Goal: Task Accomplishment & Management: Complete application form

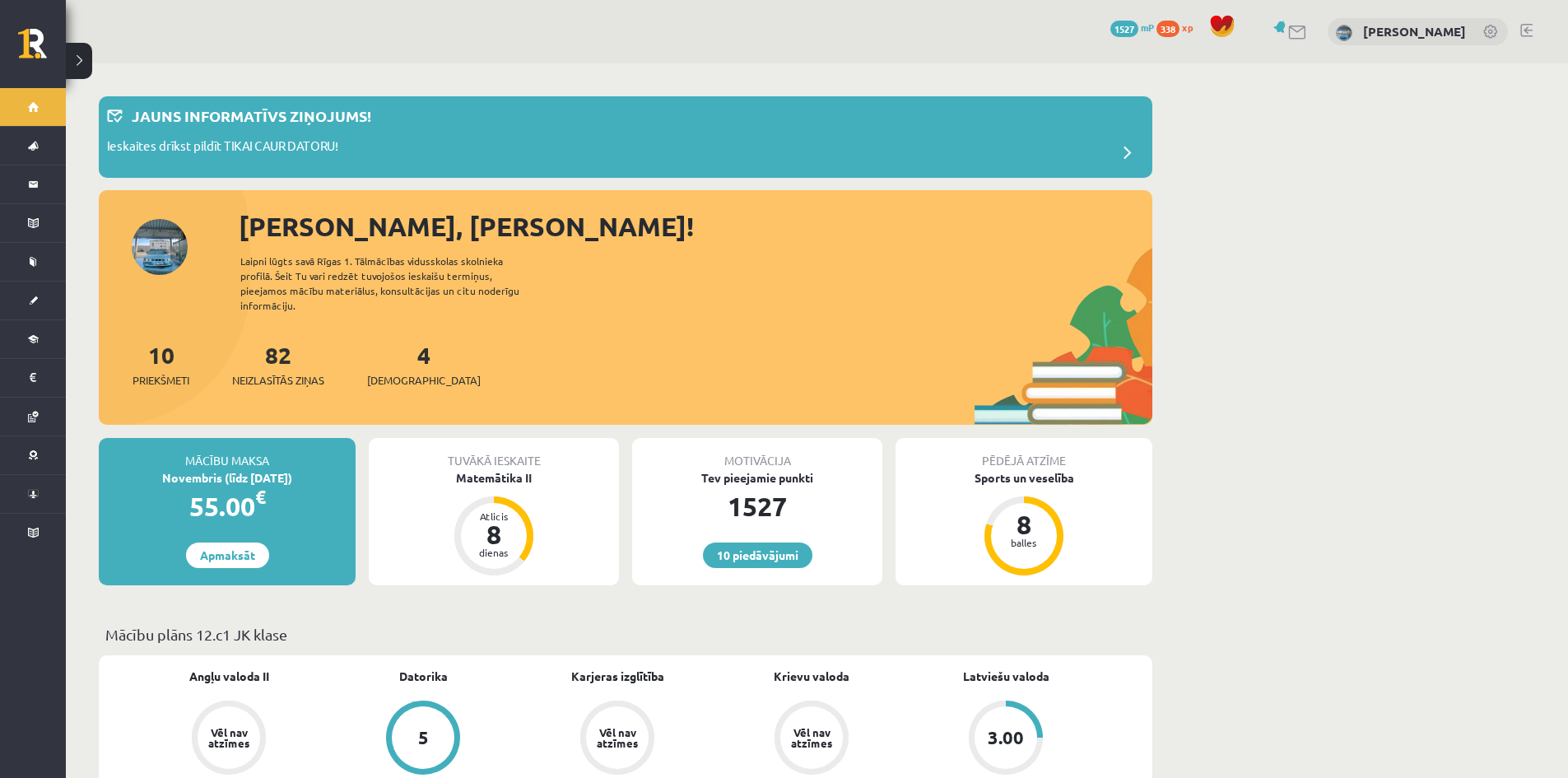
click at [405, 347] on div "4 Ieskaites" at bounding box center [424, 363] width 114 height 51
click at [400, 352] on div "4 Ieskaites" at bounding box center [424, 363] width 114 height 51
click at [400, 372] on span "[DEMOGRAPHIC_DATA]" at bounding box center [424, 380] width 114 height 17
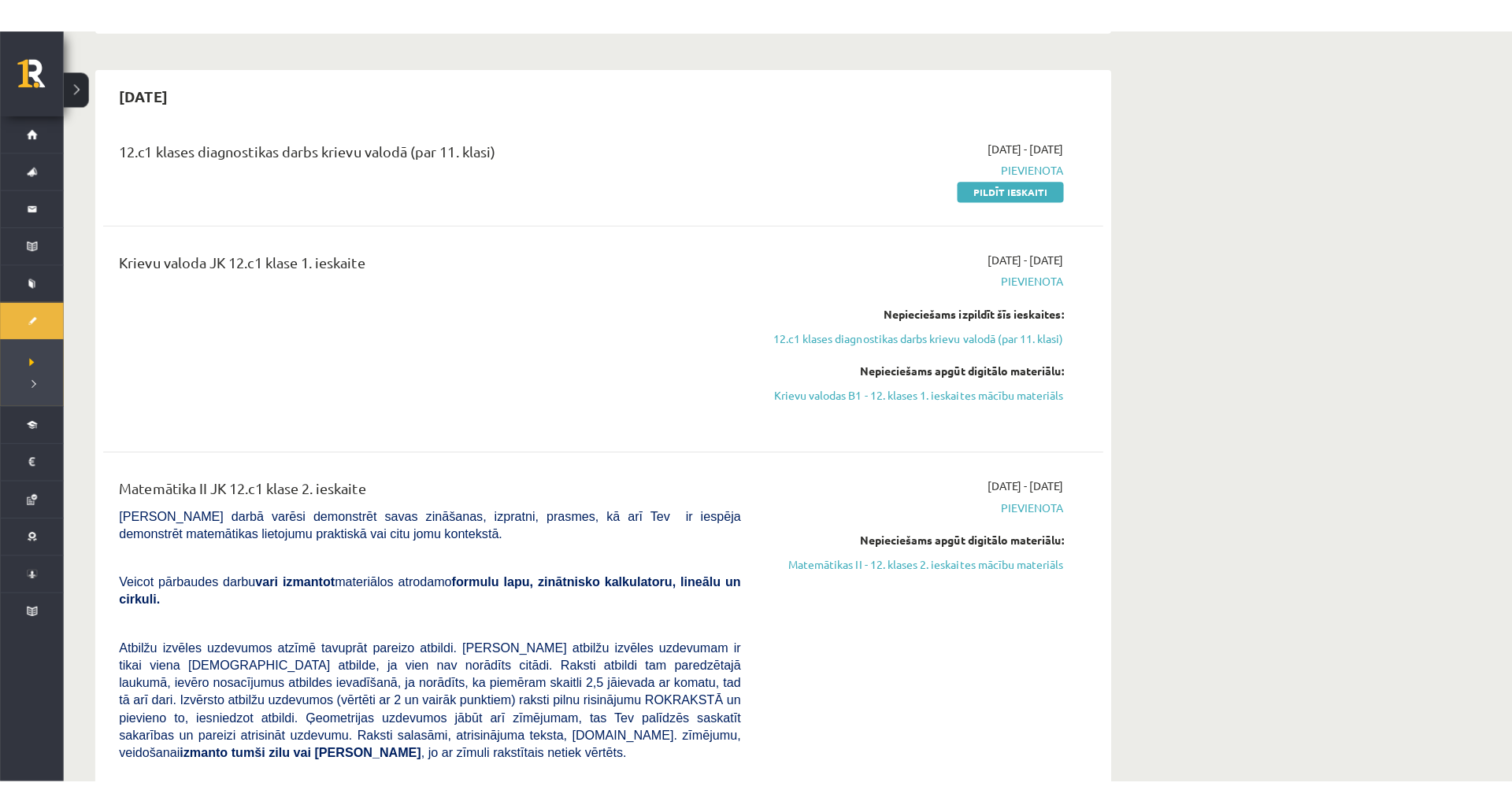
scroll to position [517, 0]
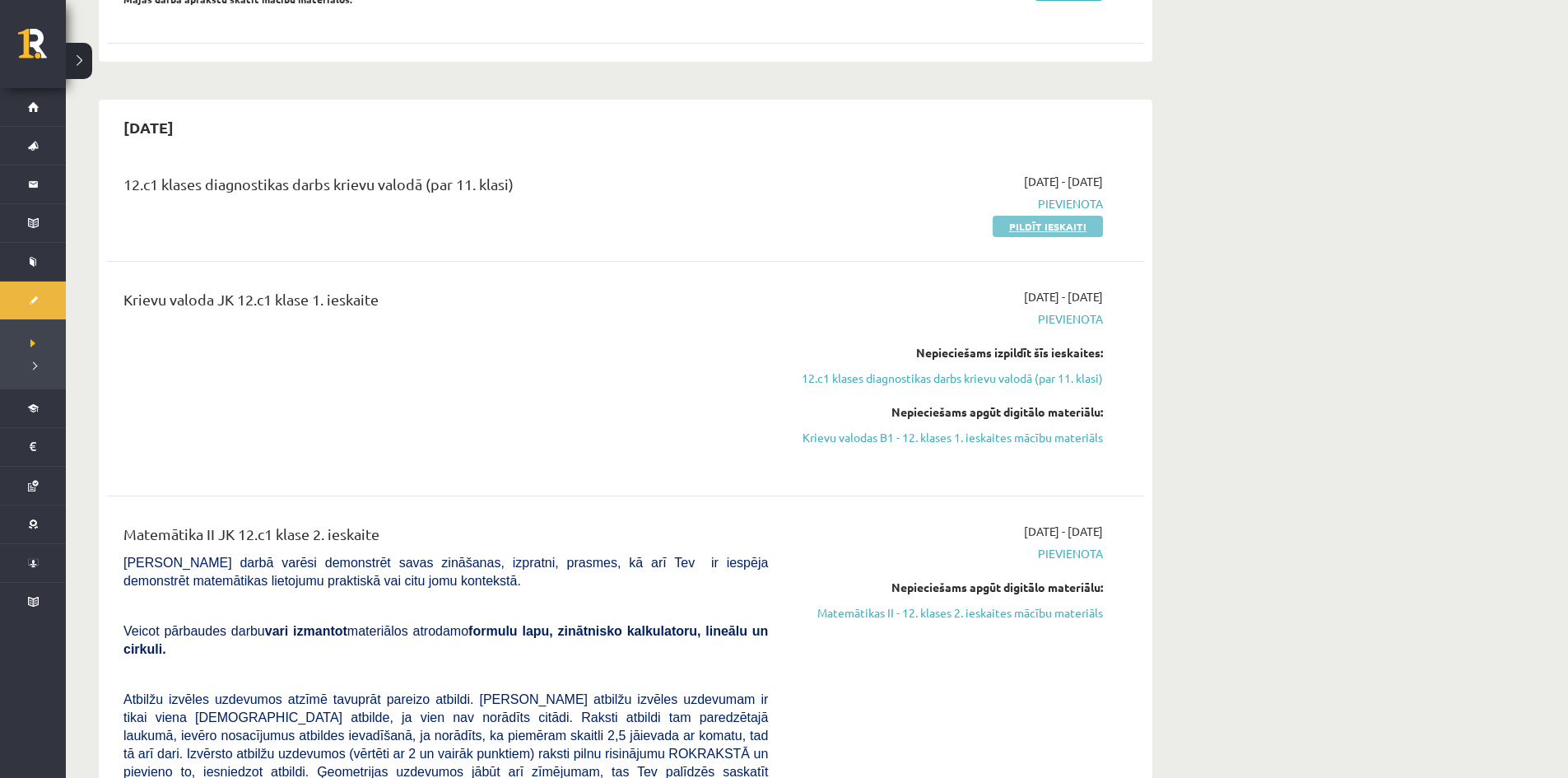
click at [1043, 219] on link "Pildīt ieskaiti" at bounding box center [1048, 225] width 111 height 21
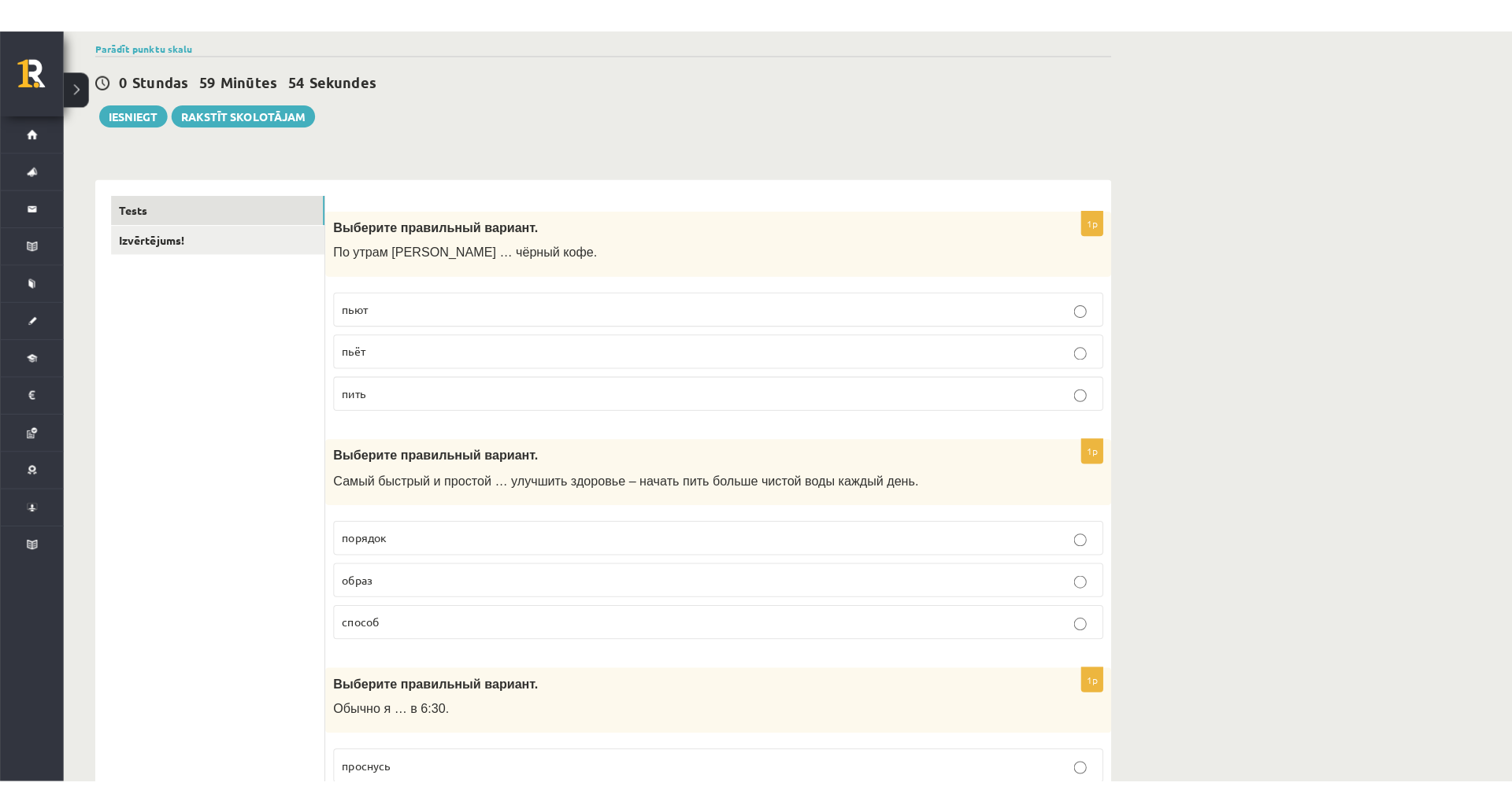
scroll to position [156, 0]
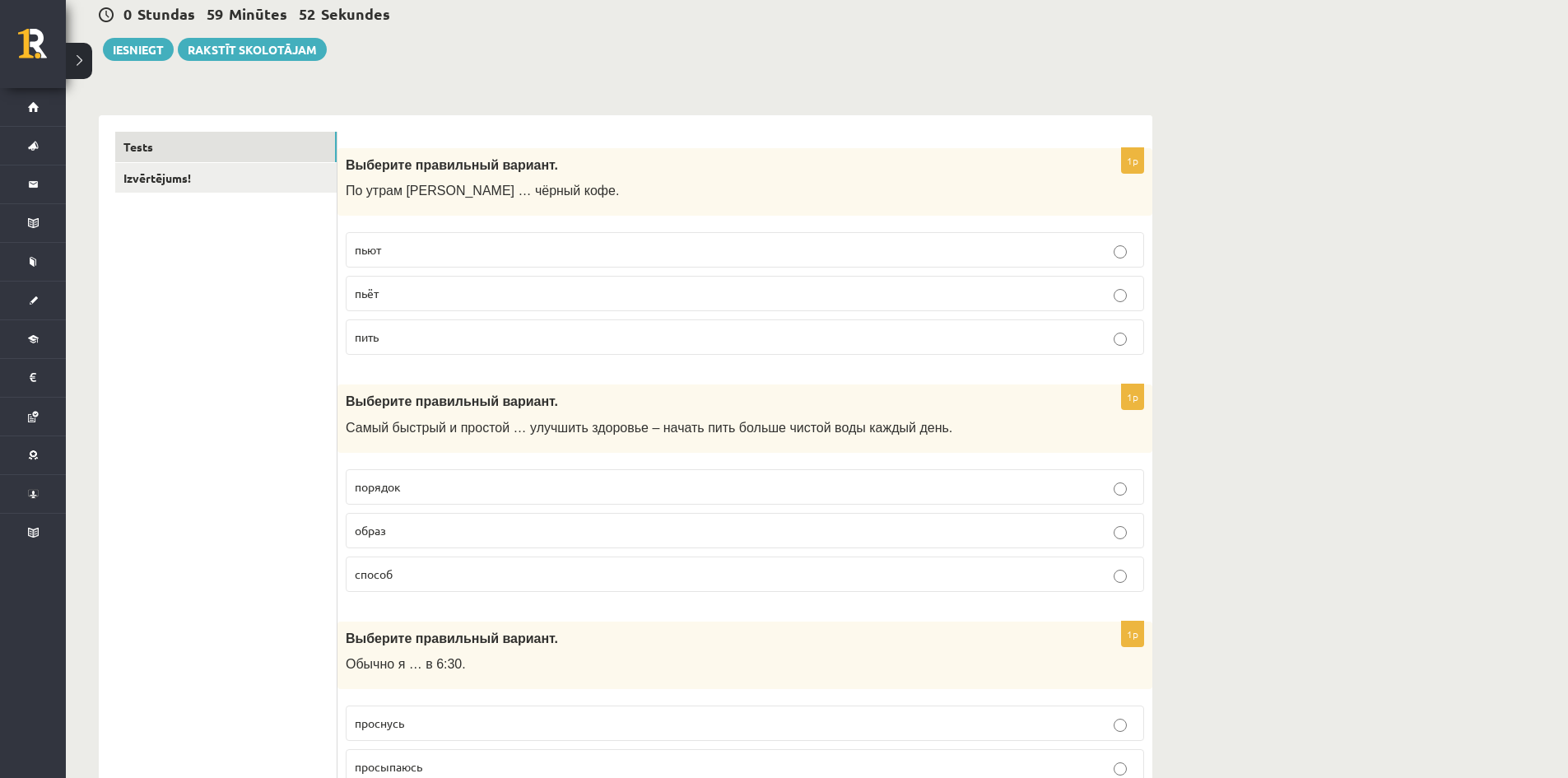
click at [582, 304] on label "пьёт" at bounding box center [745, 294] width 798 height 36
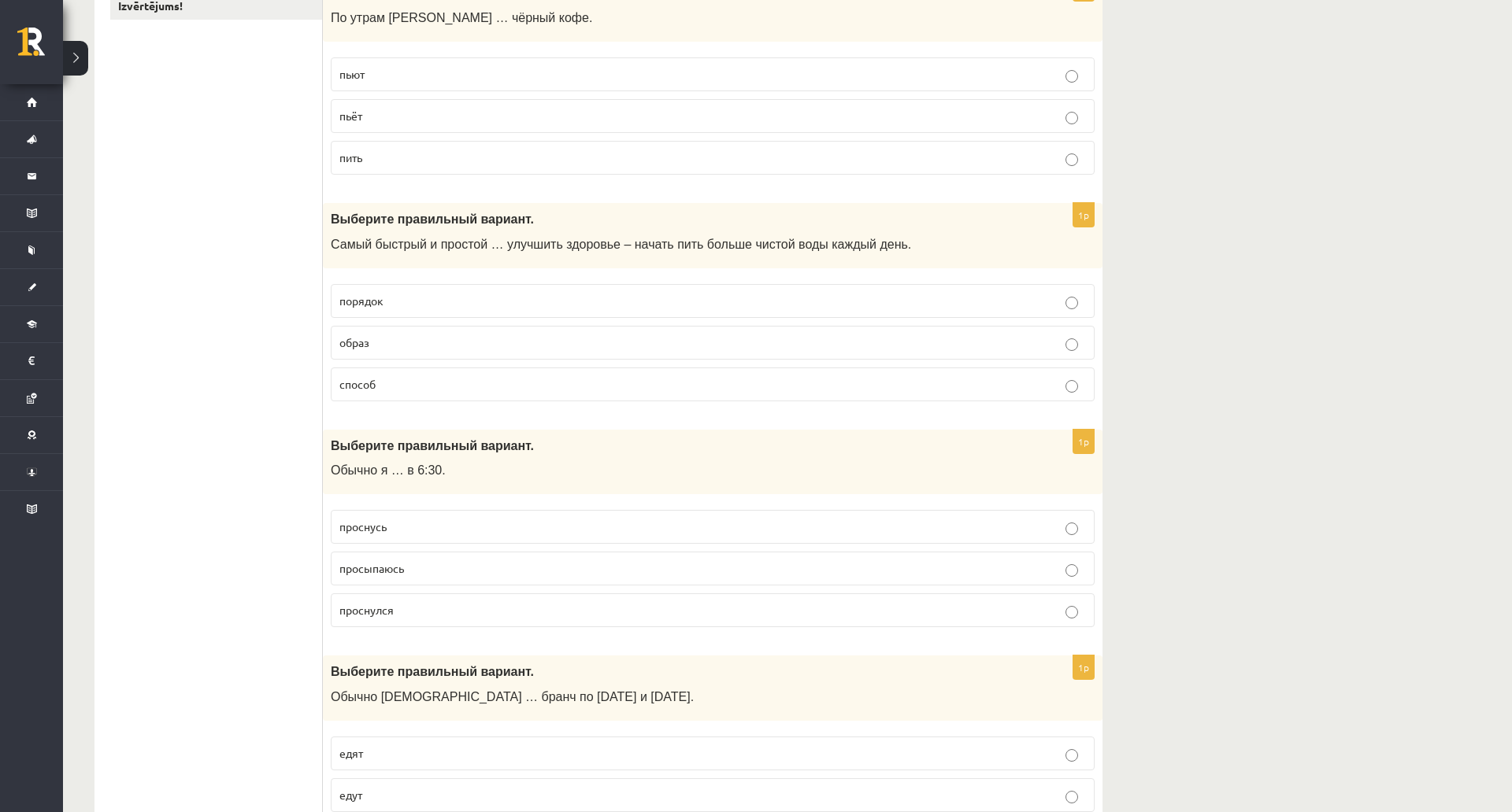
scroll to position [328, 0]
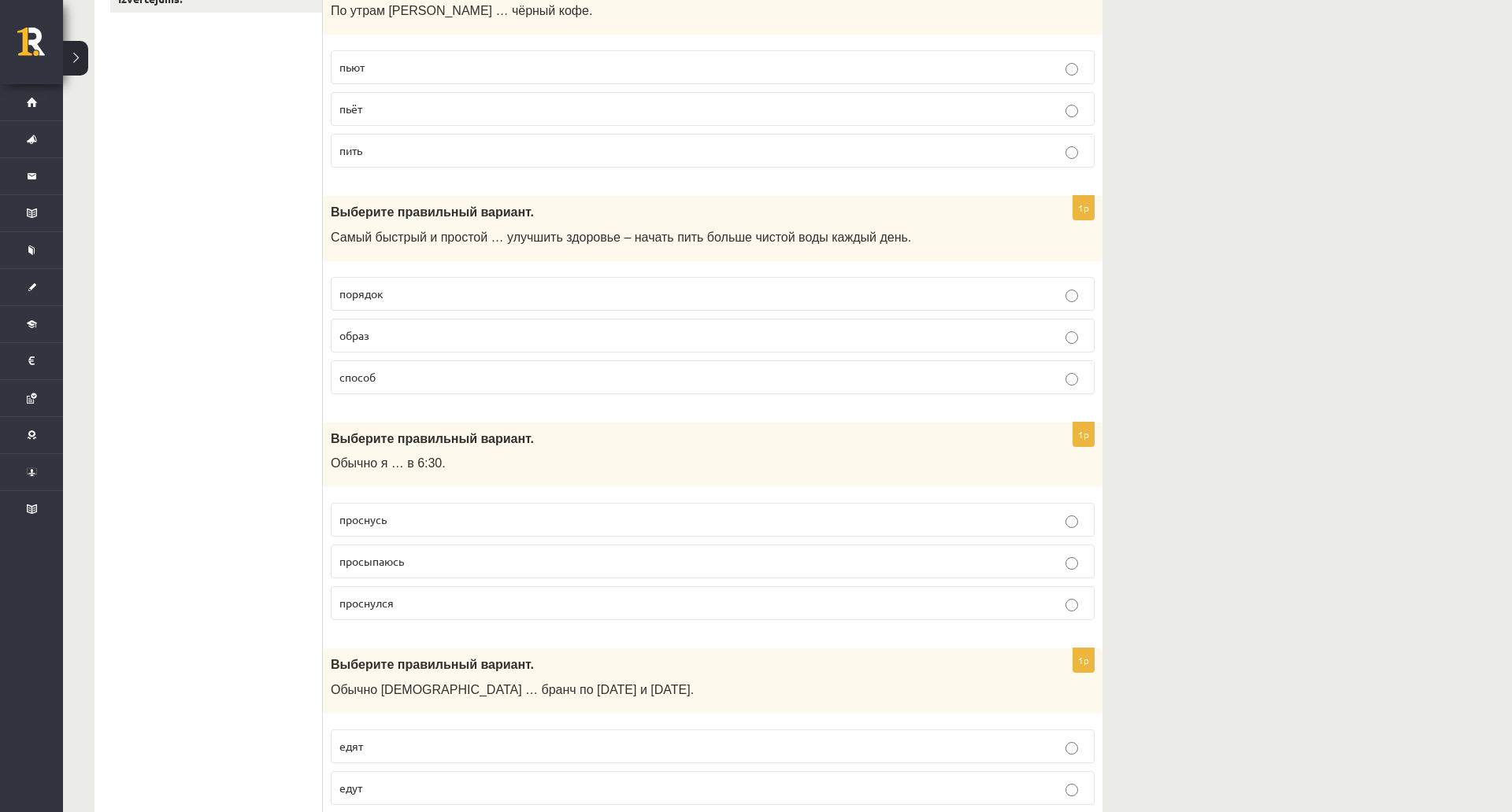
click at [576, 373] on p "способ" at bounding box center [712, 376] width 746 height 16
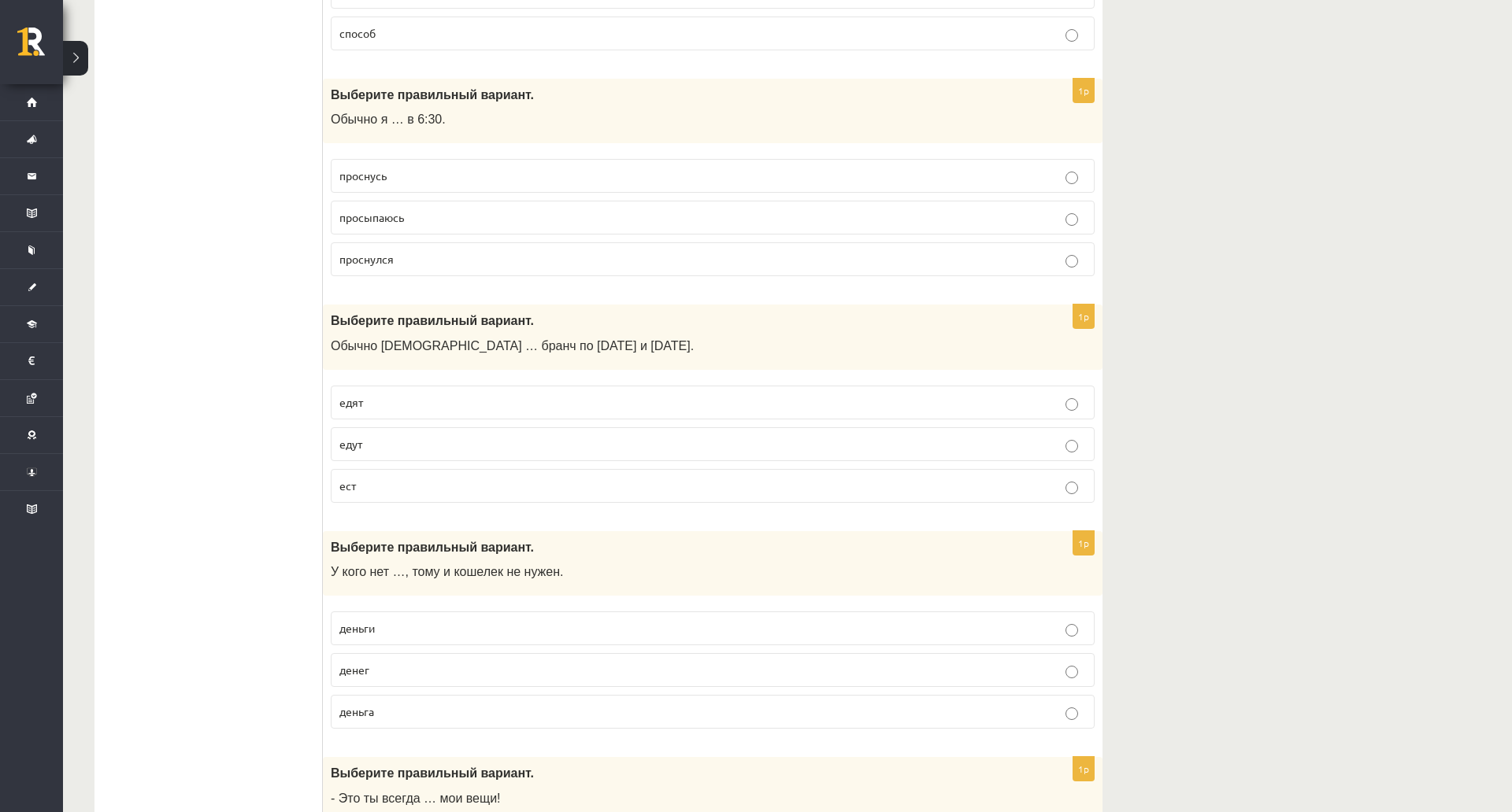
scroll to position [717, 0]
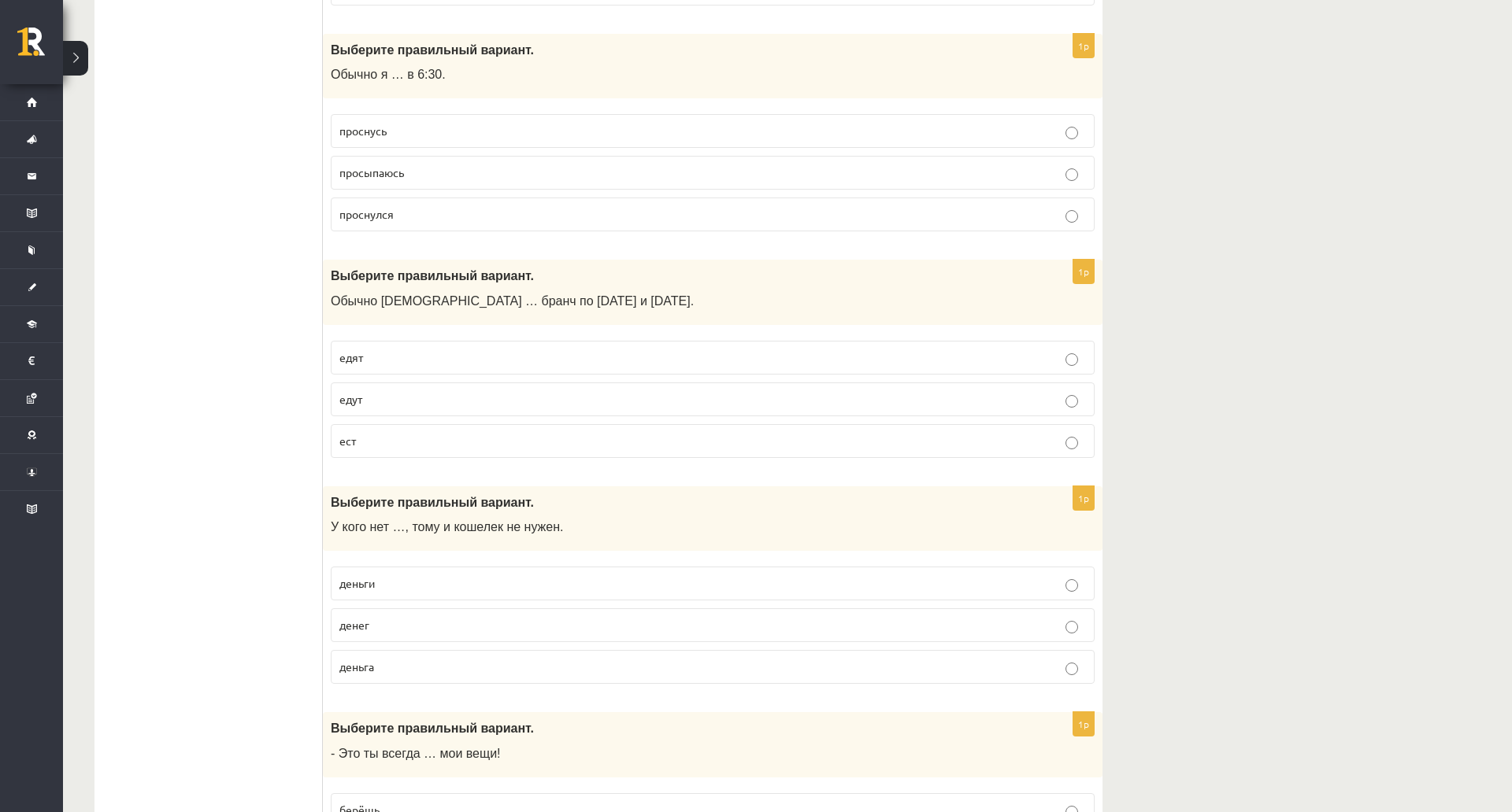
click at [506, 179] on p "просыпаюсь" at bounding box center [712, 173] width 746 height 16
click at [454, 345] on label "едят" at bounding box center [712, 358] width 764 height 34
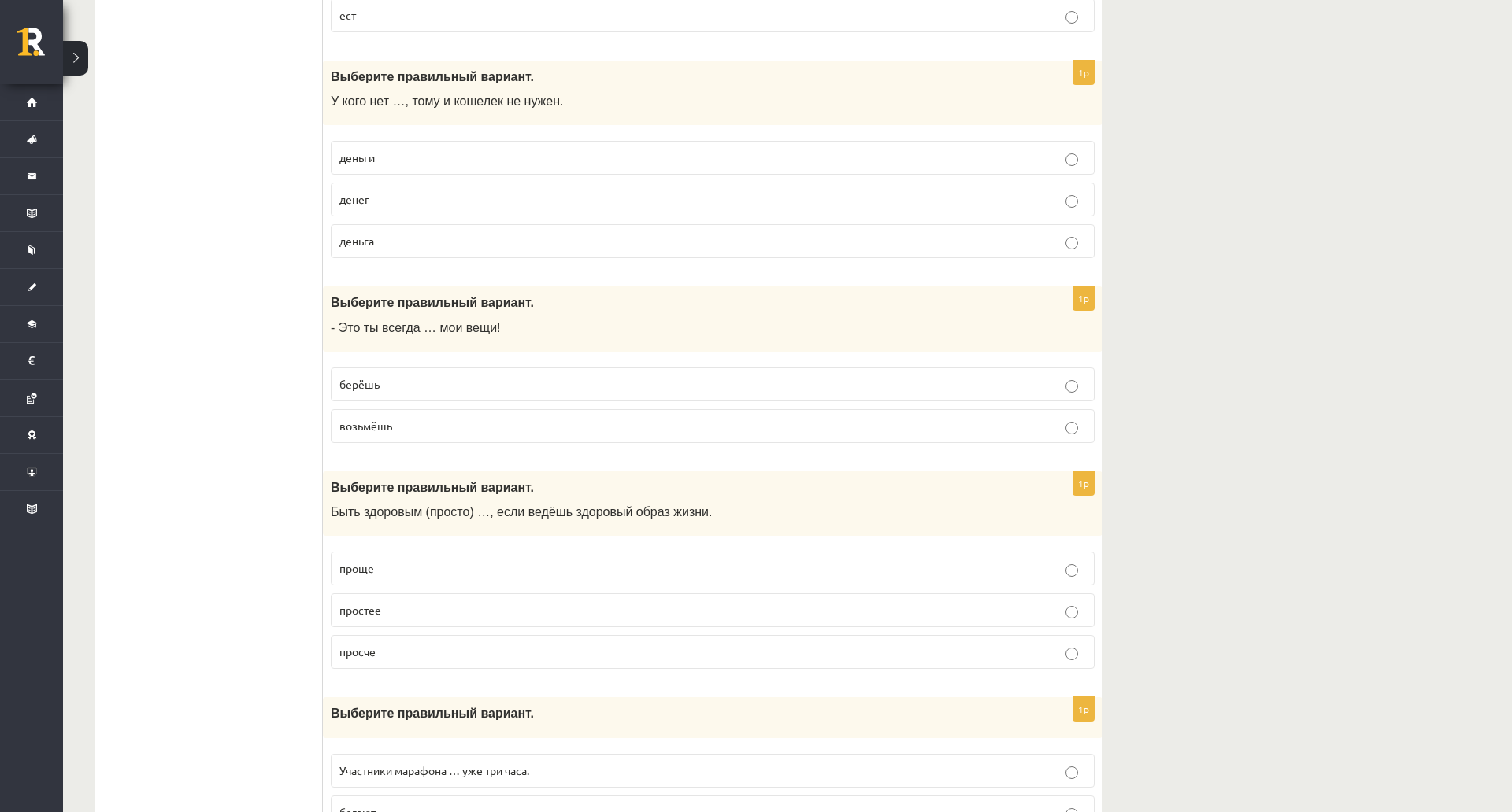
scroll to position [1180, 0]
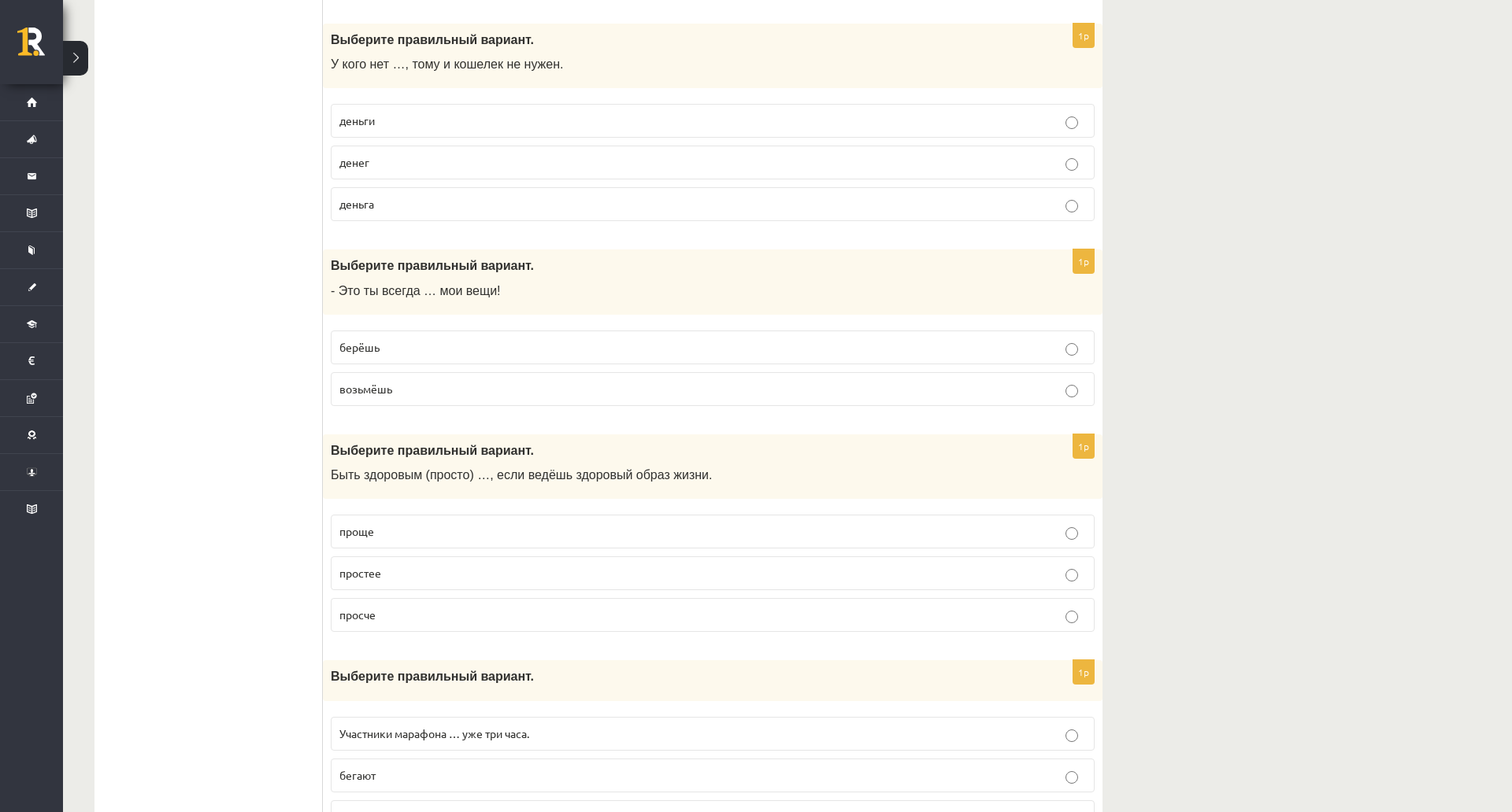
click at [508, 179] on label "денег" at bounding box center [712, 163] width 764 height 34
click at [581, 341] on p "берёшь" at bounding box center [712, 347] width 746 height 16
click at [485, 540] on p "проще" at bounding box center [712, 531] width 746 height 16
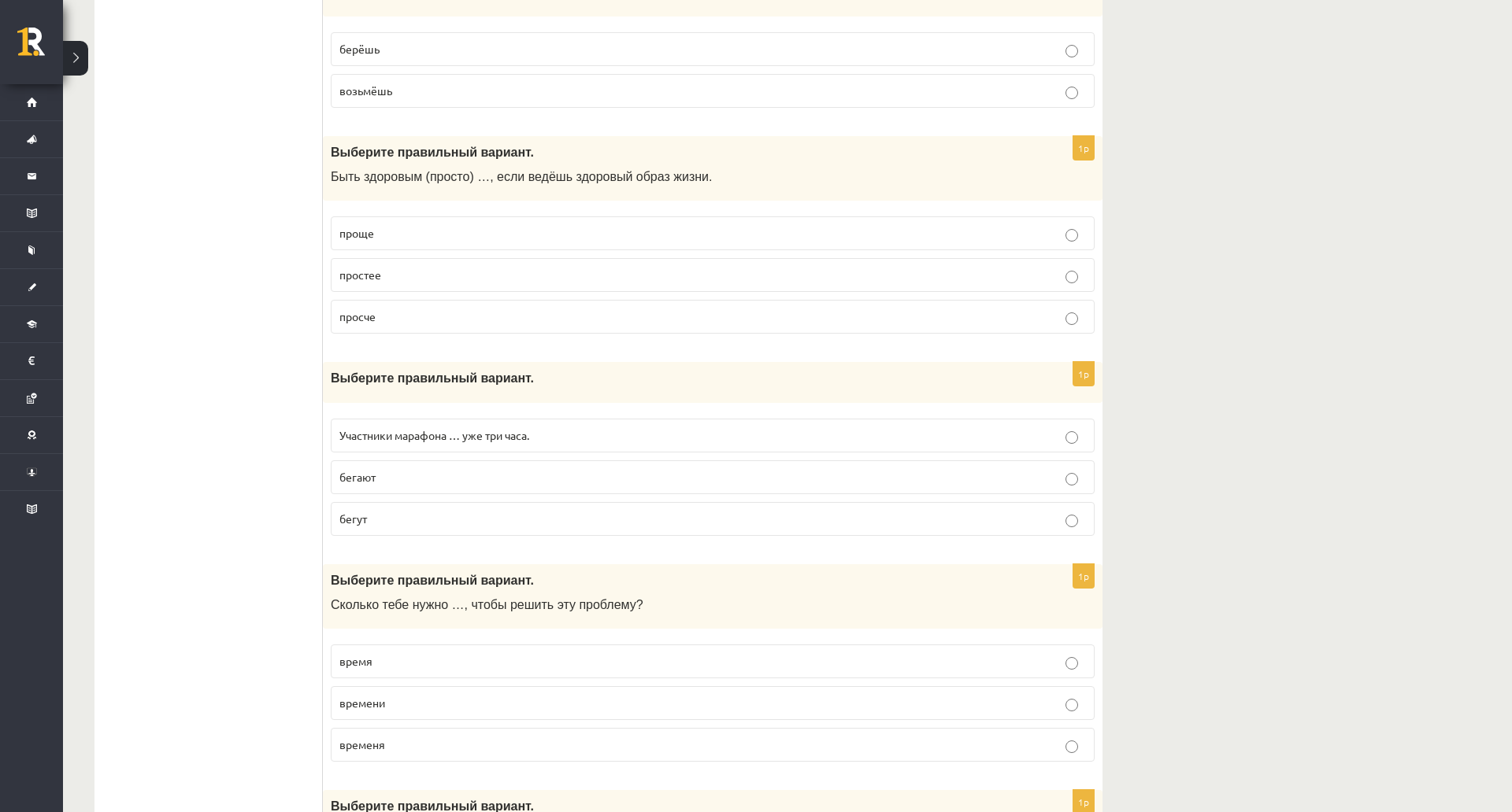
scroll to position [1508, 0]
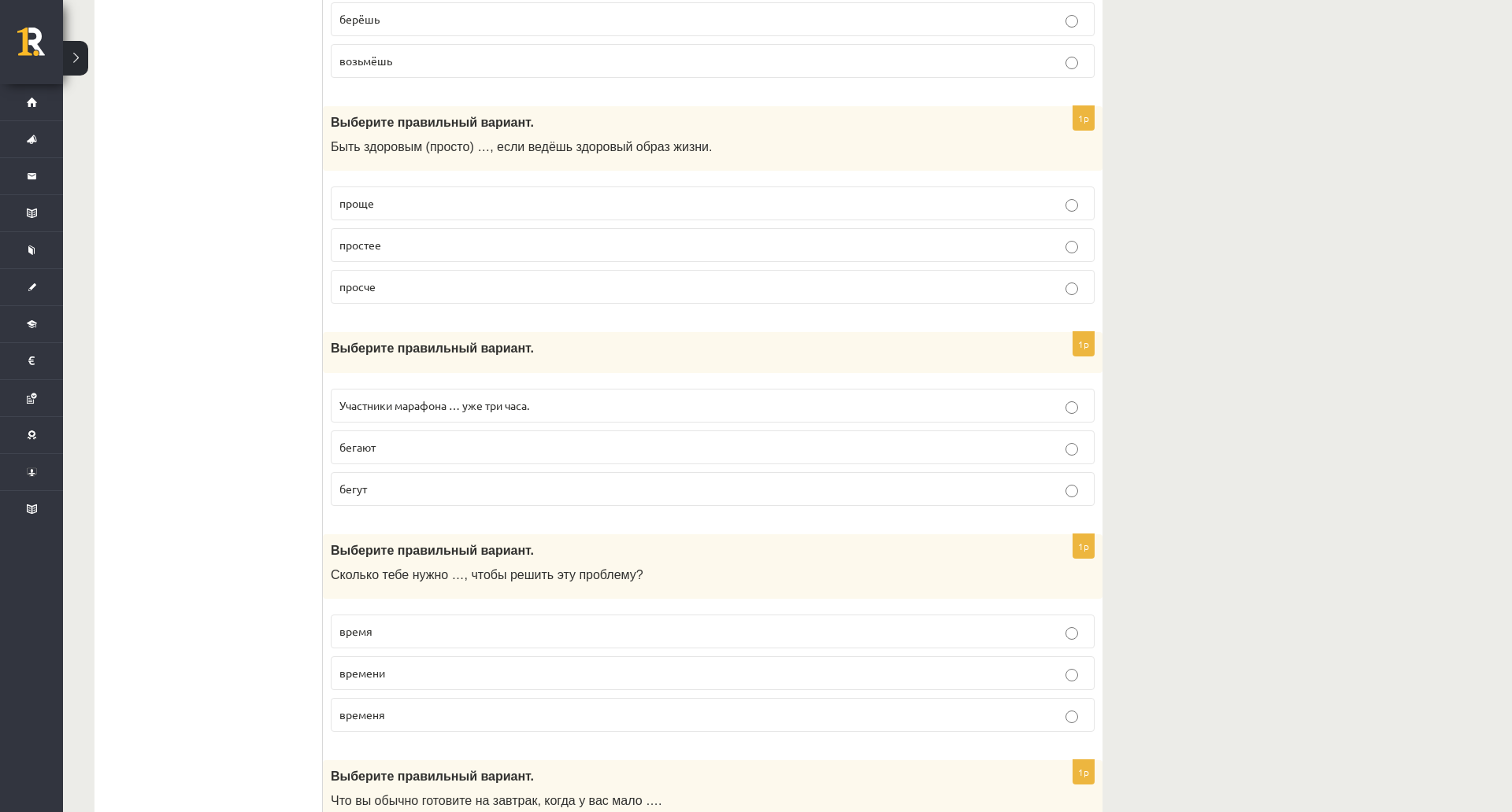
click at [538, 444] on p "бегают" at bounding box center [712, 447] width 746 height 16
click at [549, 406] on p "Участники марафона … уже три часа." at bounding box center [712, 405] width 746 height 16
click at [543, 438] on label "бегают" at bounding box center [712, 448] width 764 height 34
click at [515, 491] on p "бегут" at bounding box center [712, 489] width 746 height 16
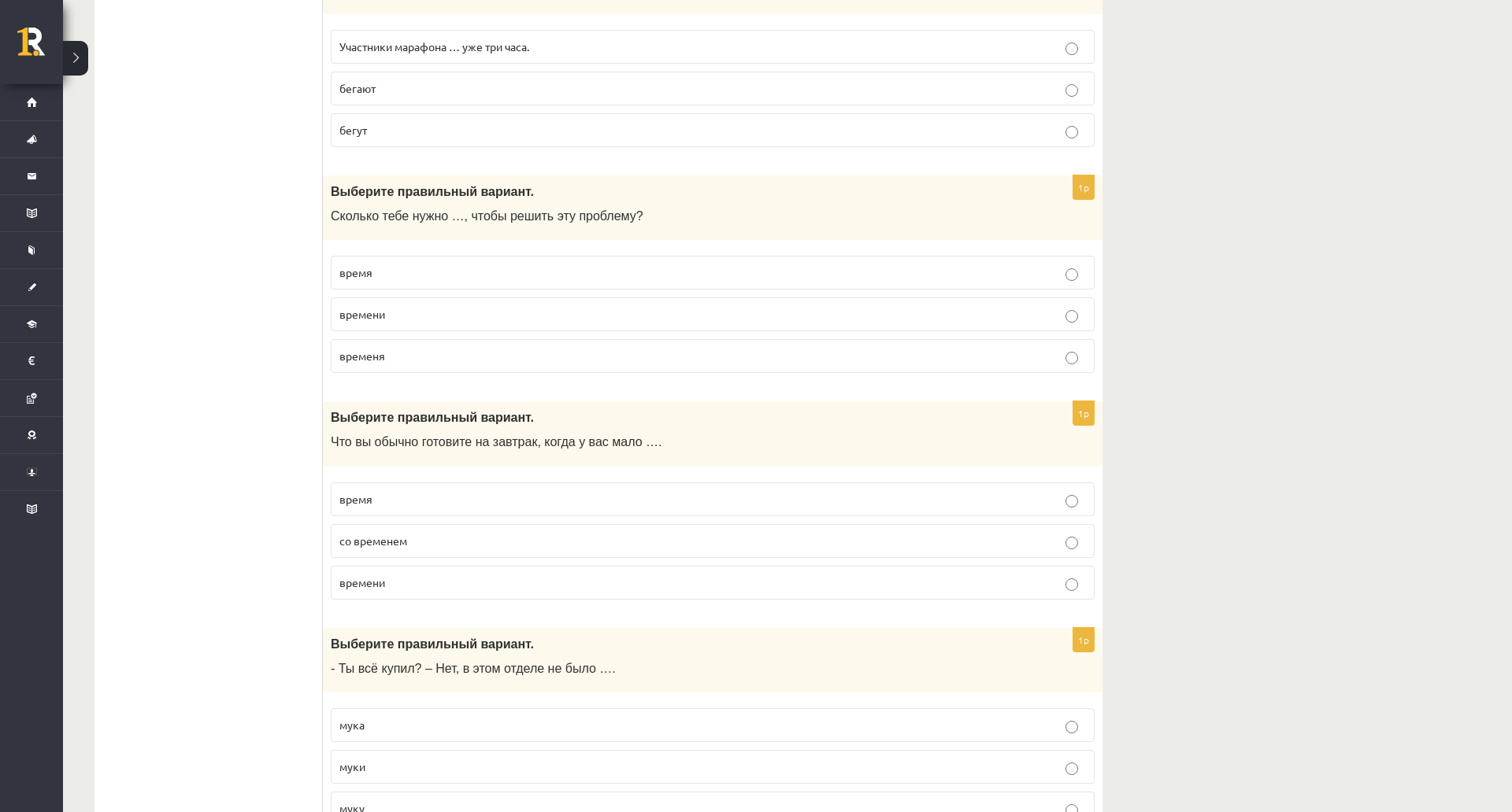
scroll to position [1949, 0]
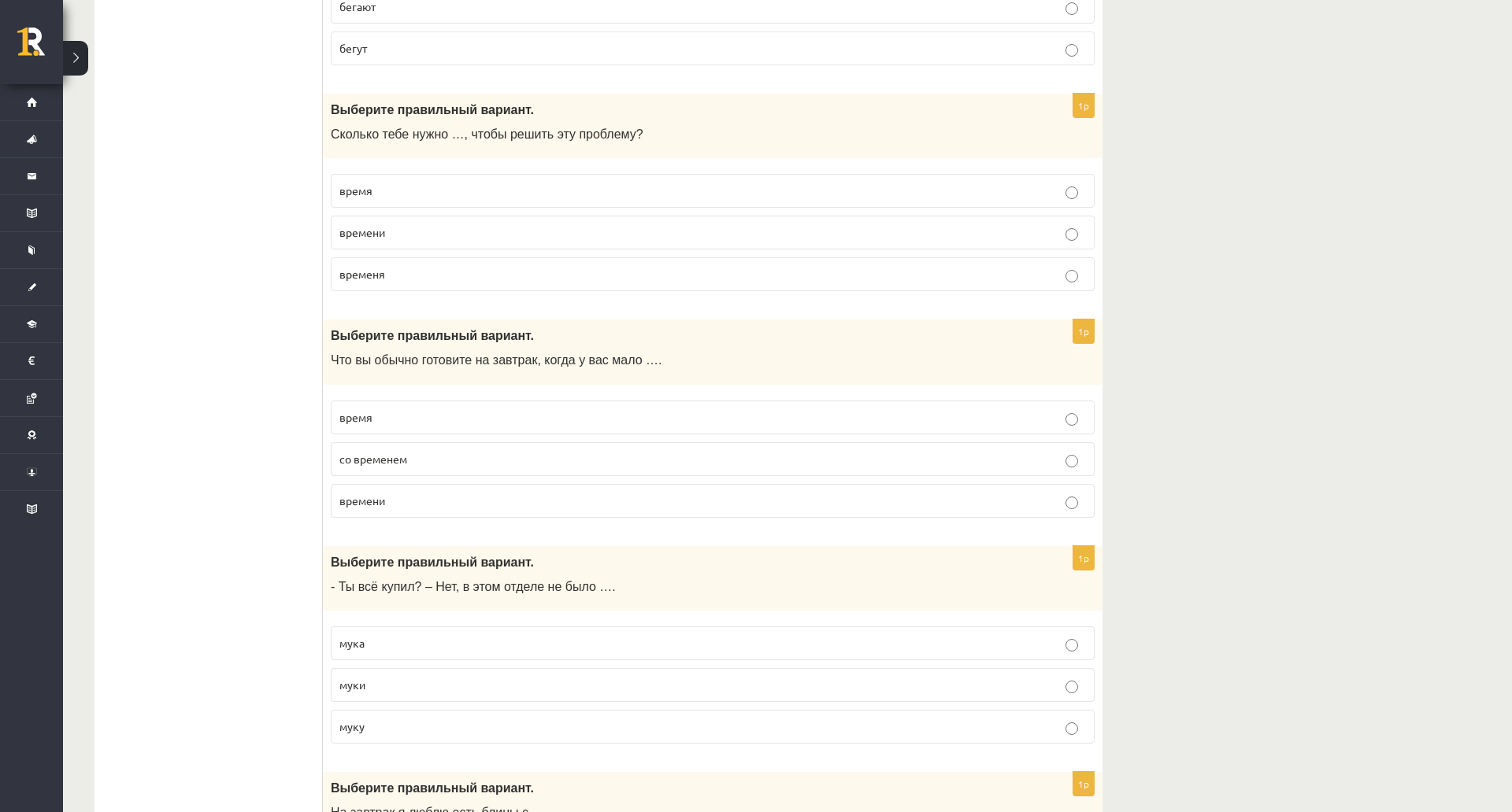
click at [508, 237] on p "времени" at bounding box center [712, 232] width 746 height 16
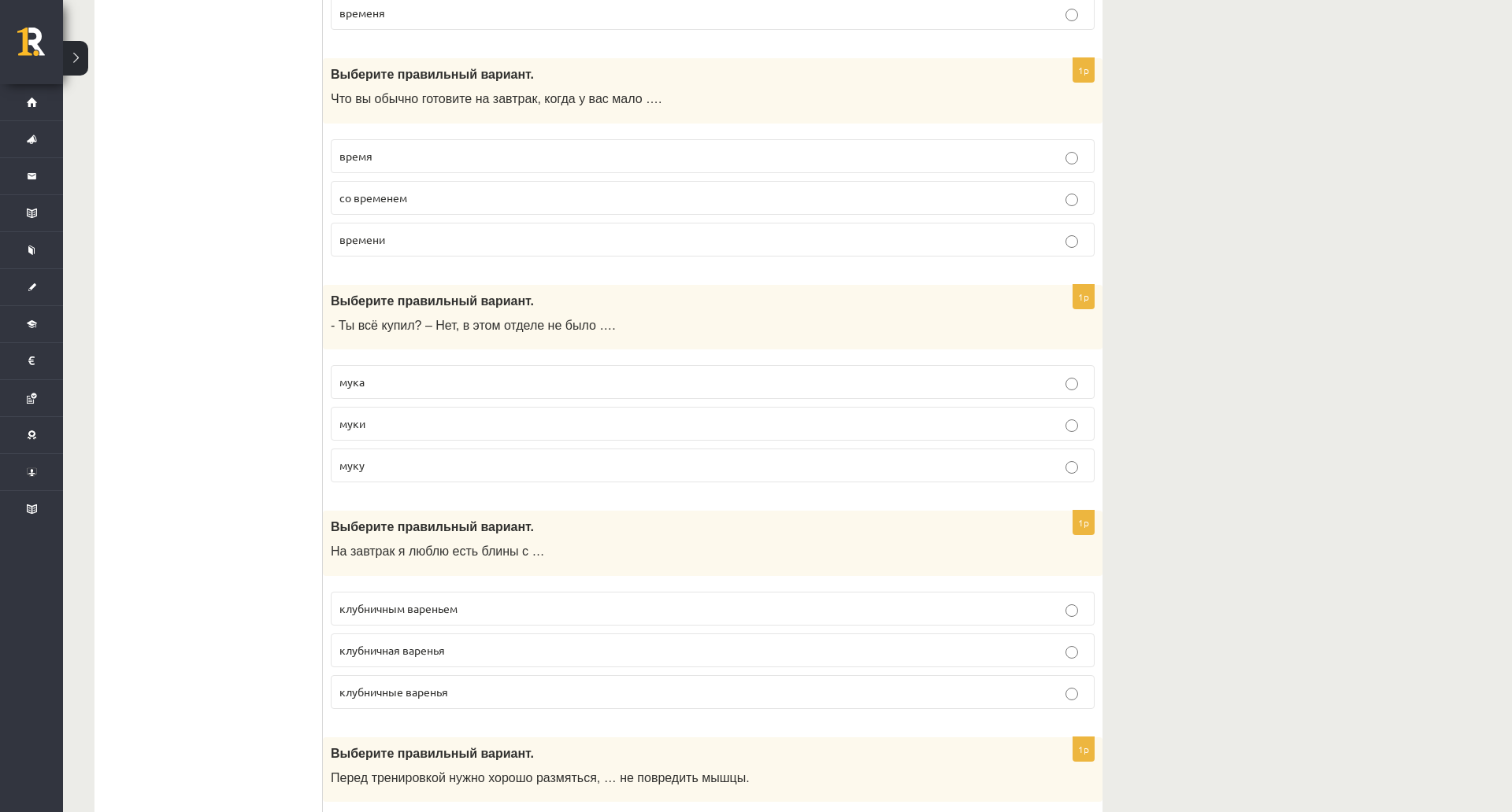
scroll to position [2203, 0]
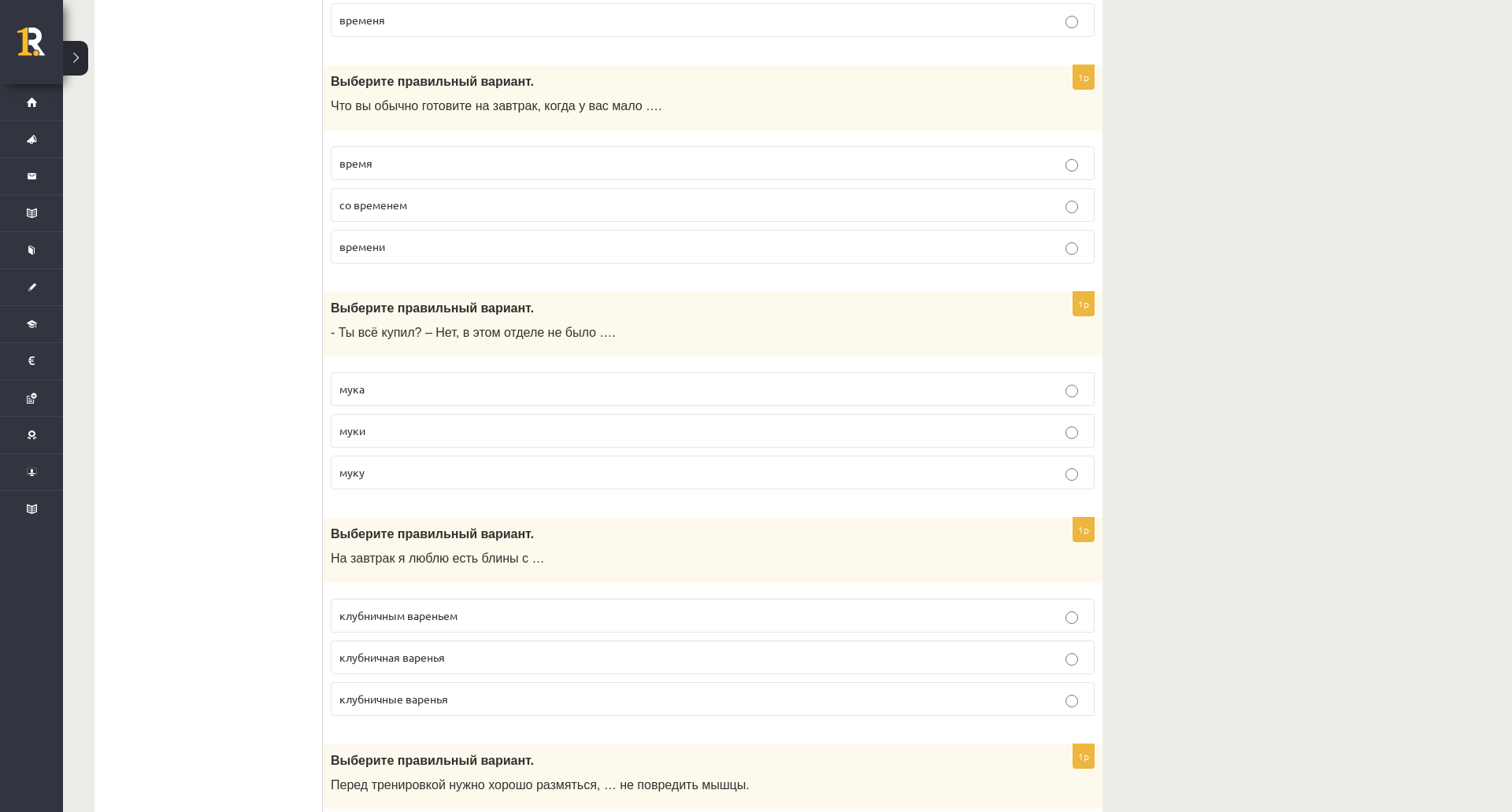
click at [470, 165] on p "время" at bounding box center [712, 163] width 746 height 16
click at [417, 433] on p "муки" at bounding box center [712, 430] width 746 height 16
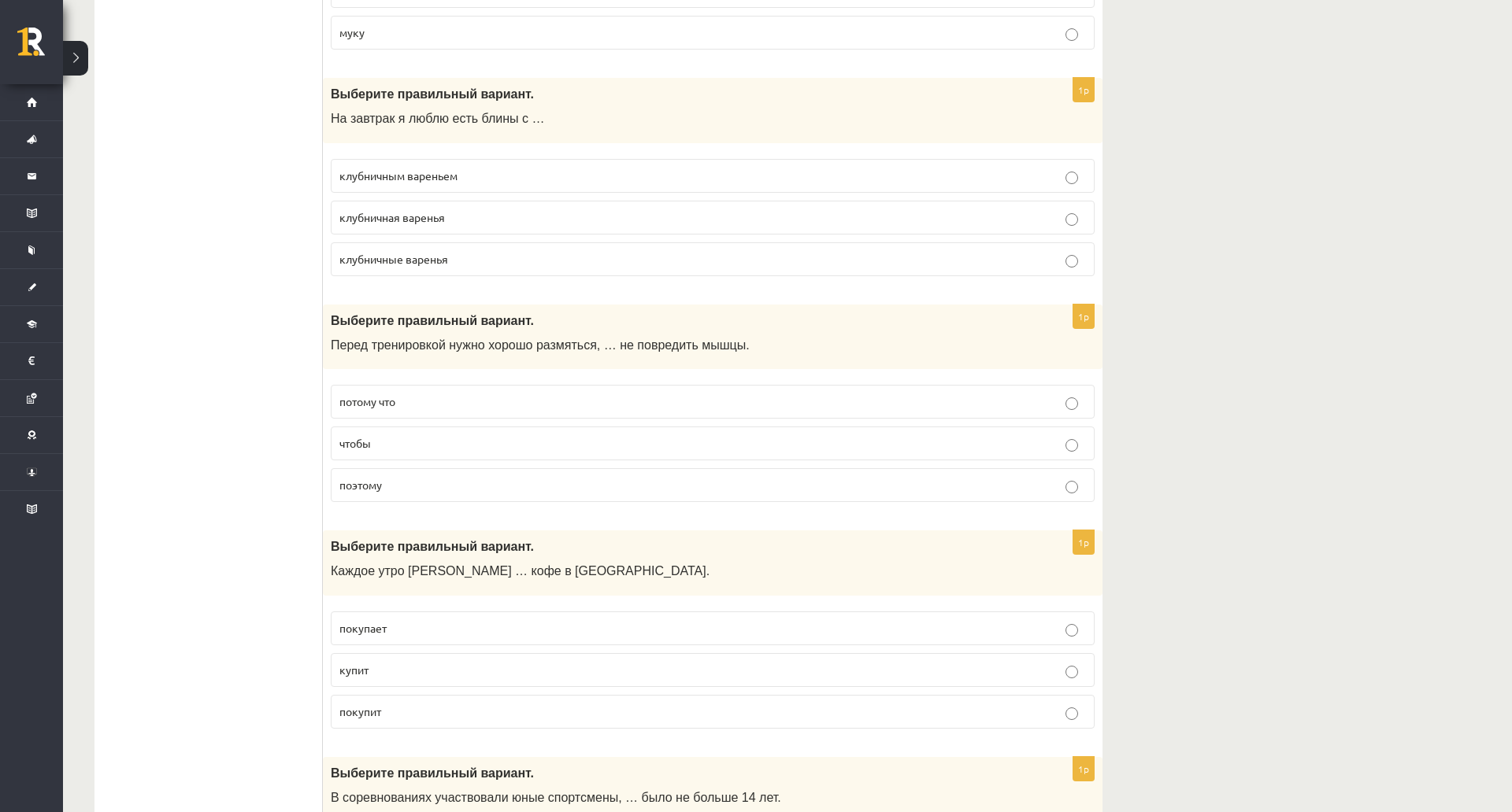
scroll to position [2636, 0]
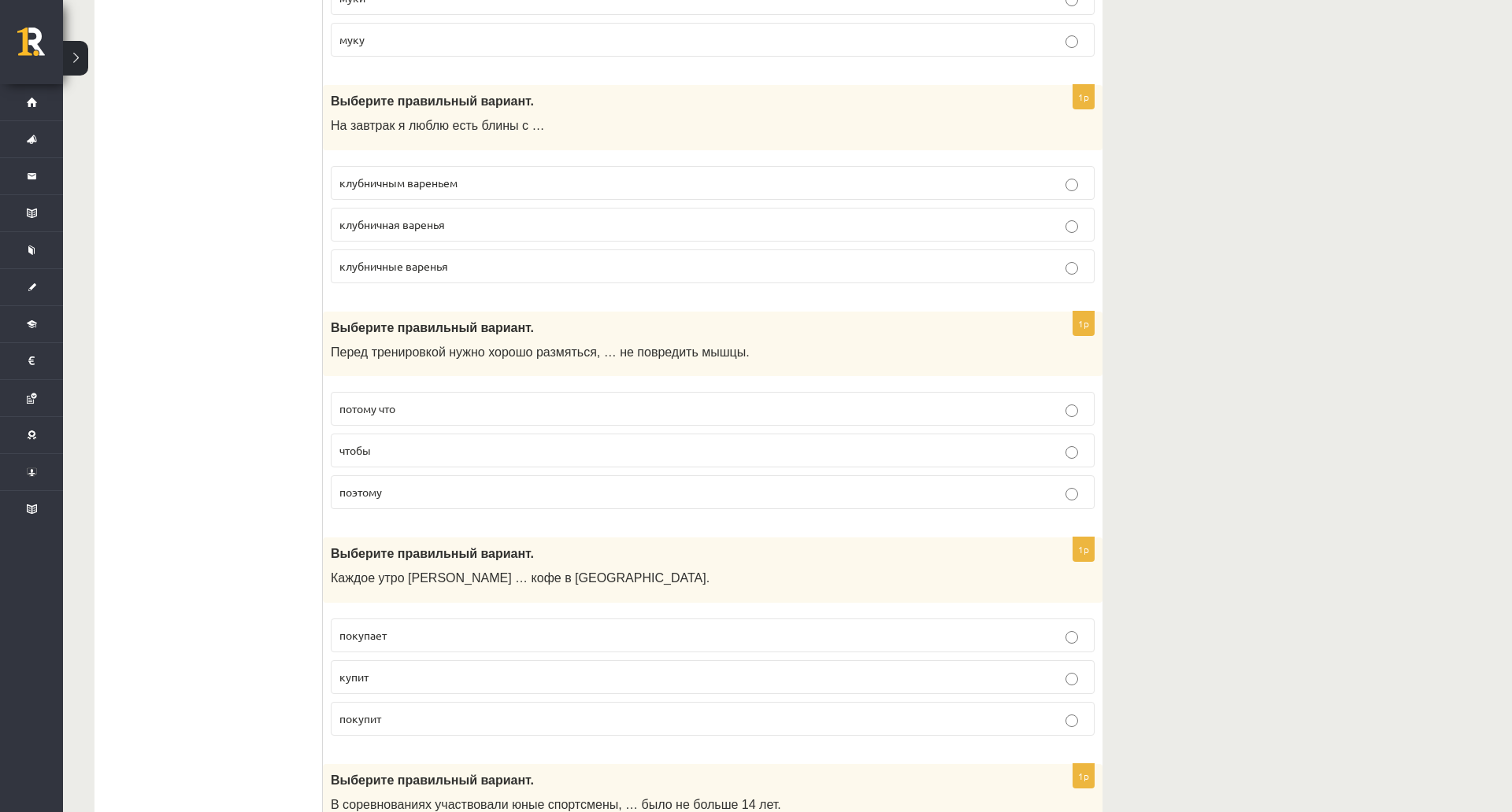
click at [516, 184] on p "клубничным вареньем" at bounding box center [712, 182] width 746 height 16
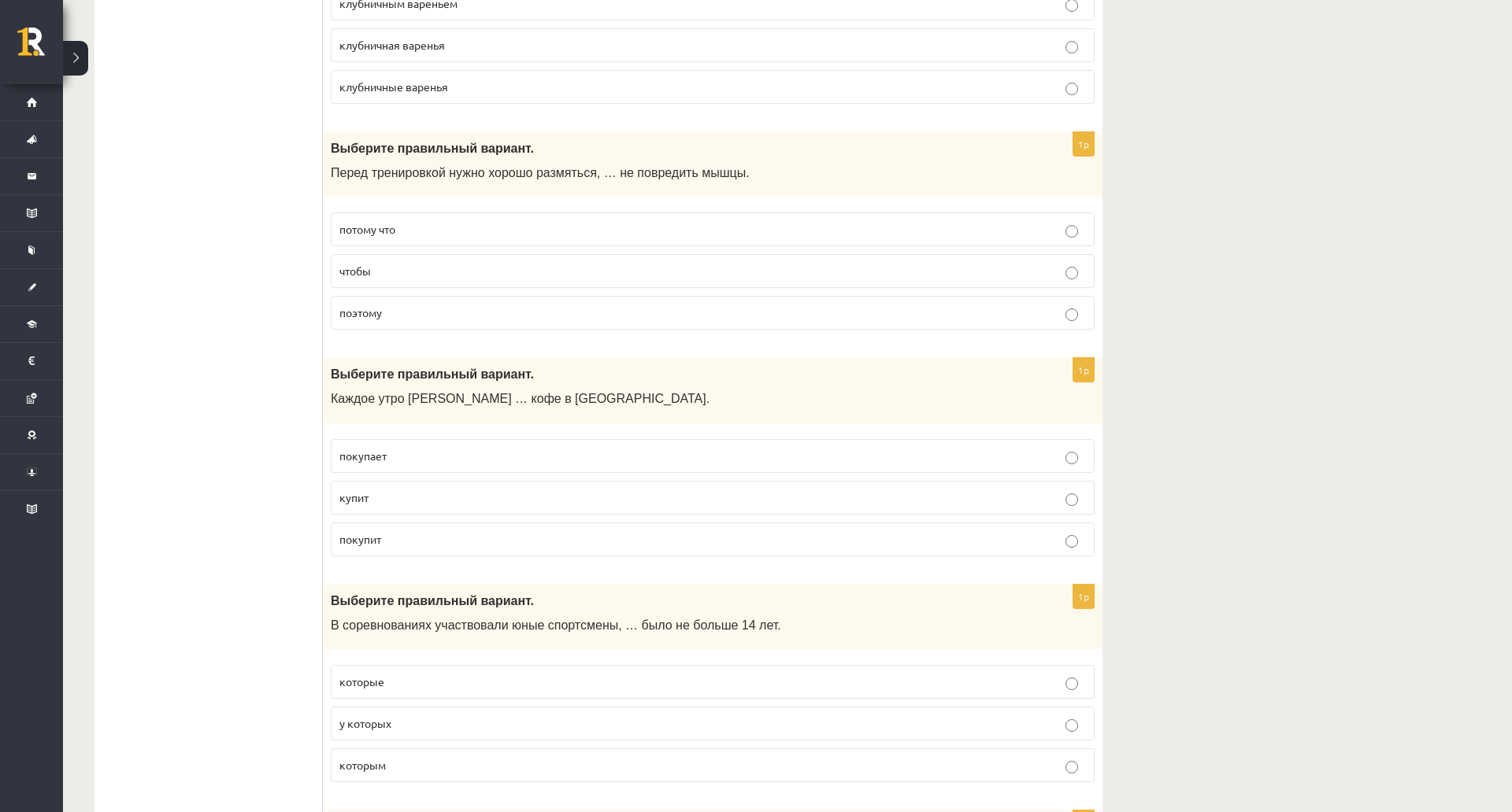
scroll to position [2808, 0]
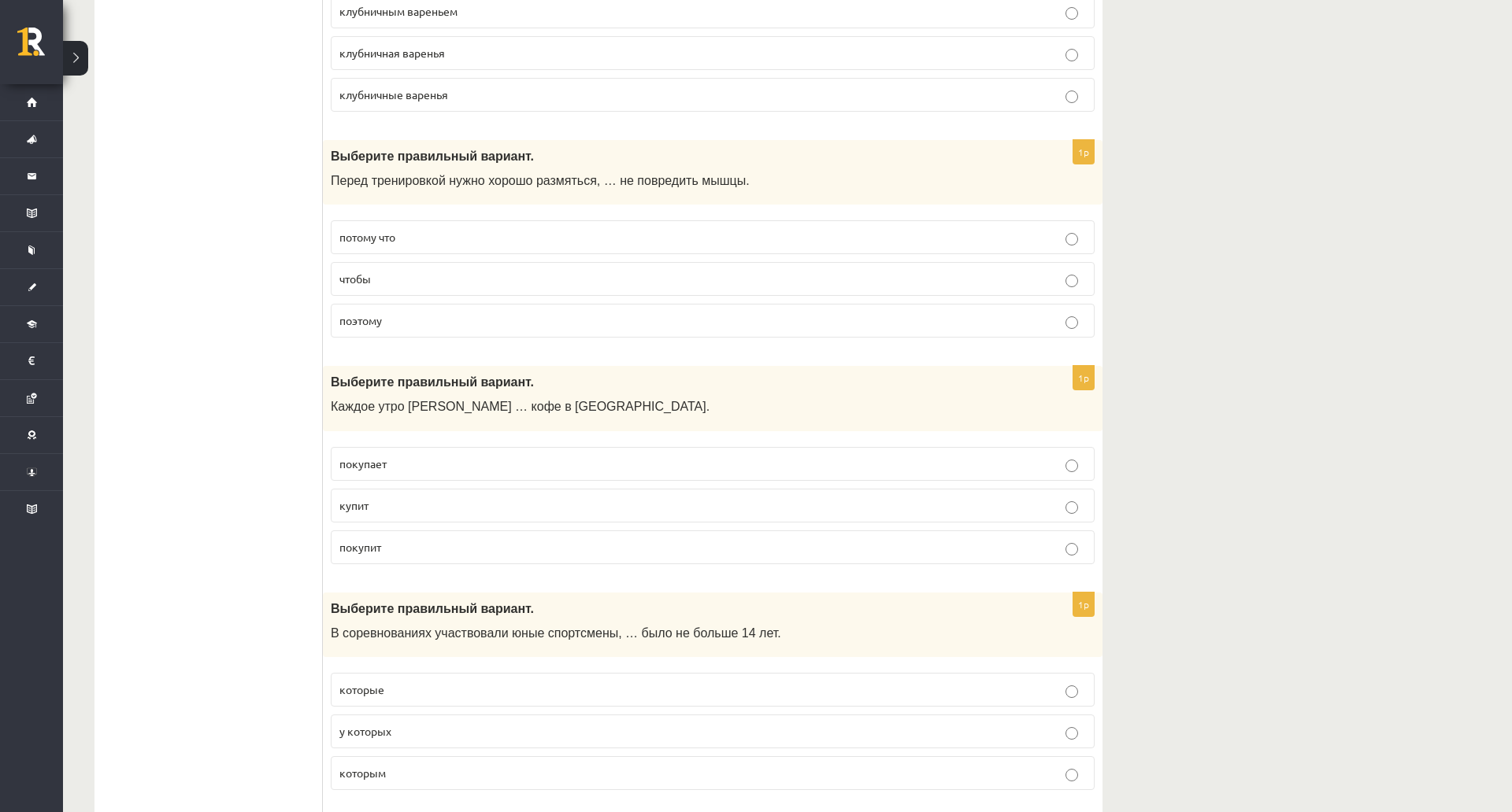
click at [465, 285] on p "чтобы" at bounding box center [712, 278] width 746 height 16
click at [480, 470] on p "покупает" at bounding box center [712, 463] width 746 height 16
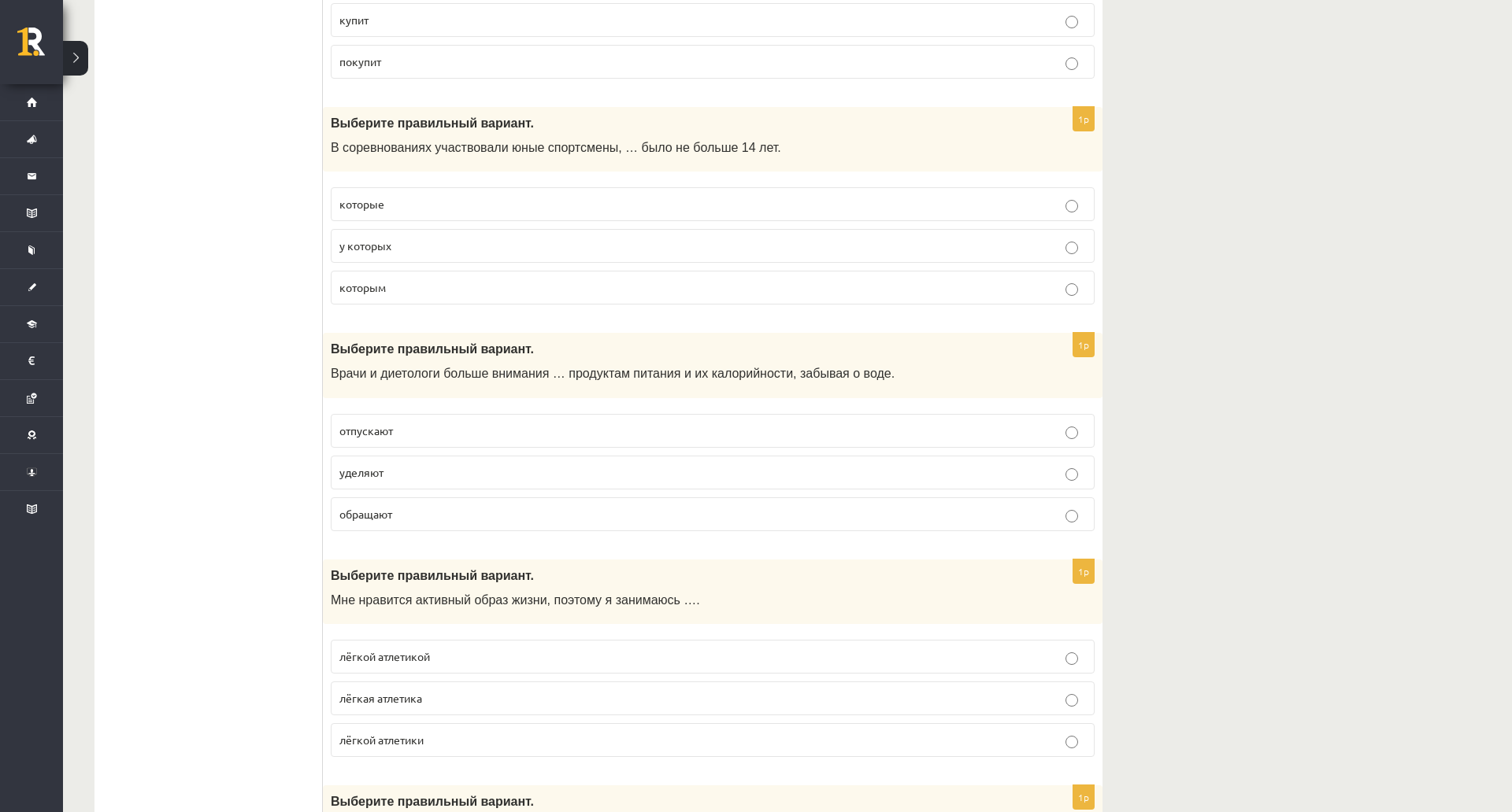
scroll to position [3285, 0]
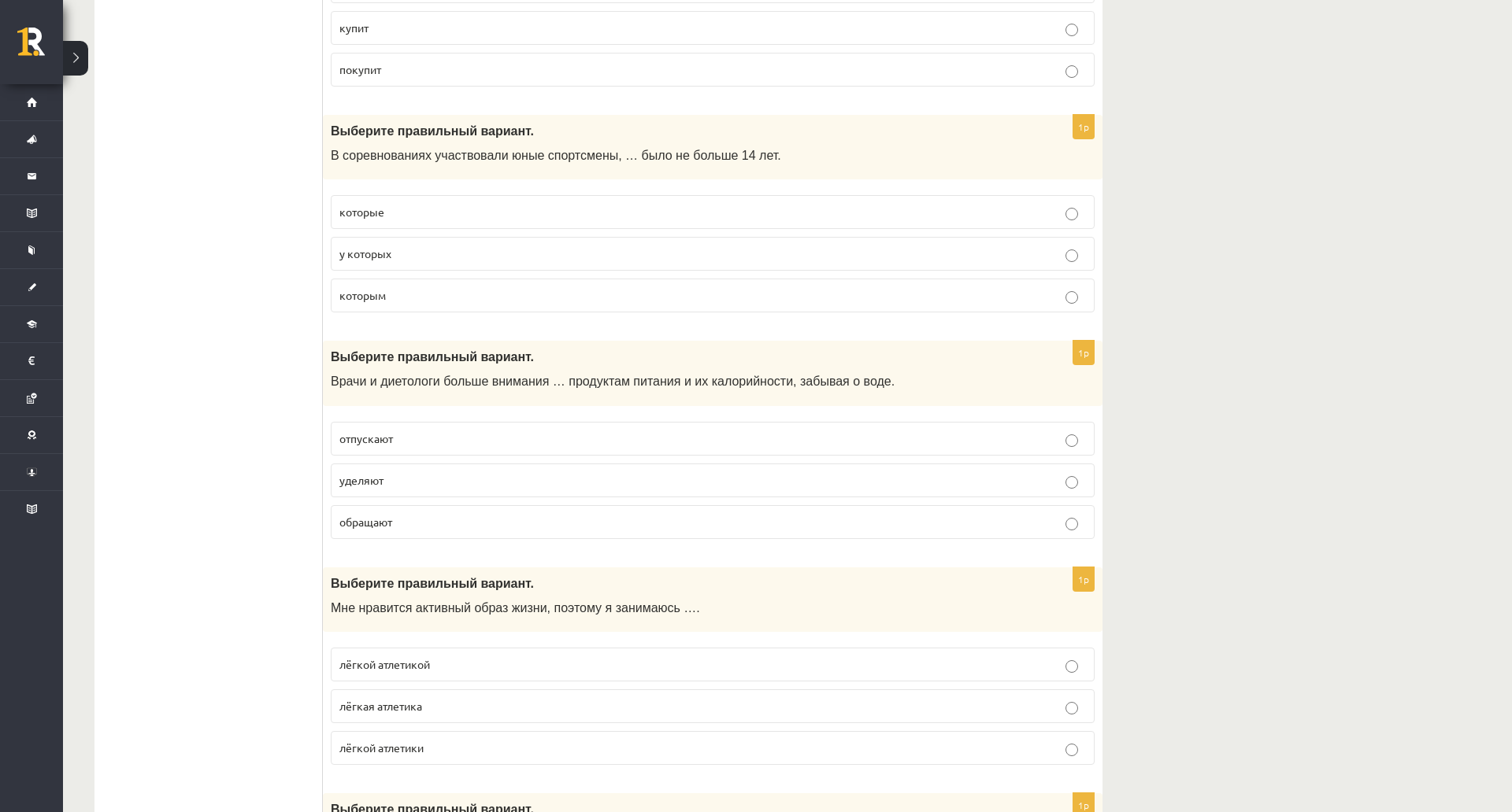
click at [695, 304] on p "которым" at bounding box center [712, 294] width 746 height 16
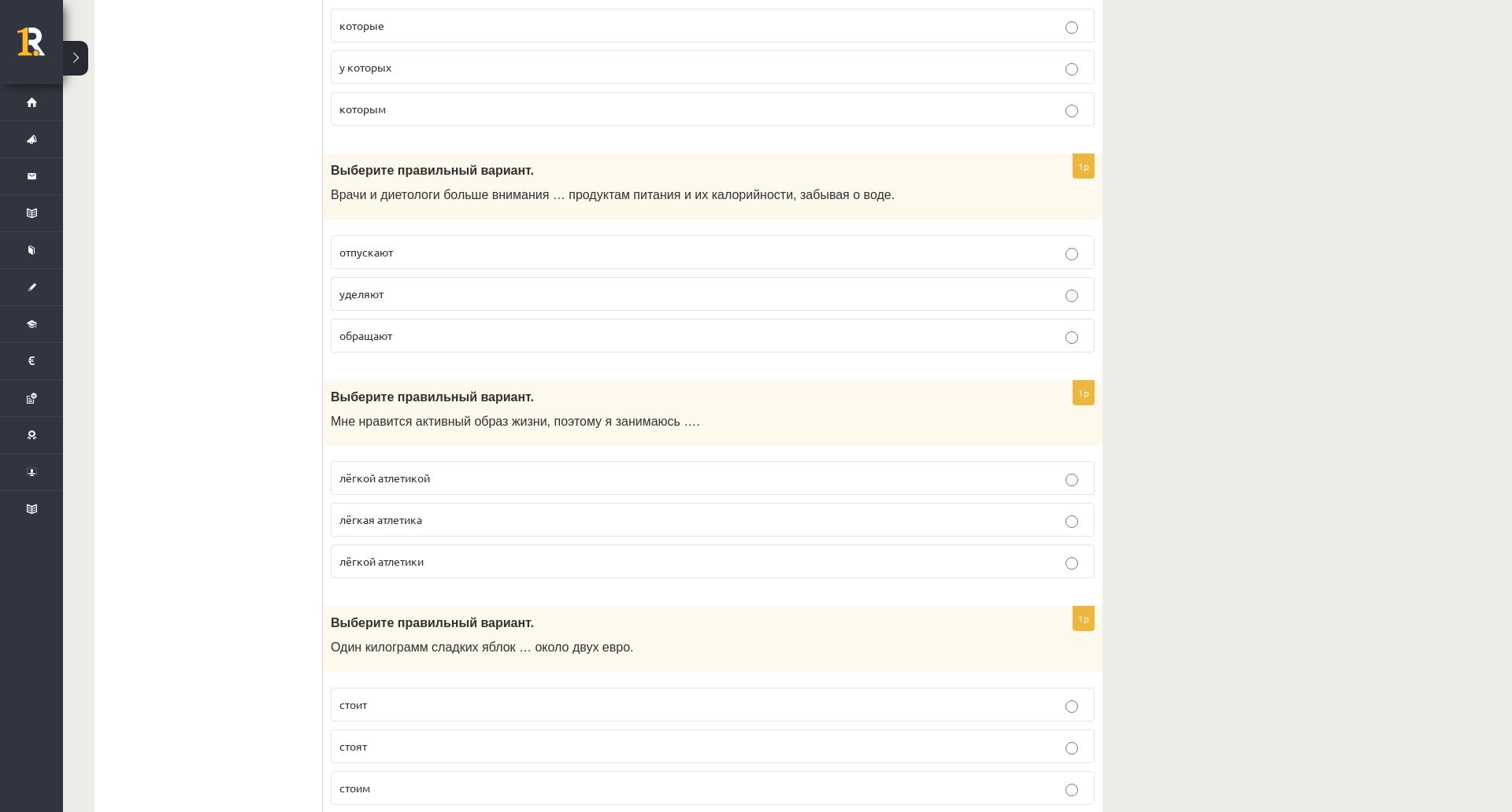
scroll to position [3531, 0]
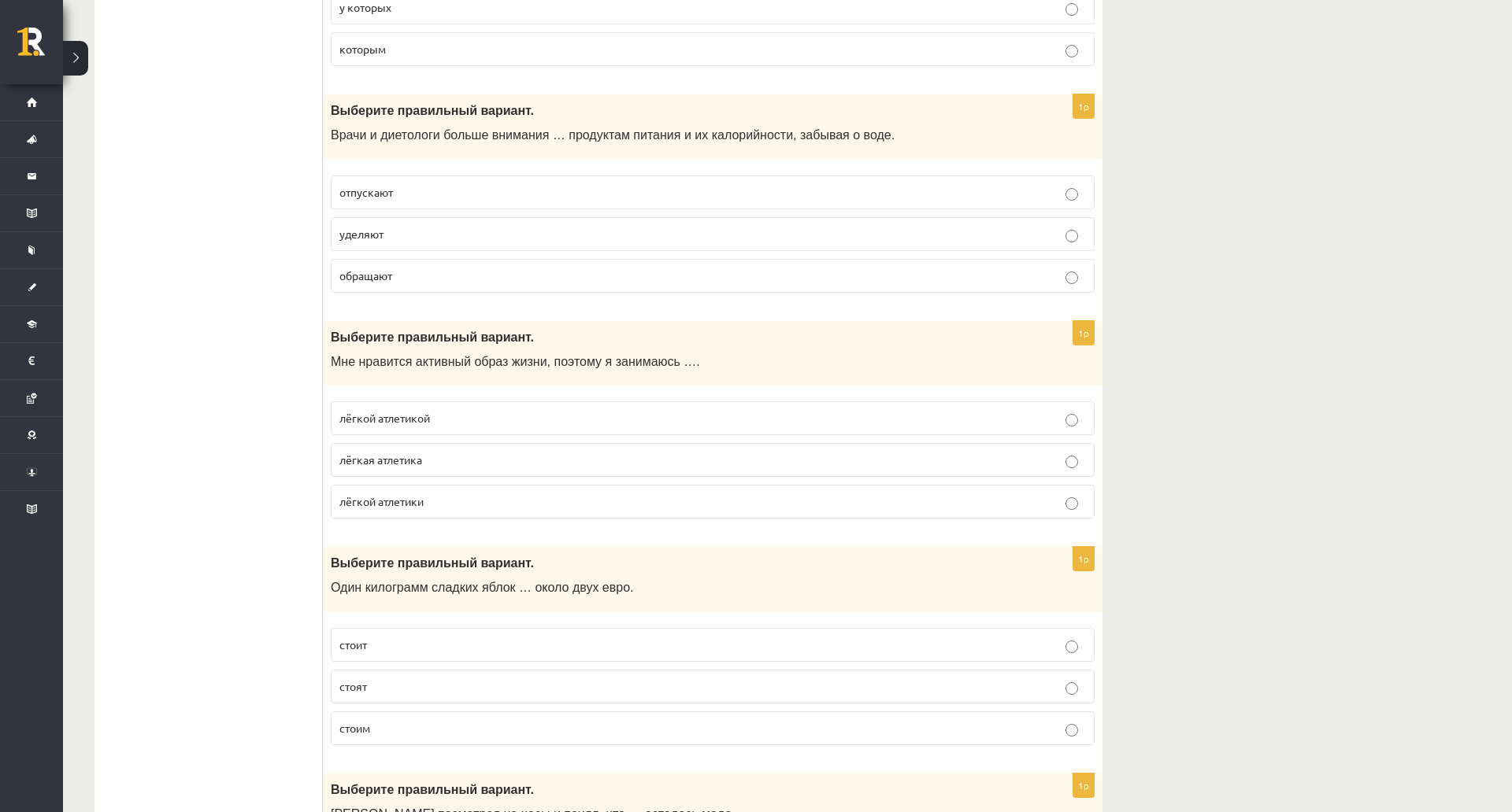
click at [490, 237] on p "уделяют" at bounding box center [712, 233] width 746 height 16
click at [499, 504] on p "лёгкой атлетики" at bounding box center [712, 501] width 746 height 16
click at [486, 423] on p "лёгкой атлетикой" at bounding box center [712, 417] width 746 height 16
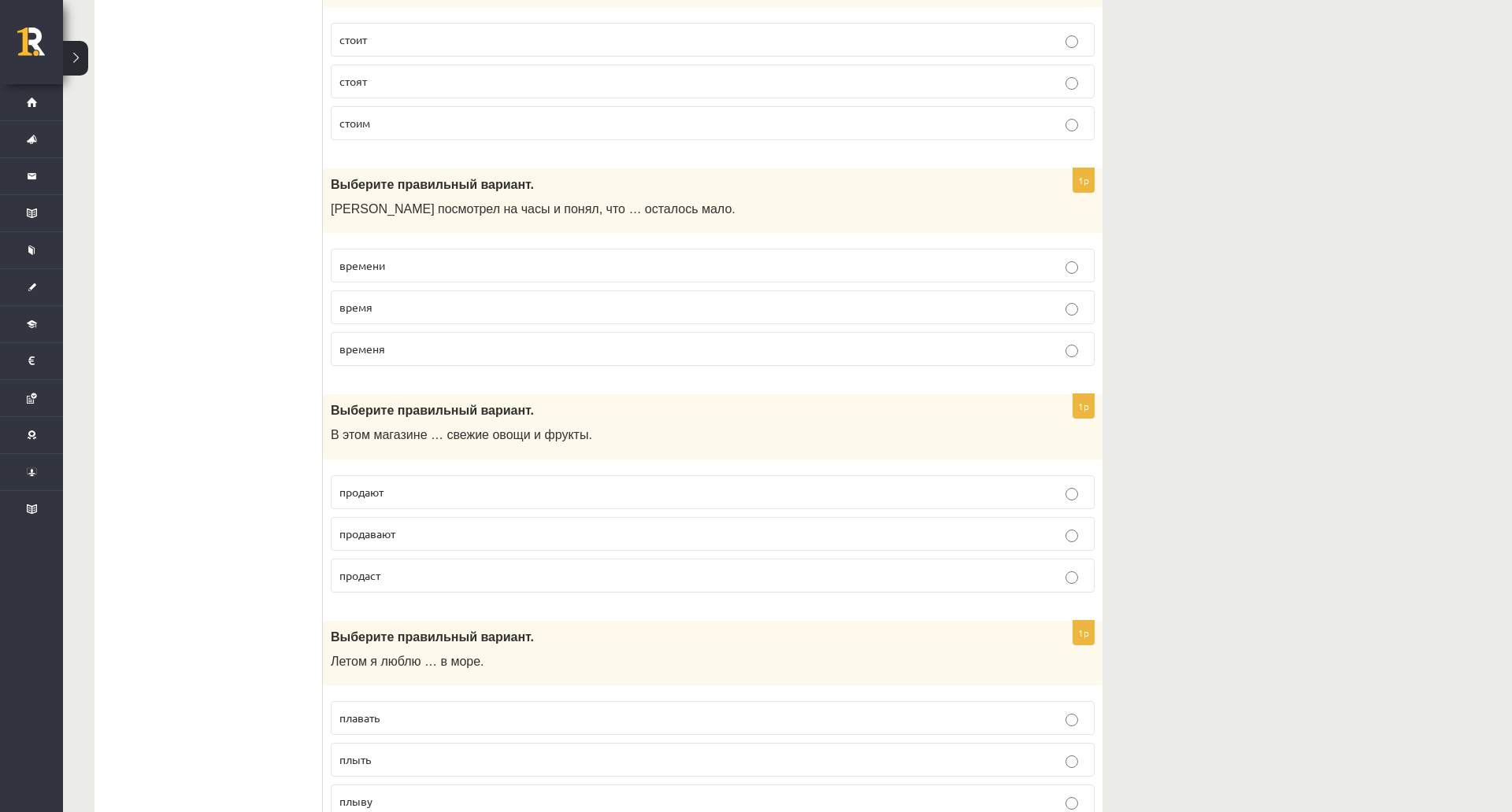
scroll to position [4084, 0]
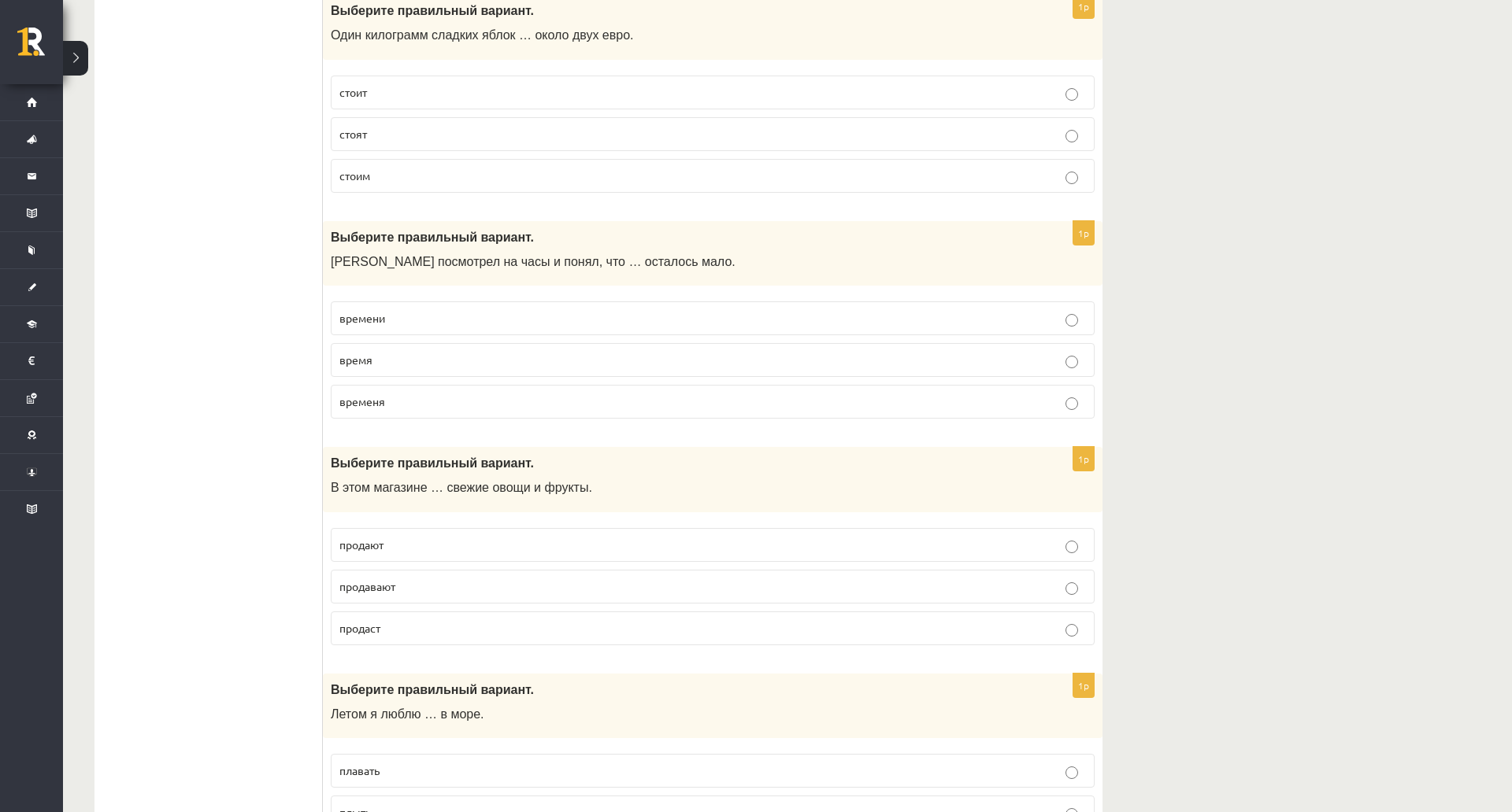
click at [642, 99] on p "стоит" at bounding box center [712, 91] width 746 height 16
click at [554, 131] on p "стоят" at bounding box center [712, 133] width 746 height 16
click at [496, 319] on p "времени" at bounding box center [712, 317] width 746 height 16
click at [428, 559] on label "продают" at bounding box center [712, 545] width 764 height 34
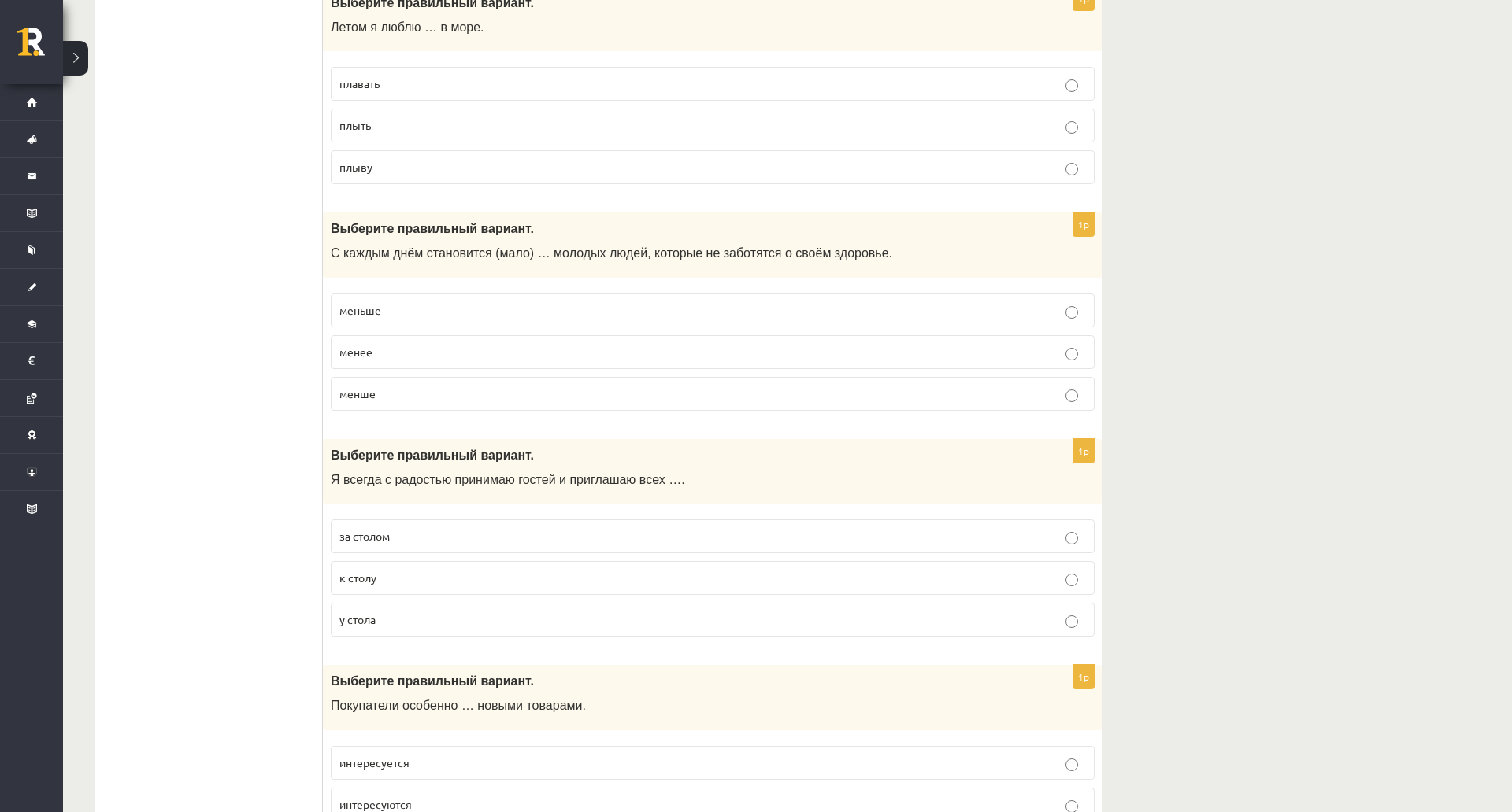
scroll to position [4764, 0]
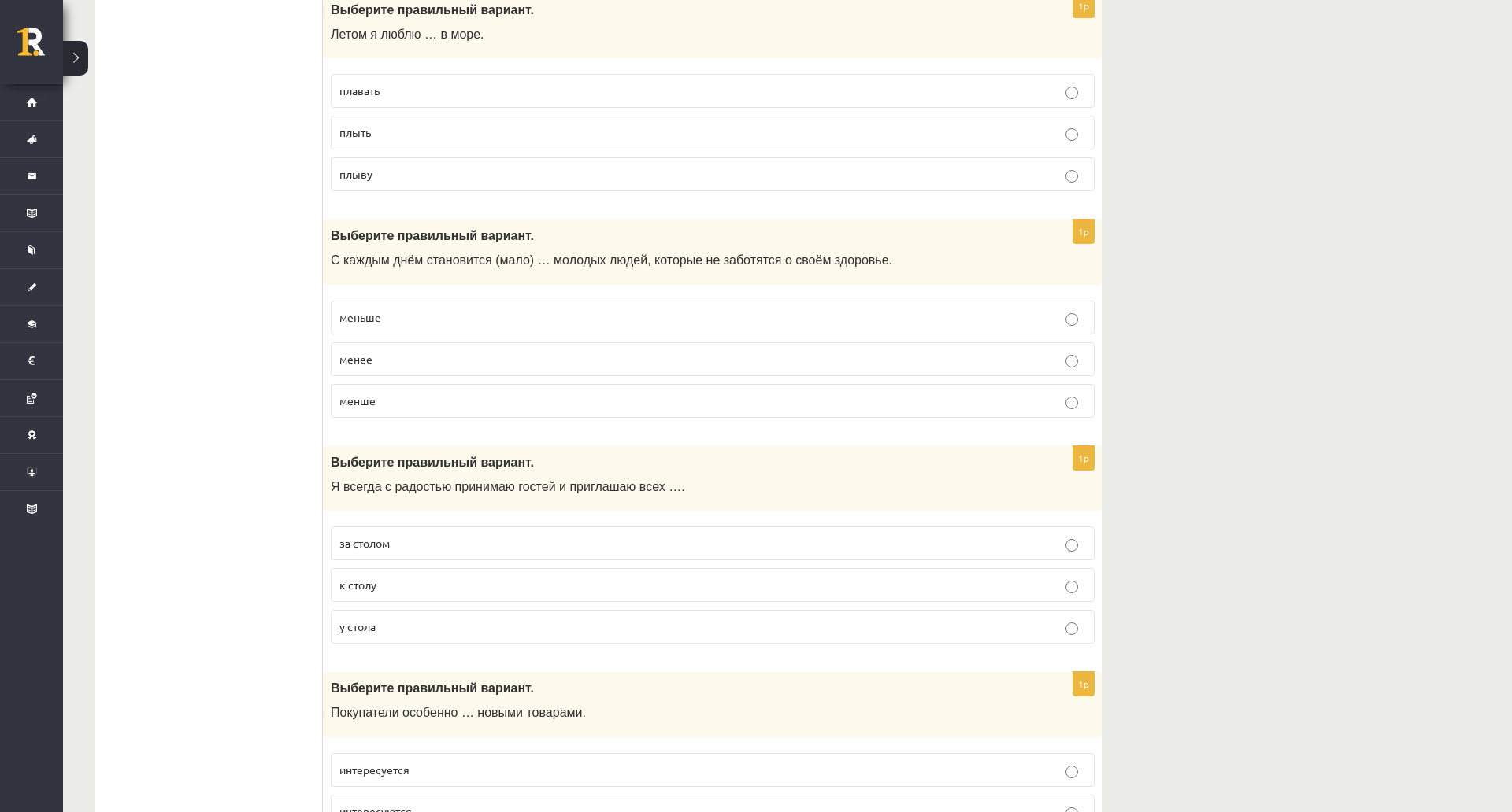
click at [494, 92] on p "плавать" at bounding box center [712, 91] width 746 height 16
click at [430, 322] on p "меньше" at bounding box center [712, 317] width 746 height 16
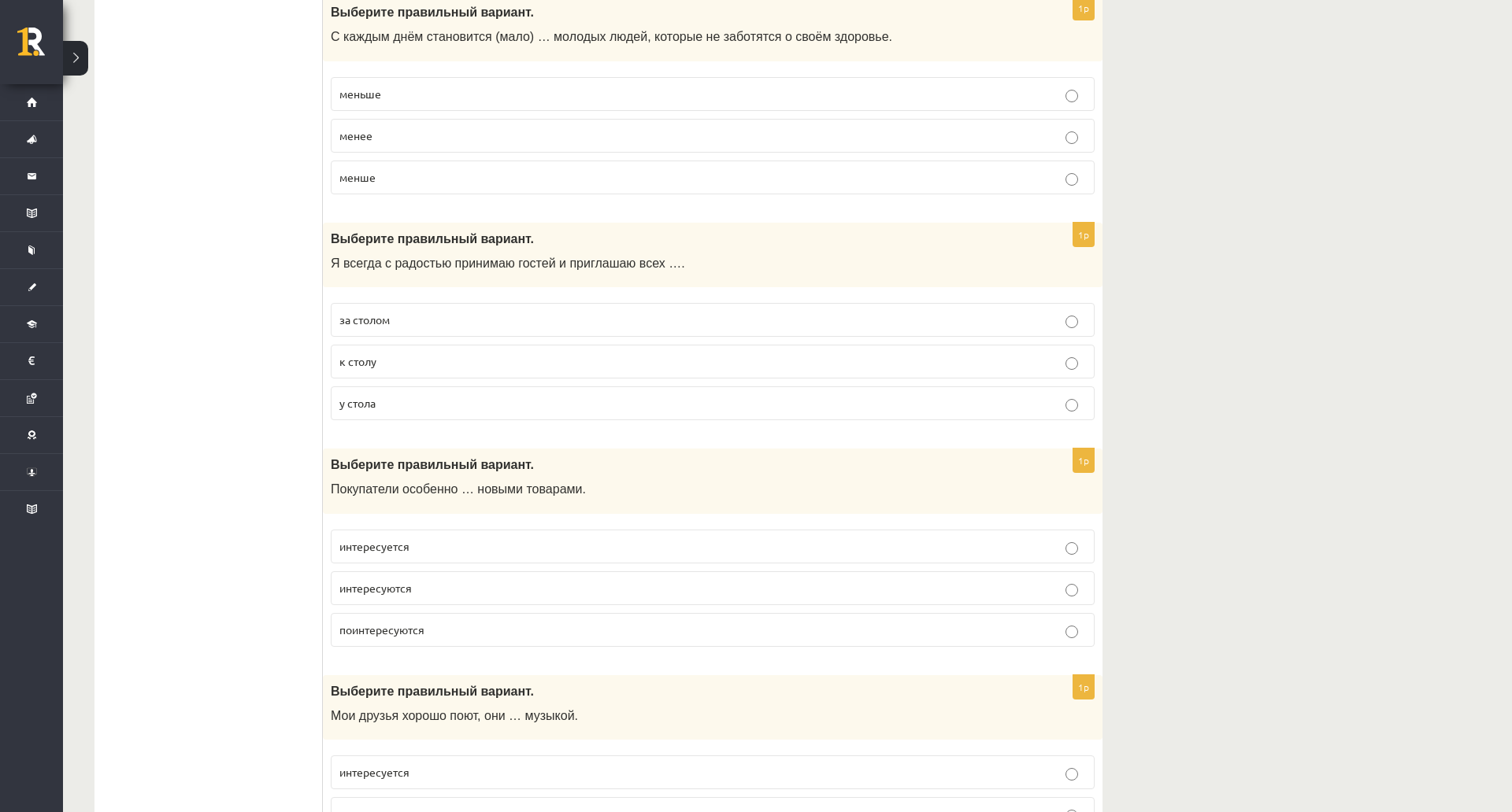
scroll to position [5003, 0]
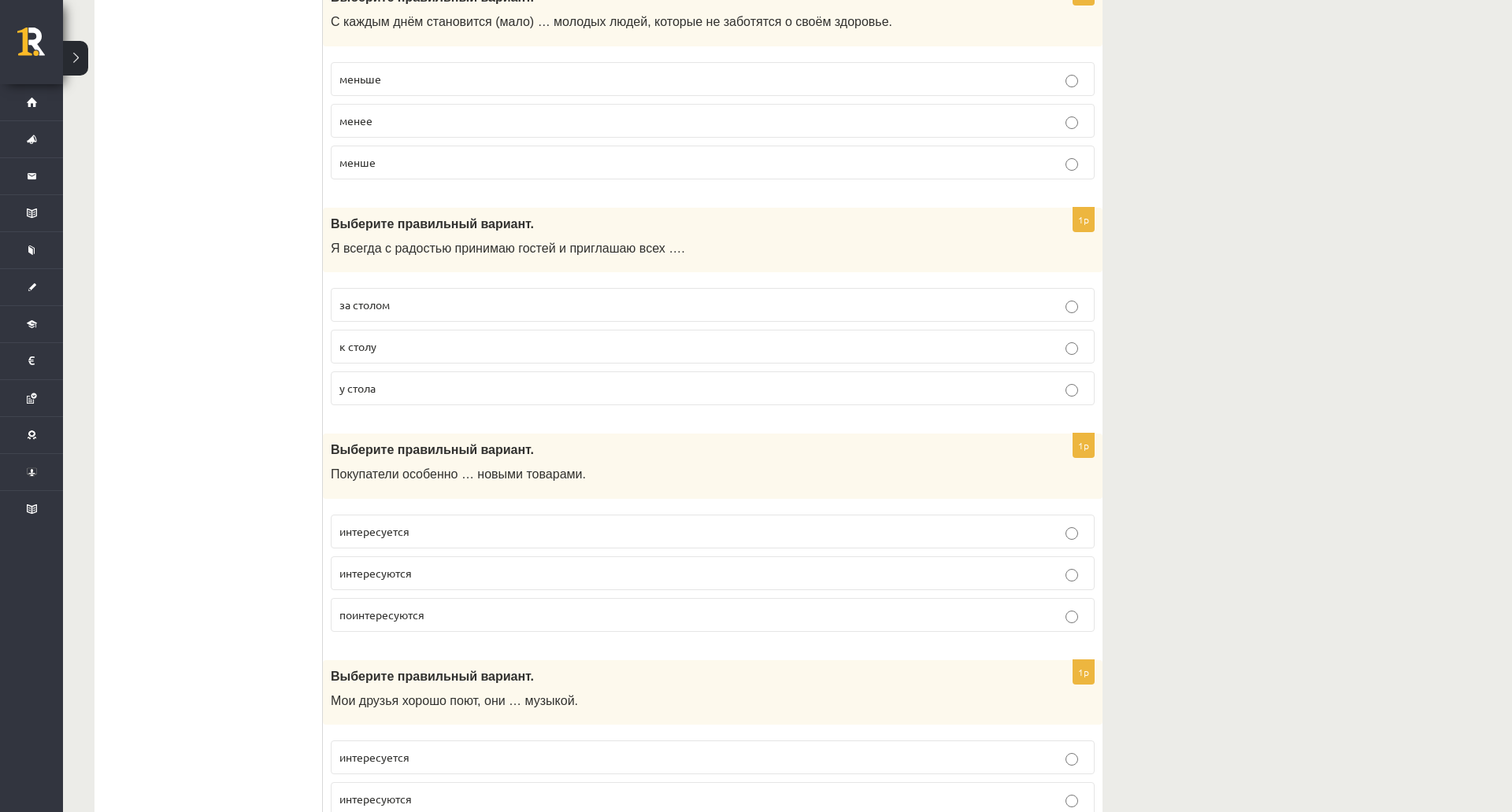
click at [438, 314] on p "за столом" at bounding box center [712, 304] width 746 height 16
click at [428, 350] on p "к столу" at bounding box center [712, 346] width 746 height 16
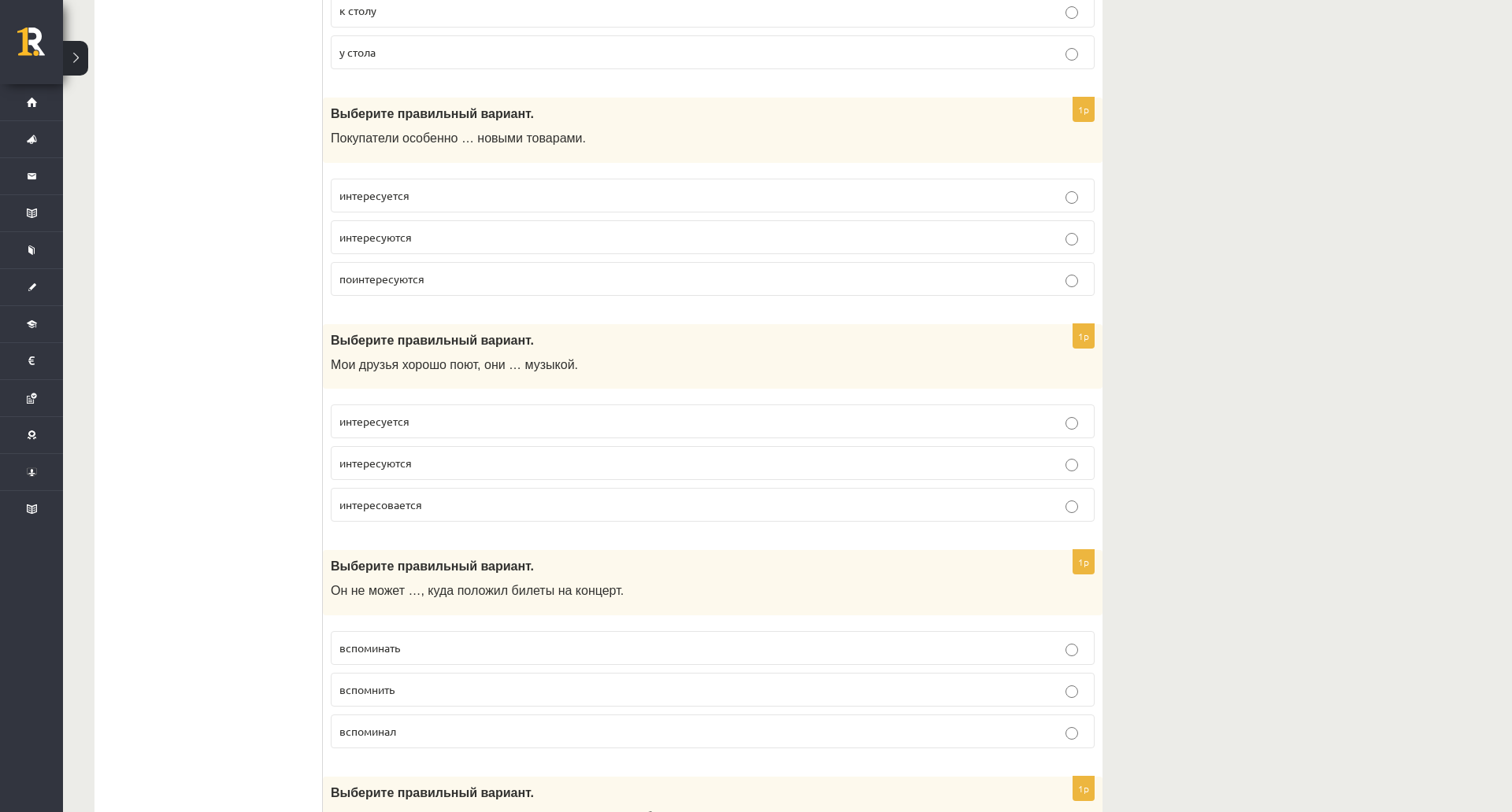
scroll to position [5353, 0]
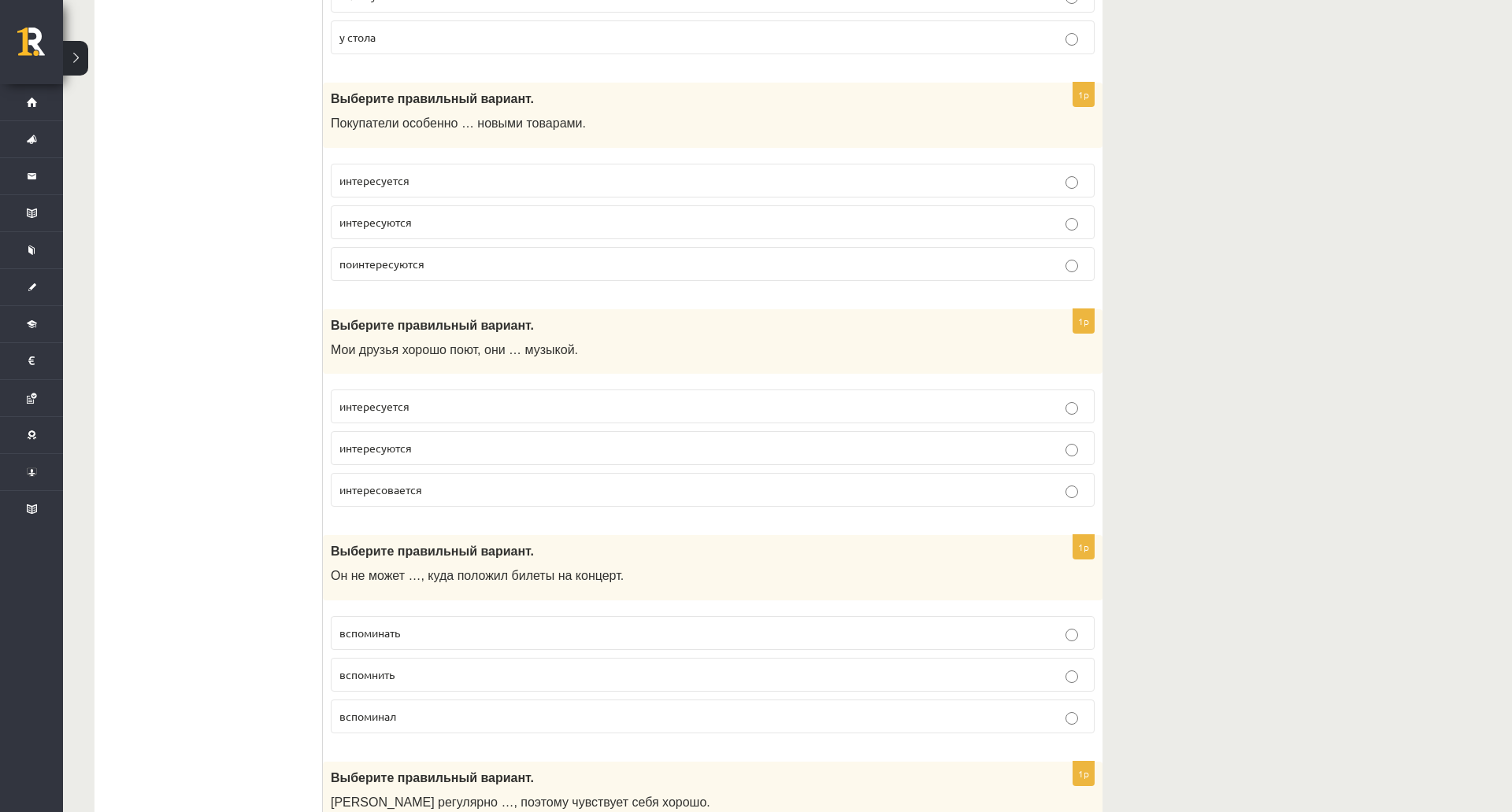
click at [424, 221] on p "интересуются" at bounding box center [712, 222] width 746 height 16
click at [420, 453] on p "интересуются" at bounding box center [712, 448] width 746 height 16
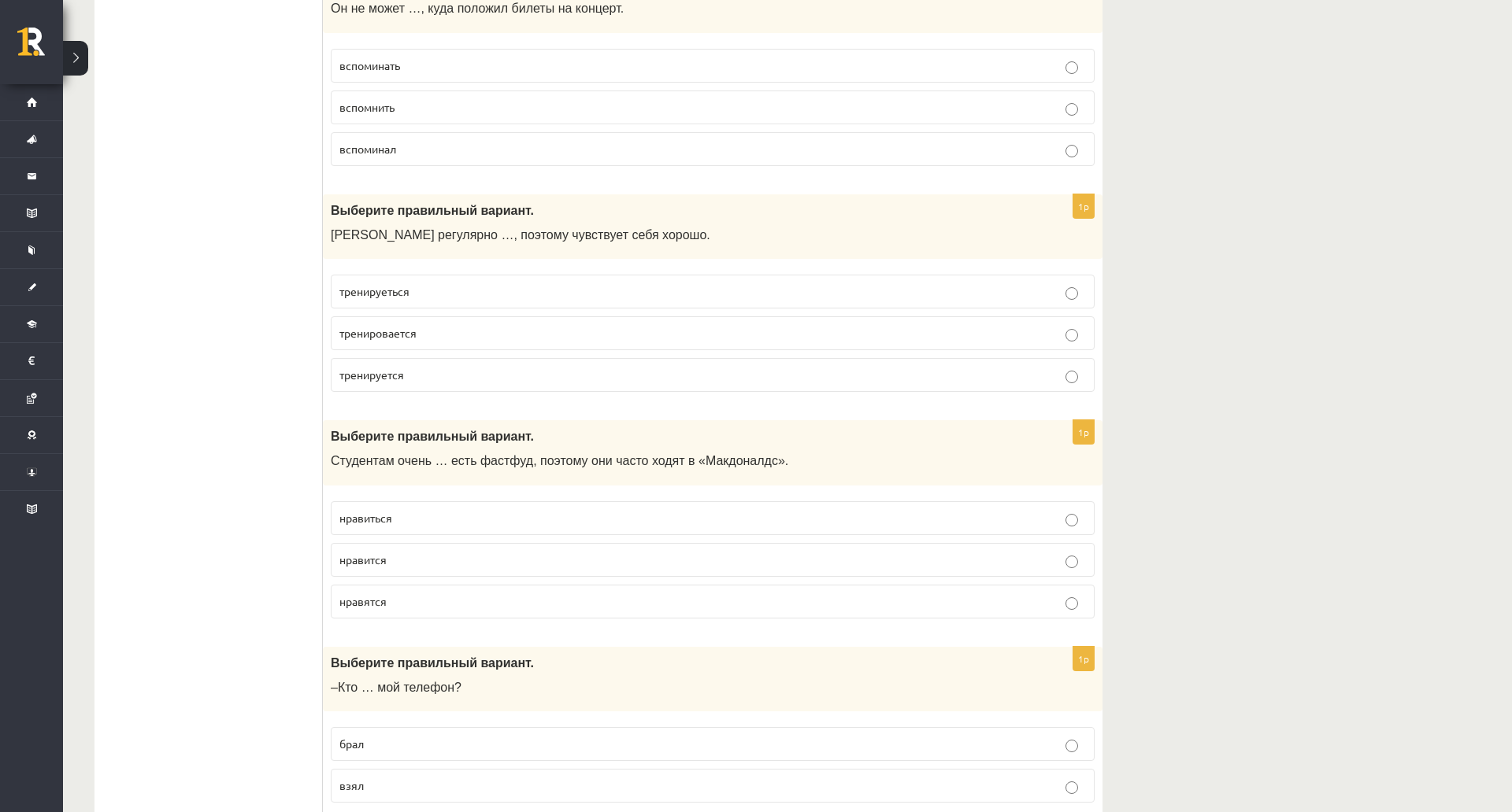
scroll to position [5914, 0]
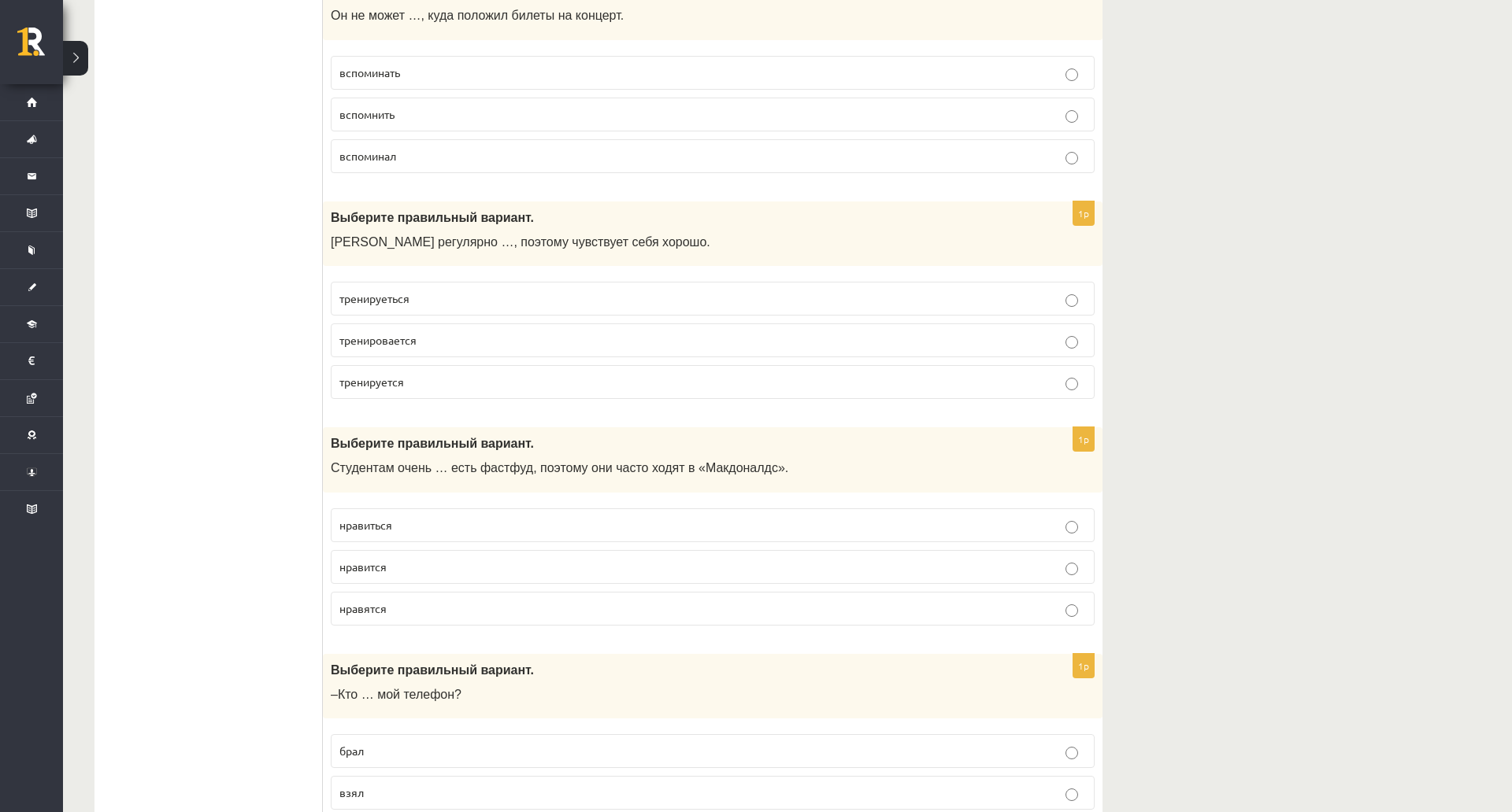
click at [432, 119] on p "вспомнить" at bounding box center [712, 113] width 746 height 16
click at [419, 380] on p "тренируется" at bounding box center [712, 381] width 746 height 16
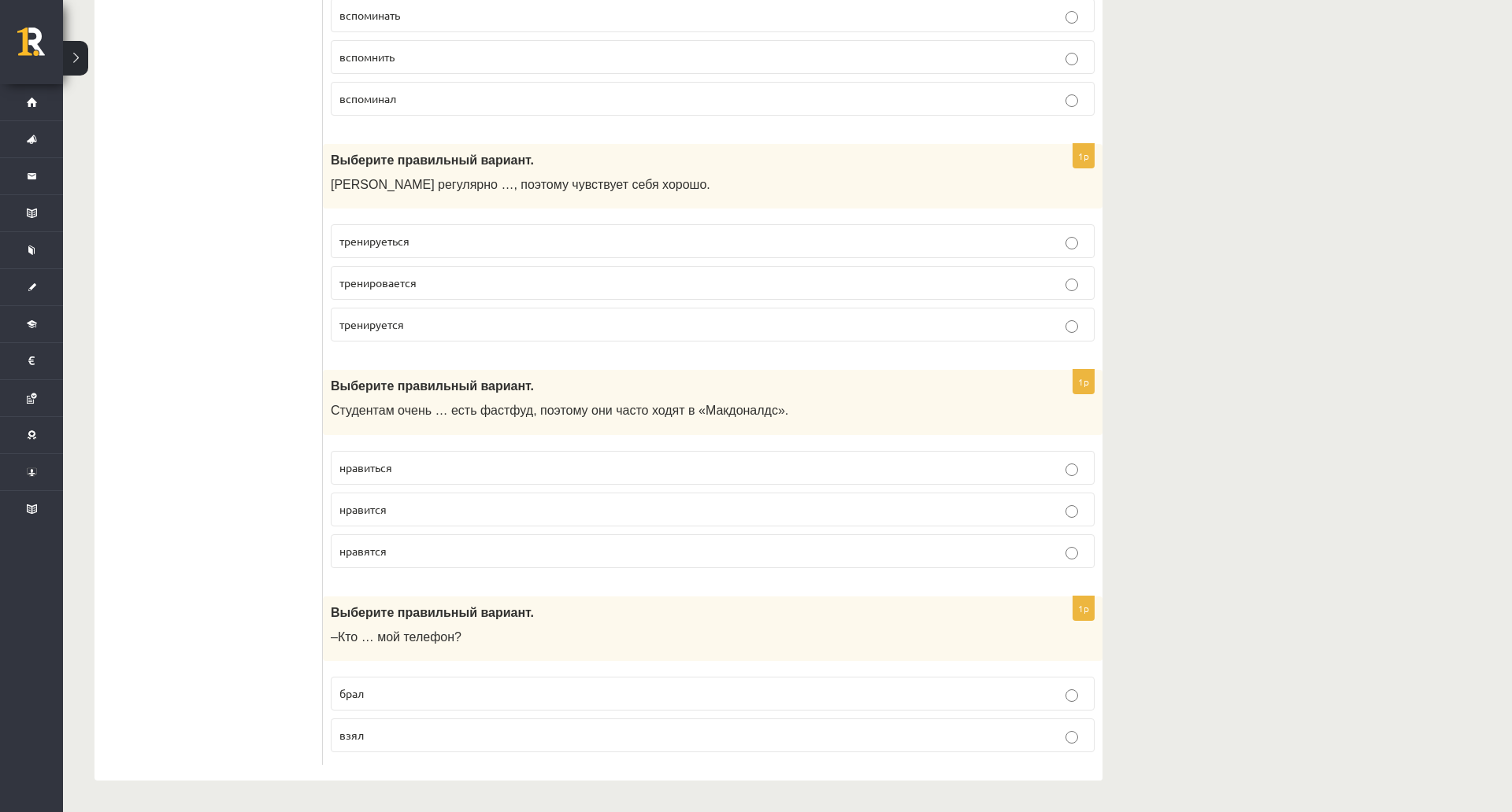
click at [504, 459] on p "нравиться" at bounding box center [712, 467] width 746 height 16
click at [417, 685] on p "брал" at bounding box center [712, 693] width 746 height 16
click at [1032, 727] on p "взял" at bounding box center [712, 735] width 746 height 16
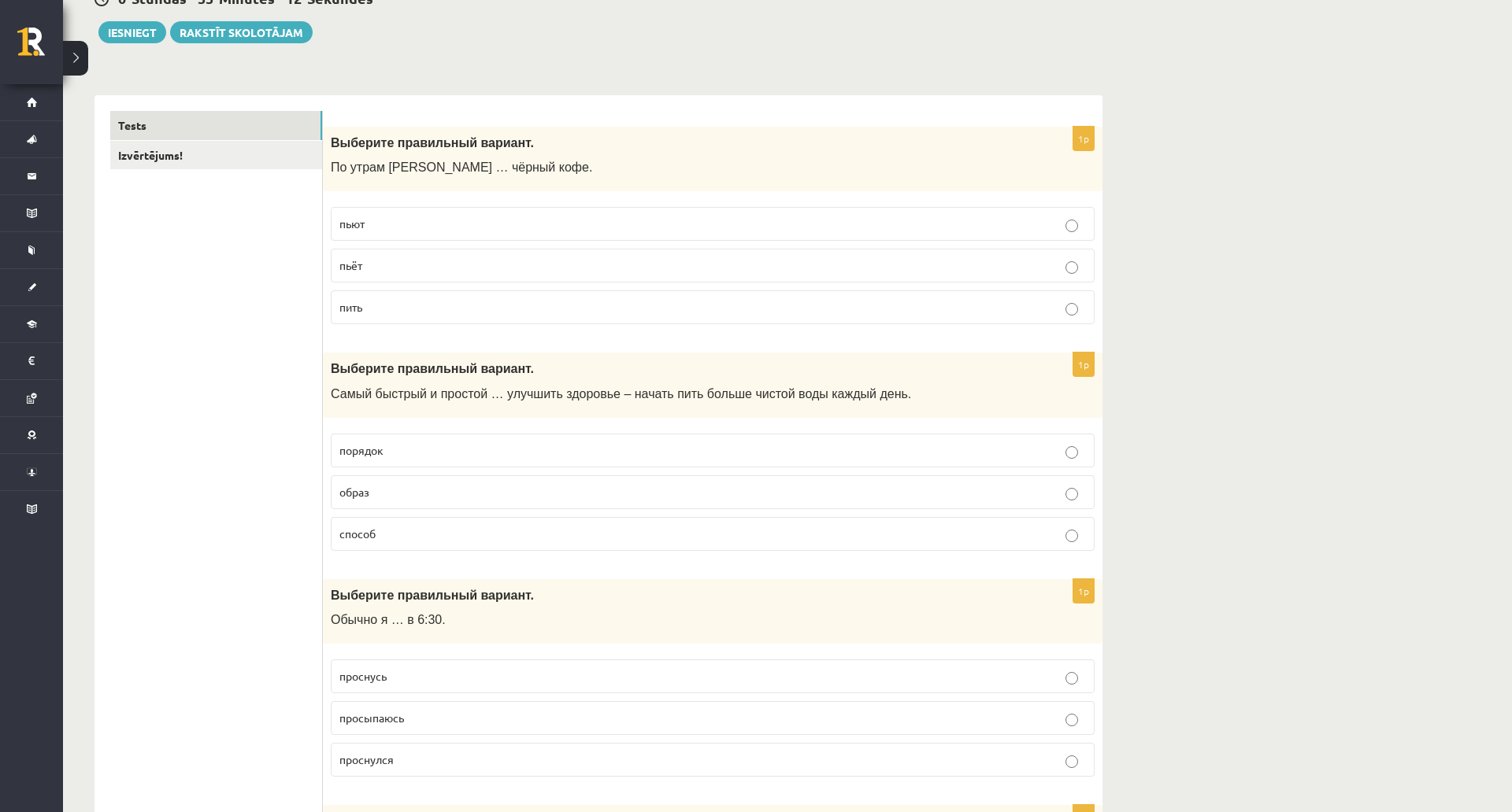
scroll to position [0, 0]
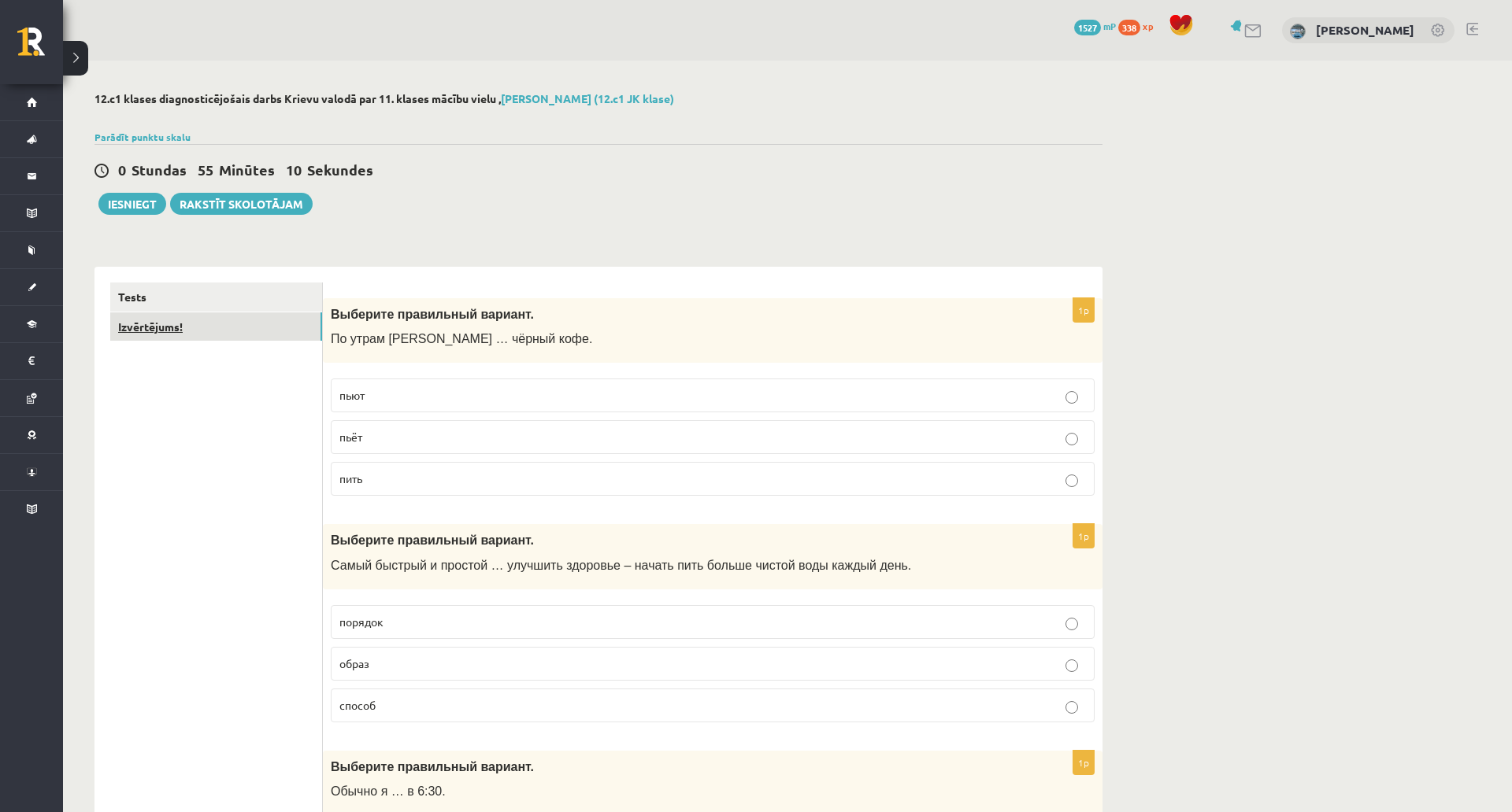
click at [168, 339] on link "Izvērtējums!" at bounding box center [216, 327] width 212 height 30
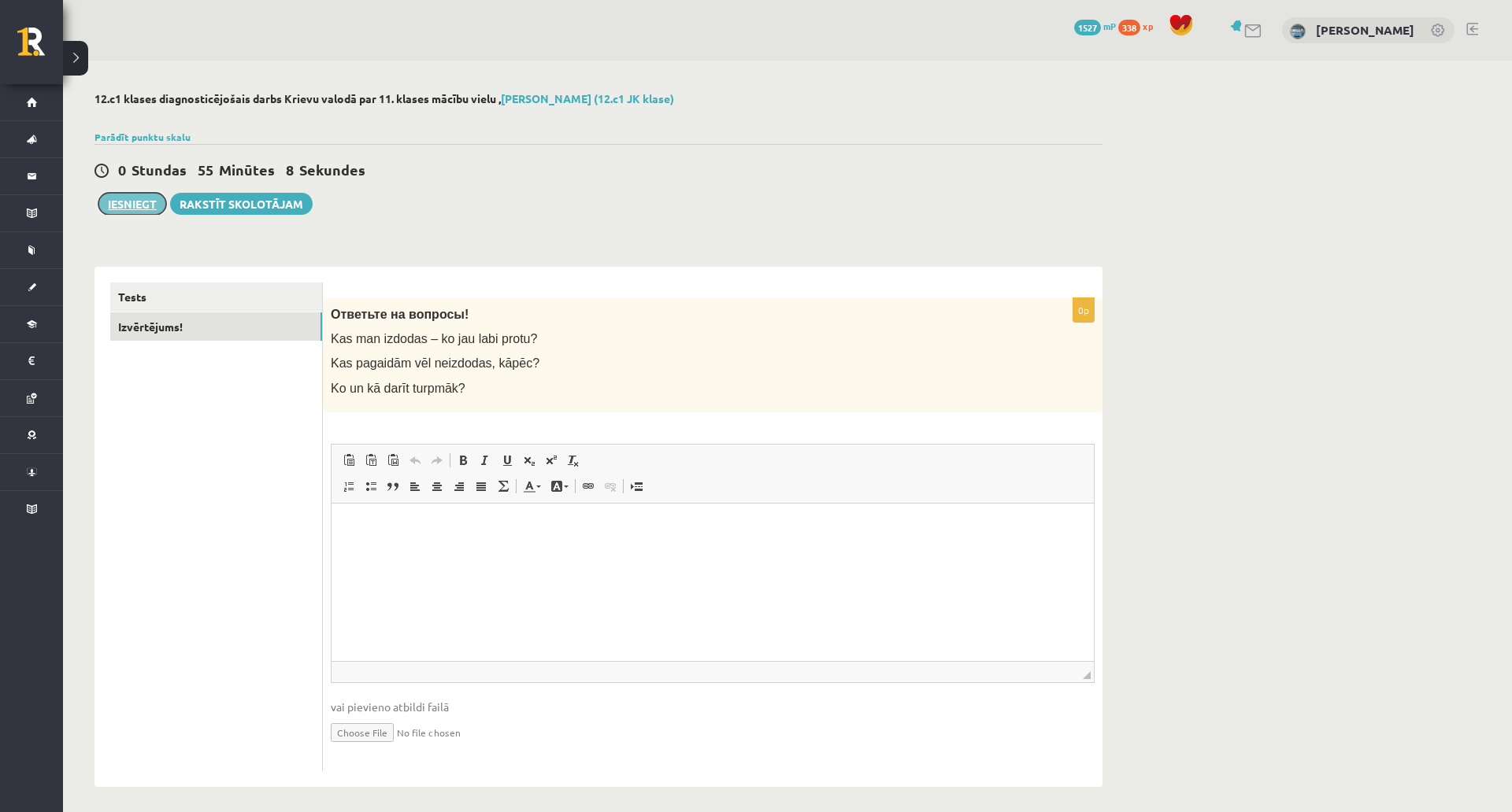
click at [138, 208] on button "Iesniegt" at bounding box center [132, 203] width 68 height 22
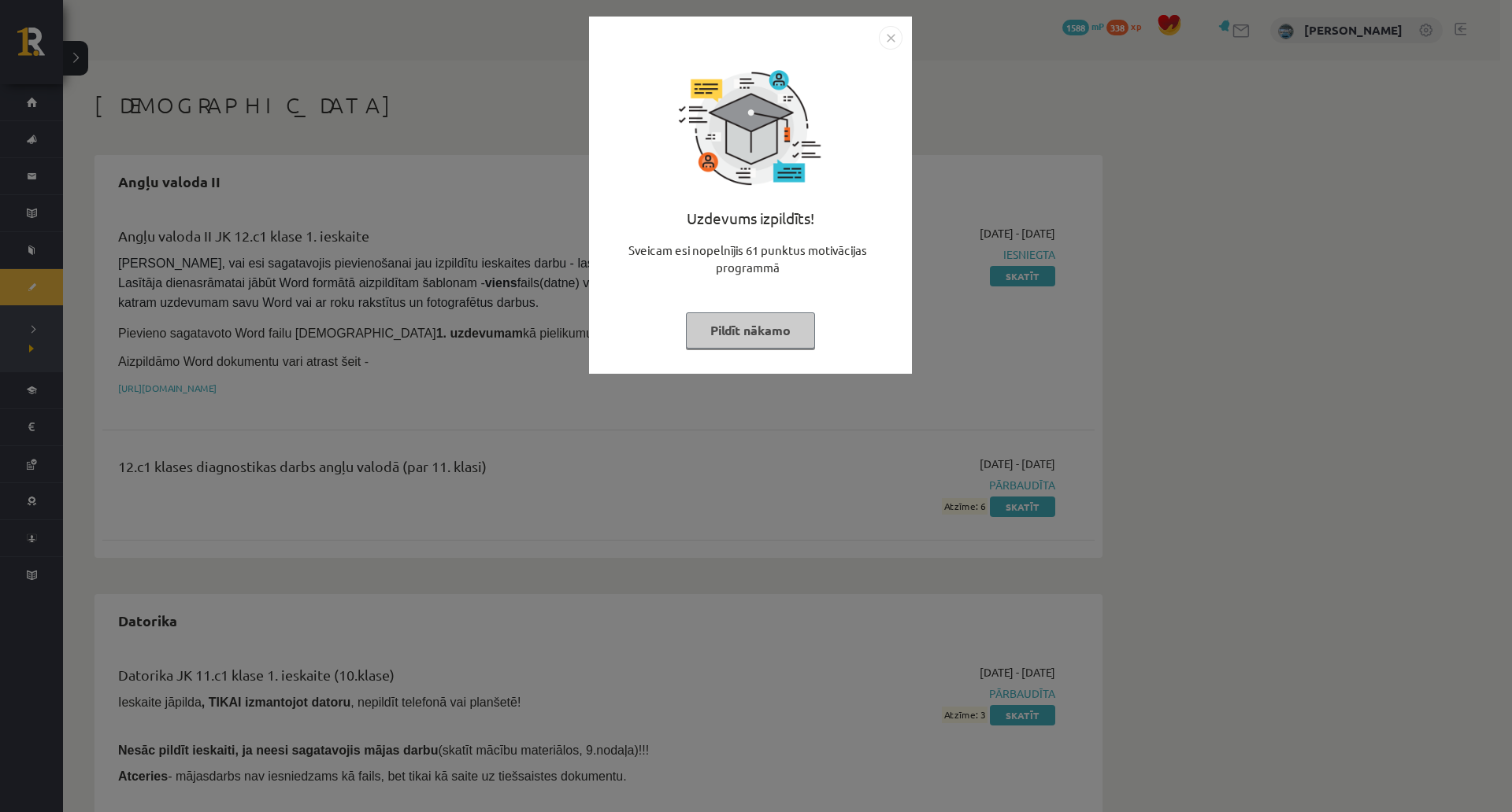
click at [762, 332] on button "Pildīt nākamo" at bounding box center [749, 331] width 129 height 36
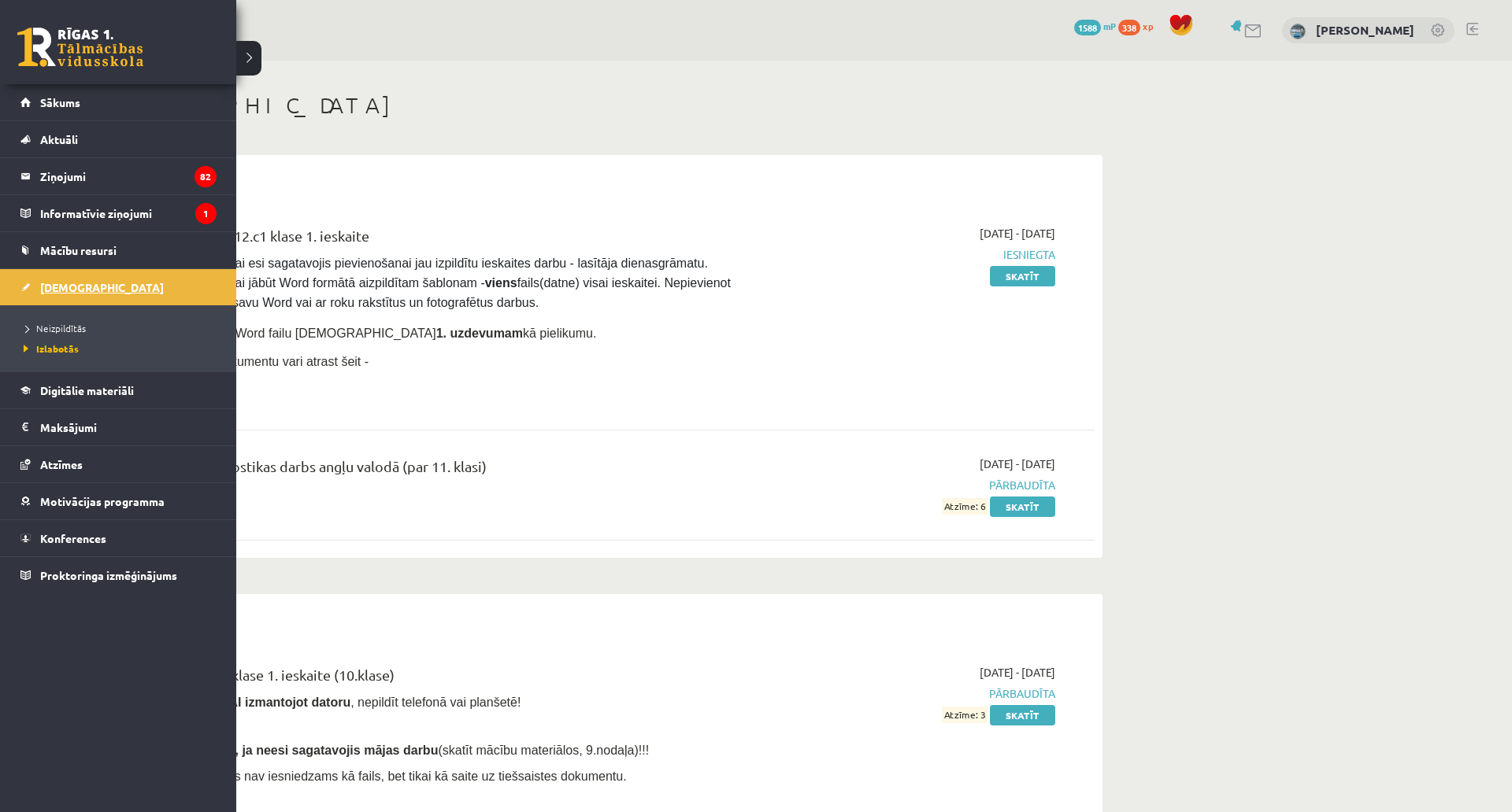
click at [43, 274] on link "[DEMOGRAPHIC_DATA]" at bounding box center [118, 287] width 196 height 36
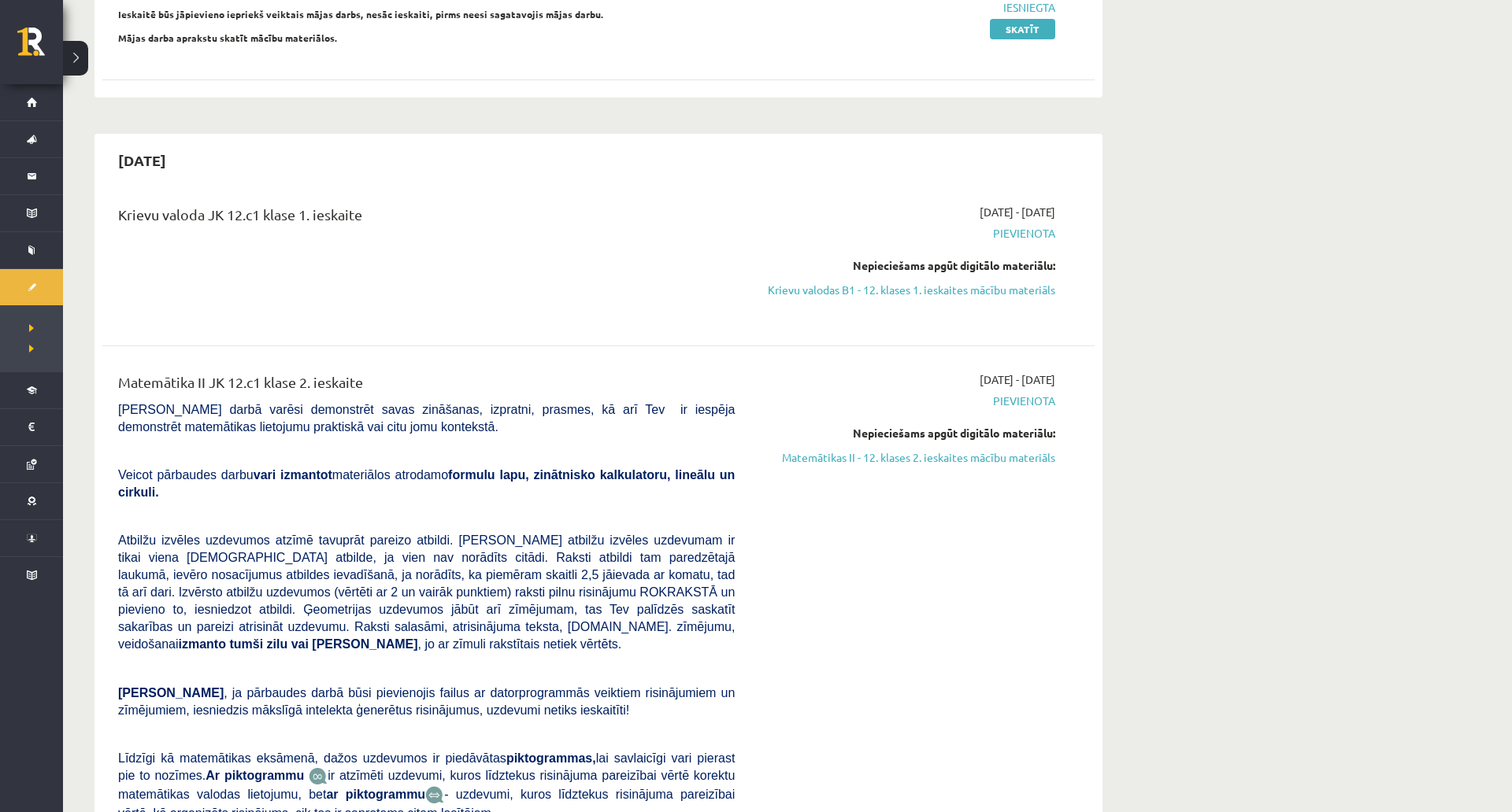
scroll to position [572, 0]
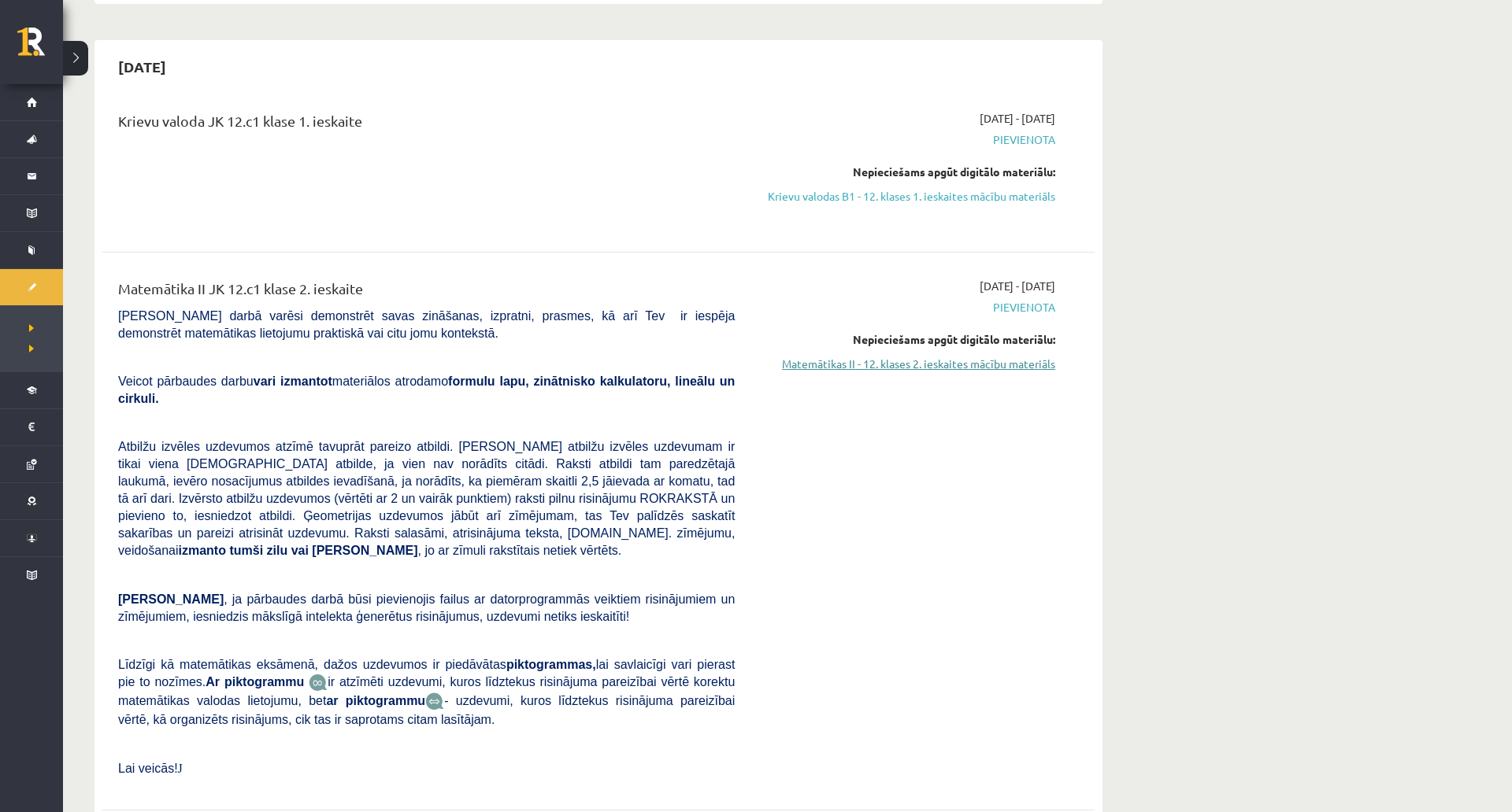
click at [949, 364] on link "Matemātikas II - 12. klases 2. ieskaites mācību materiāls" at bounding box center [906, 363] width 296 height 16
click at [864, 199] on link "Krievu valodas B1 - 12. klases 1. ieskaites mācību materiāls" at bounding box center [906, 195] width 296 height 16
click at [824, 188] on link "Krievu valodas B1 - 12. klases 1. ieskaites mācību materiāls" at bounding box center [906, 195] width 296 height 16
click at [830, 72] on div "[DATE]" at bounding box center [598, 66] width 992 height 37
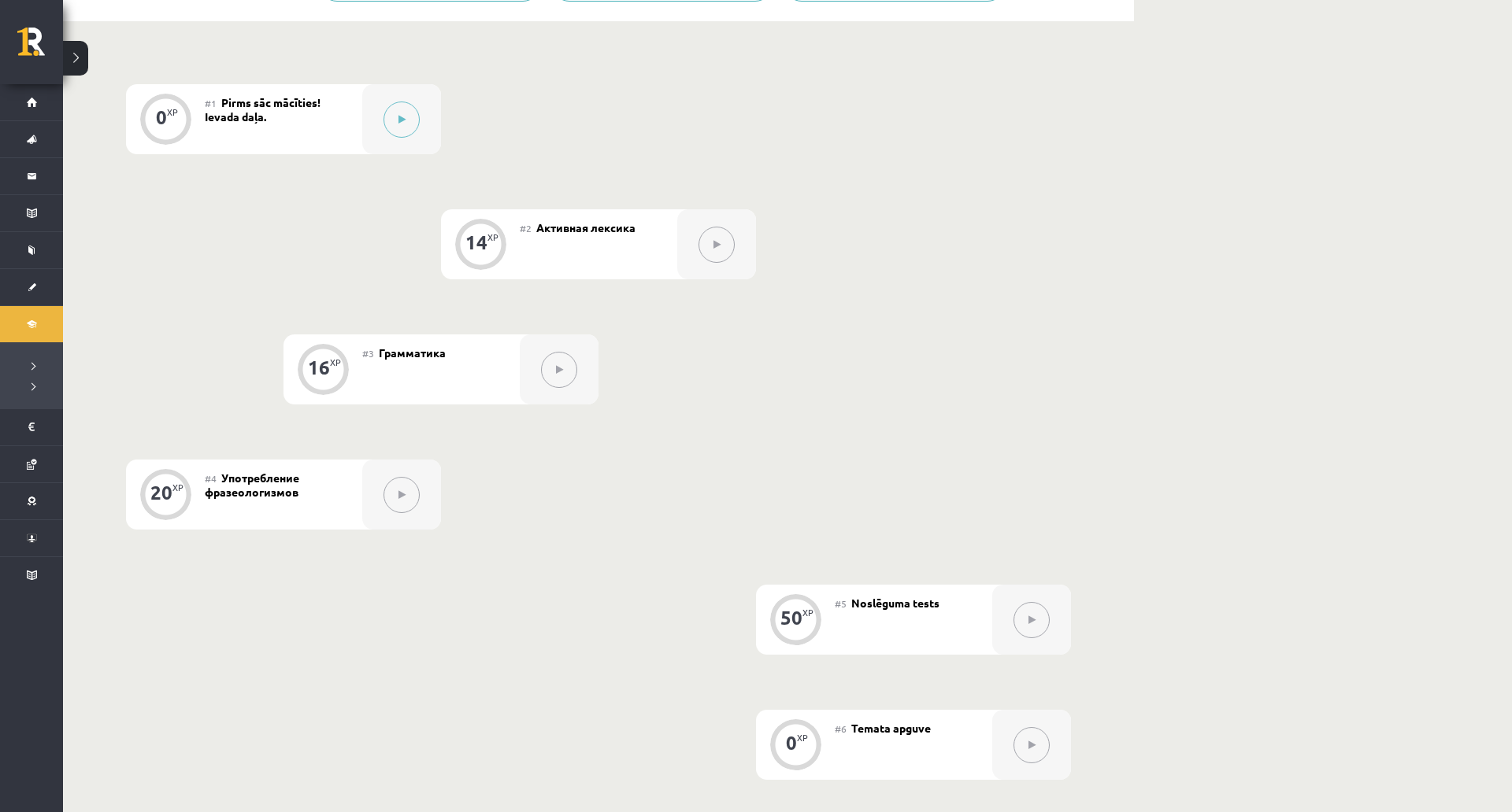
scroll to position [400, 0]
click at [376, 120] on div at bounding box center [401, 113] width 79 height 70
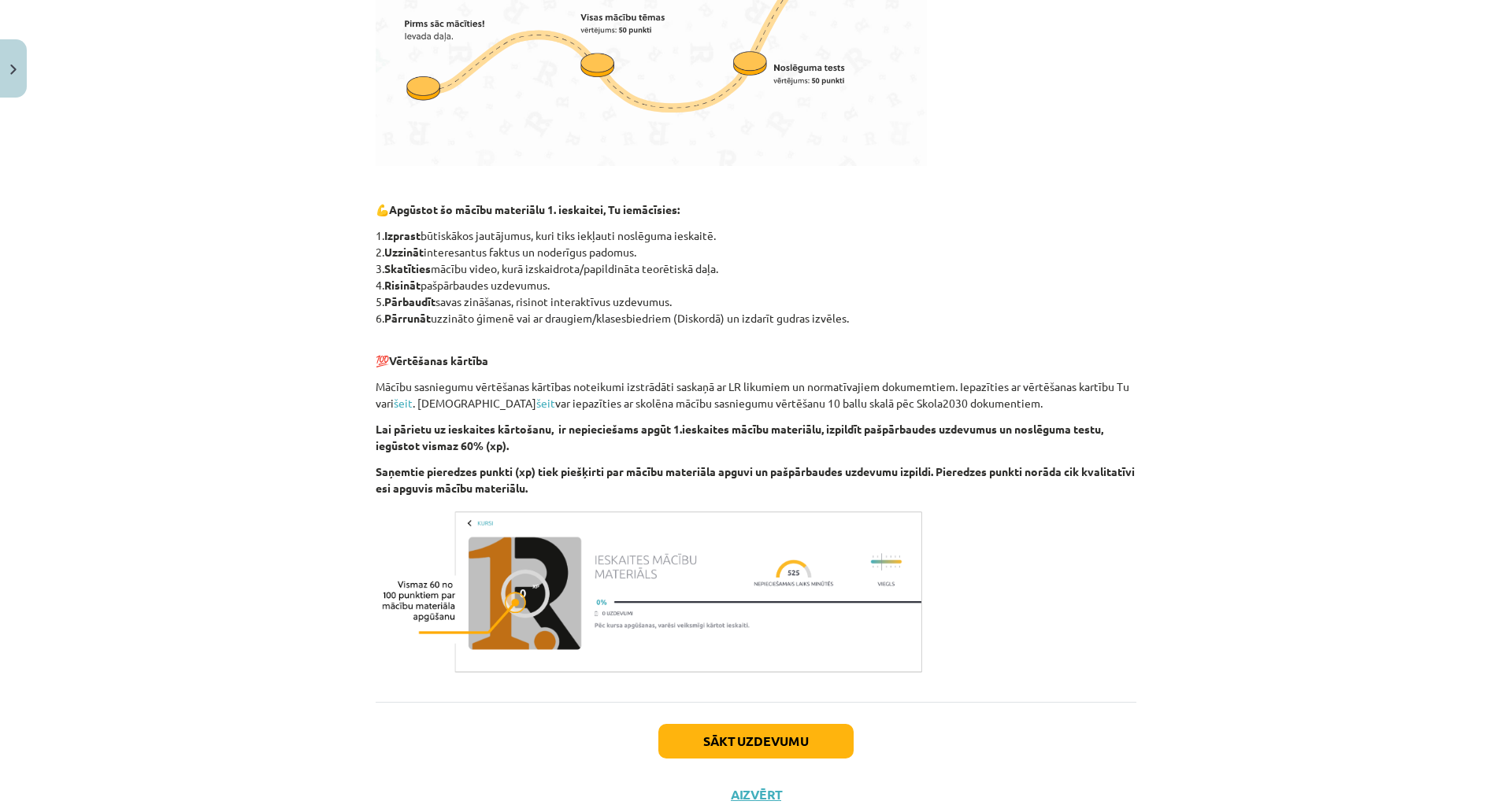
scroll to position [750, 0]
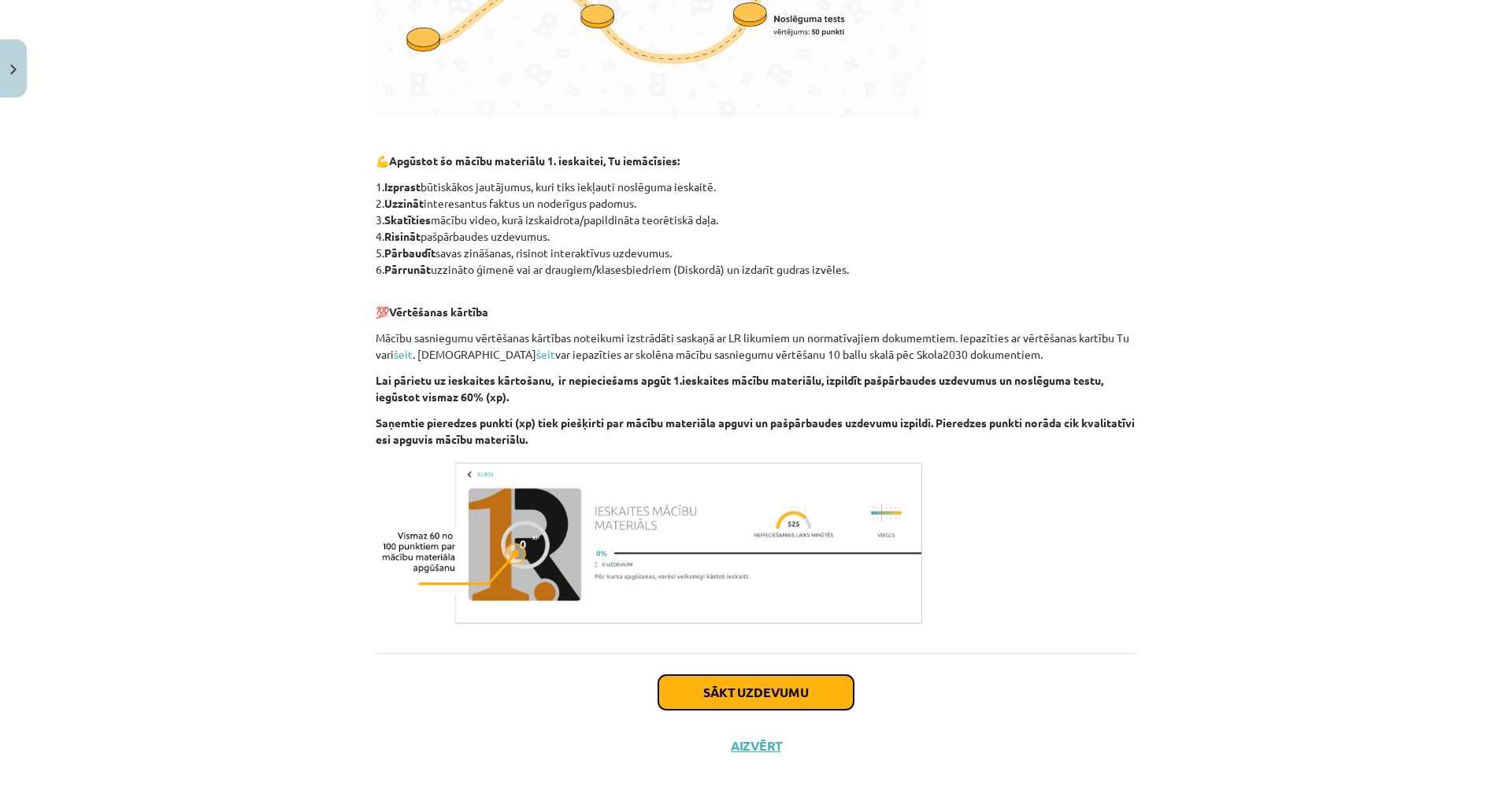
click at [787, 676] on button "Sākt uzdevumu" at bounding box center [755, 693] width 195 height 34
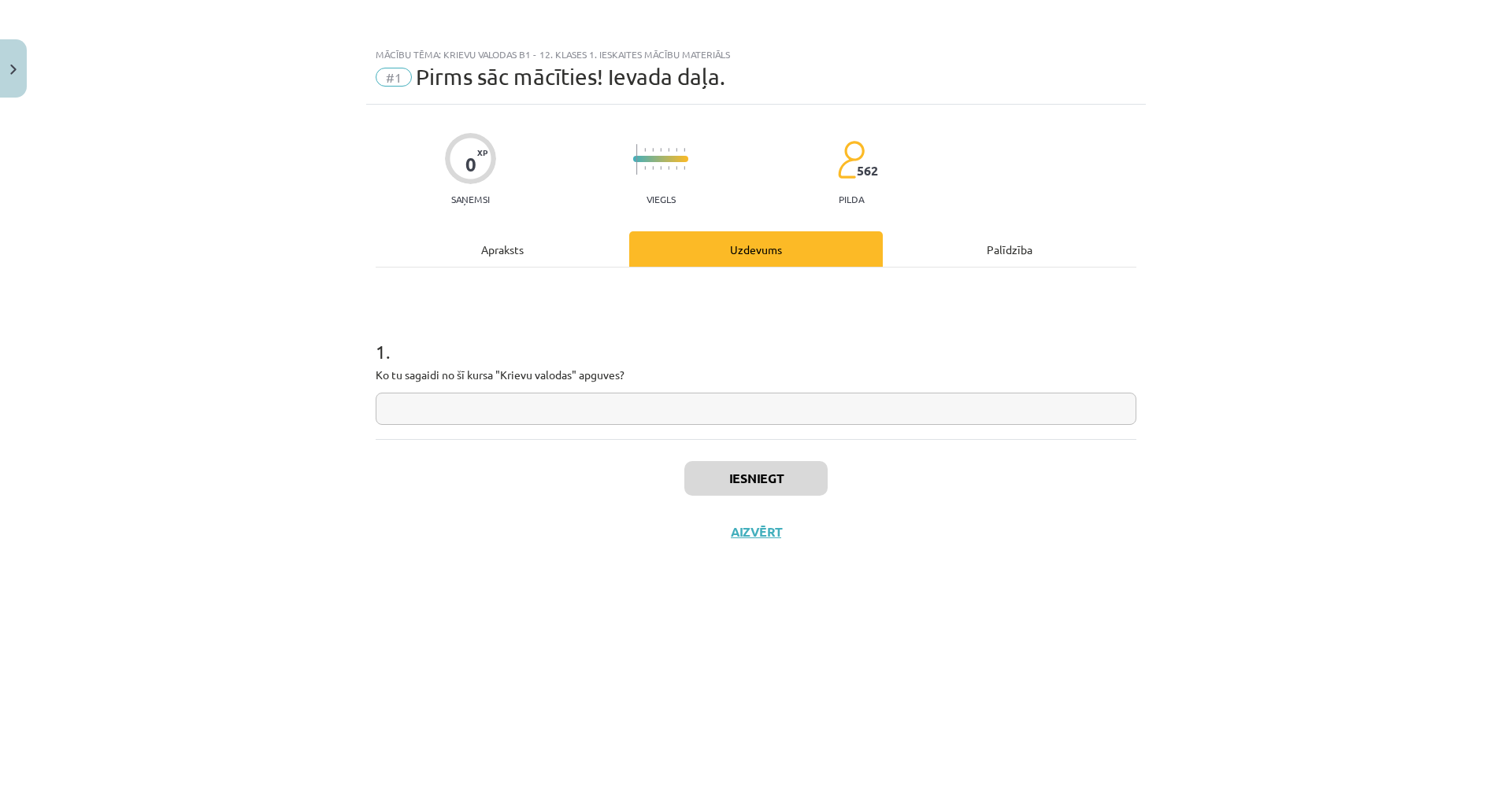
scroll to position [0, 0]
click at [630, 418] on input "text" at bounding box center [756, 409] width 761 height 32
type input "**********"
click at [763, 474] on button "Iesniegt" at bounding box center [756, 478] width 143 height 34
click at [777, 534] on button "Nākamā nodarbība" at bounding box center [756, 542] width 154 height 36
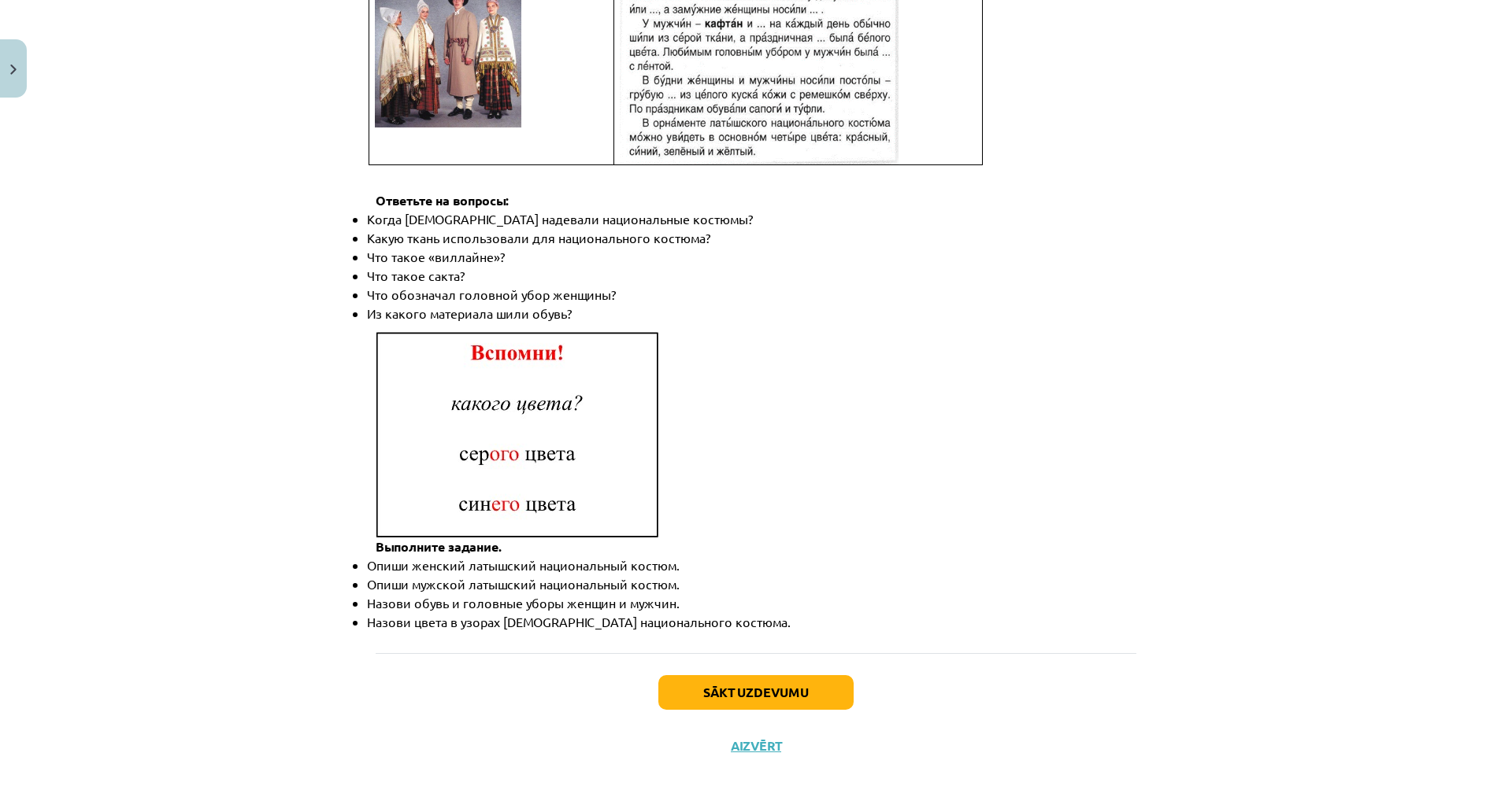
scroll to position [2160, 0]
click at [829, 676] on button "Sākt uzdevumu" at bounding box center [755, 693] width 195 height 34
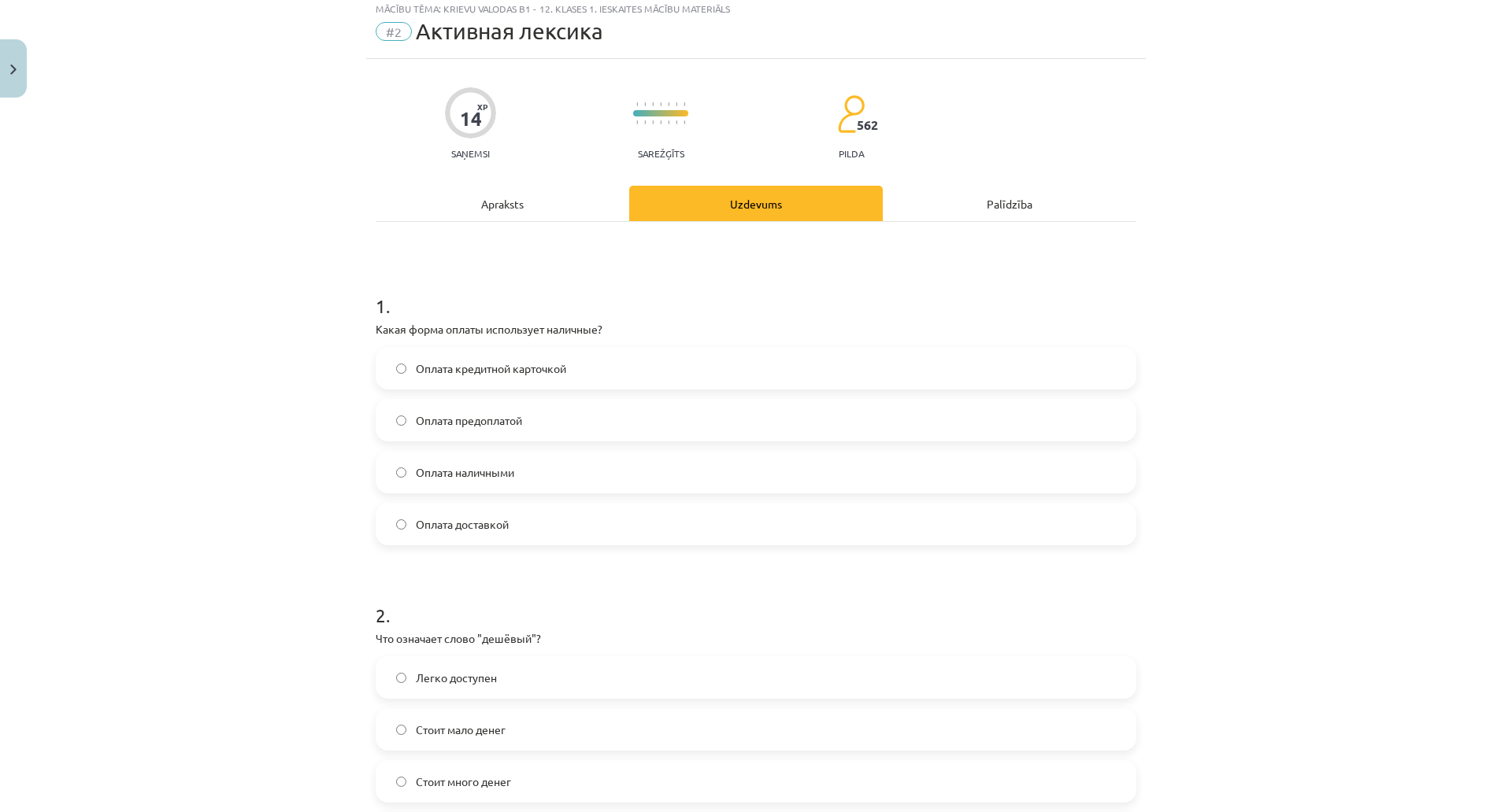
scroll to position [39, 0]
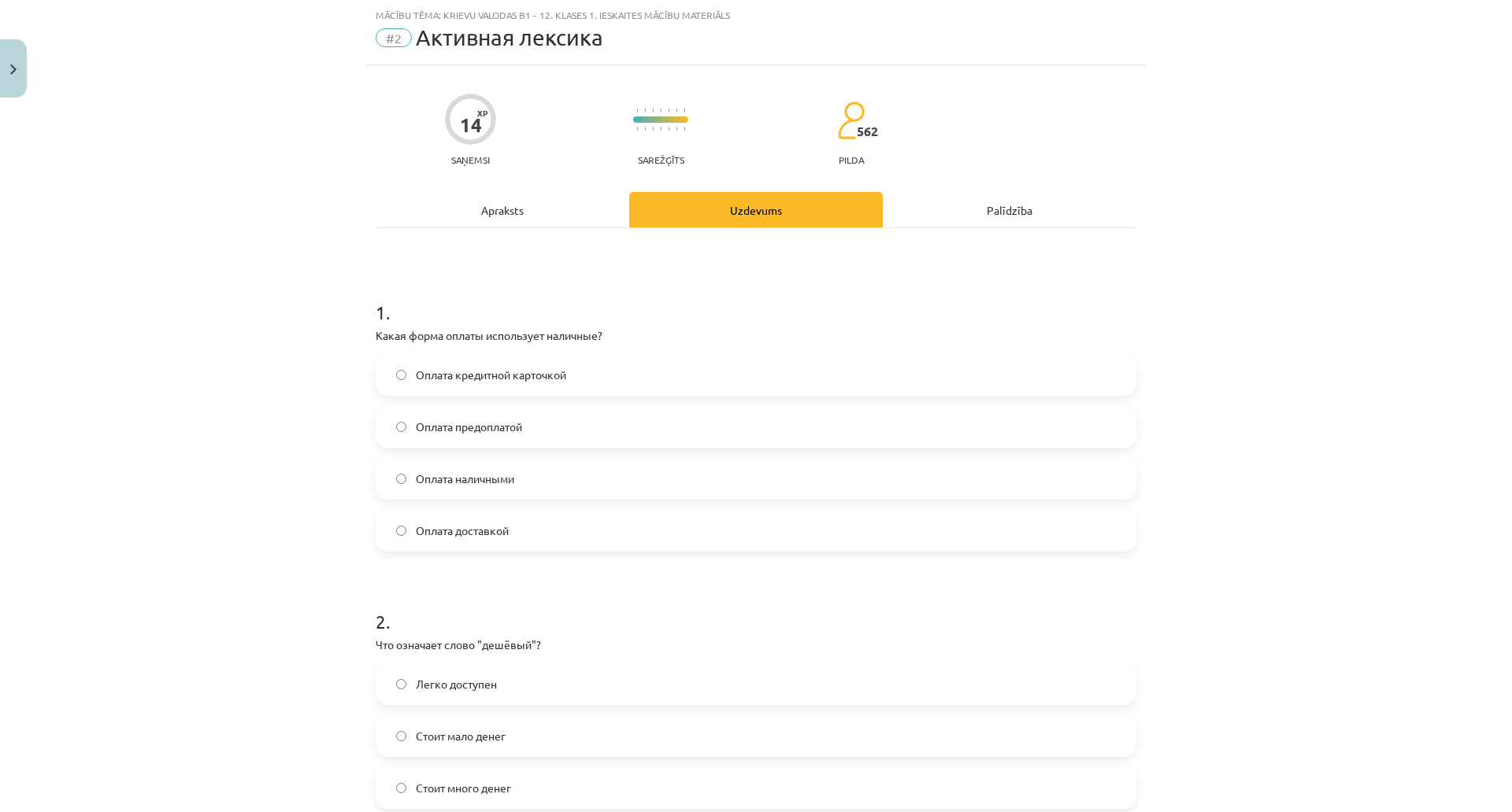
click at [505, 486] on span "Оплата наличными" at bounding box center [464, 478] width 98 height 16
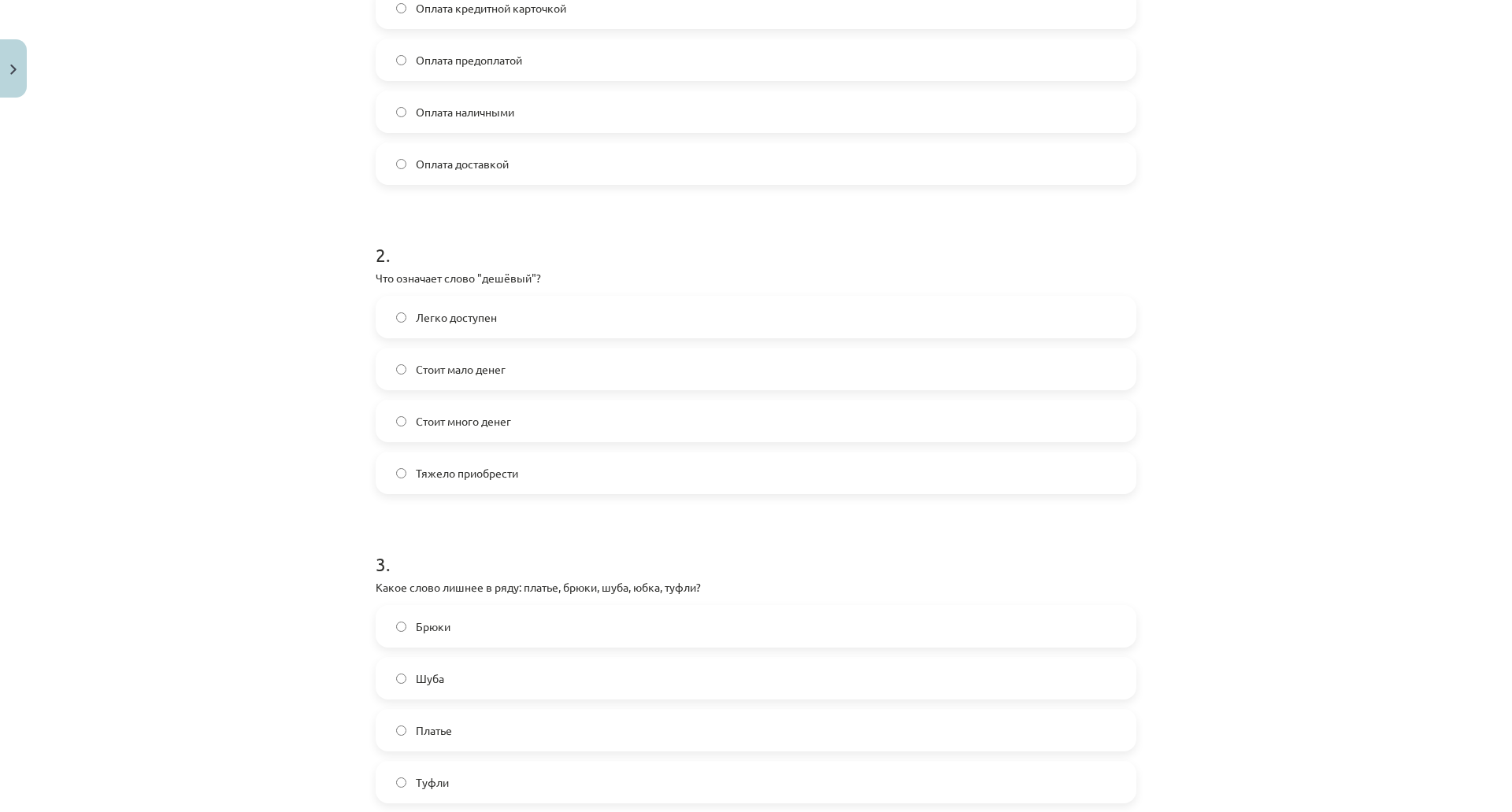
scroll to position [416, 0]
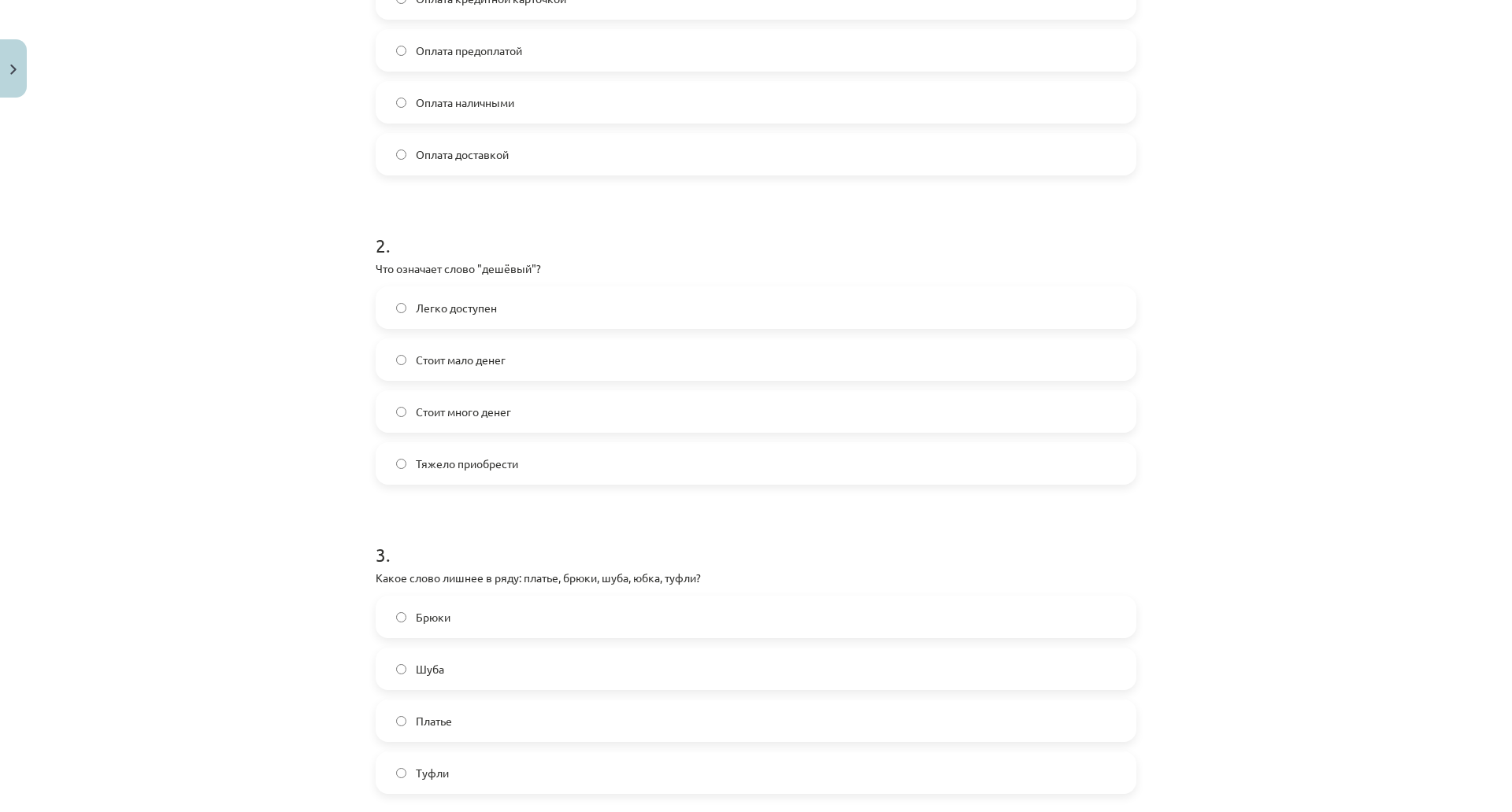
click at [483, 364] on span "Стоит мало денег" at bounding box center [460, 359] width 90 height 16
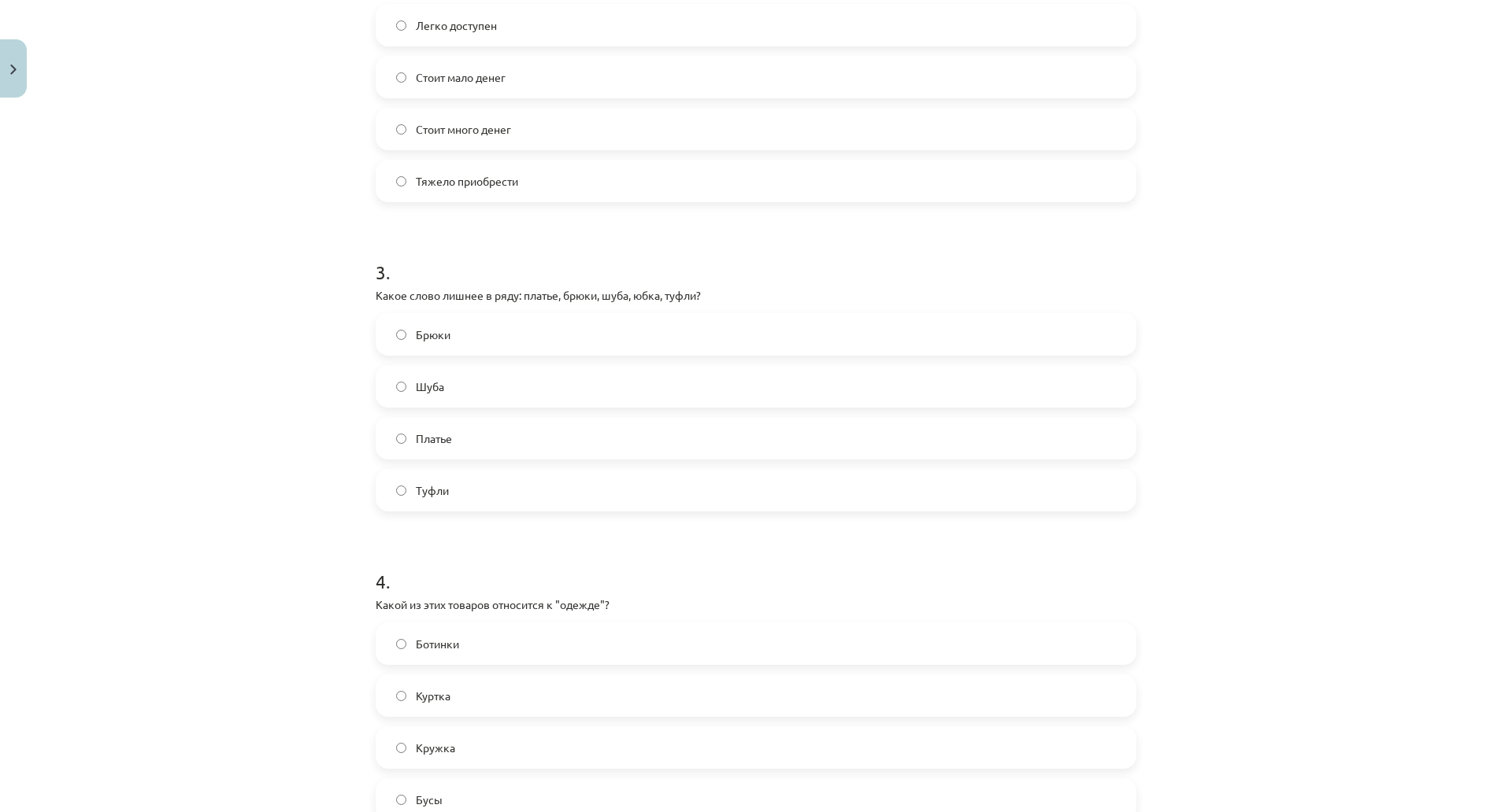
scroll to position [724, 0]
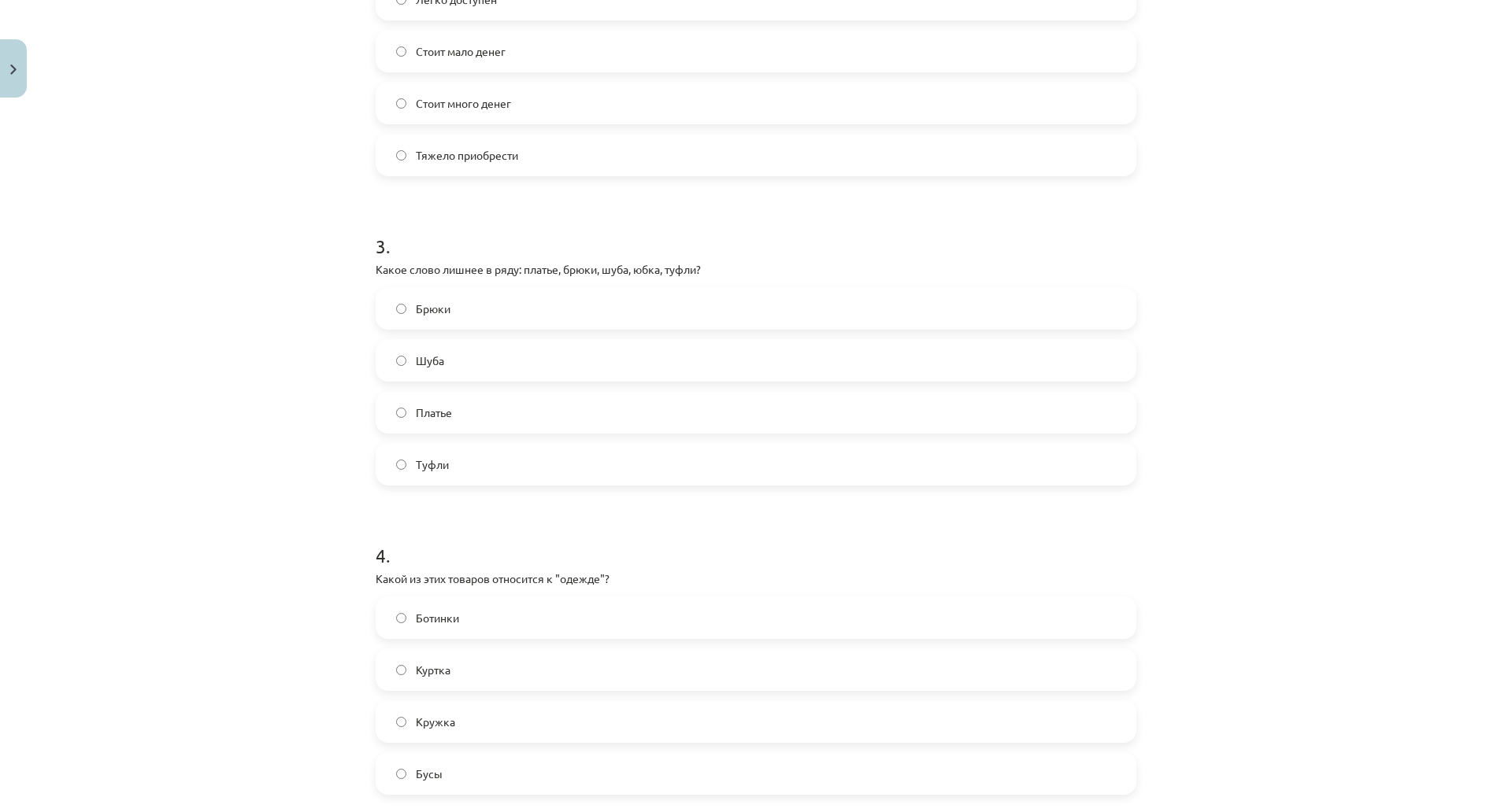
click at [512, 475] on label "Туфли" at bounding box center [756, 464] width 757 height 39
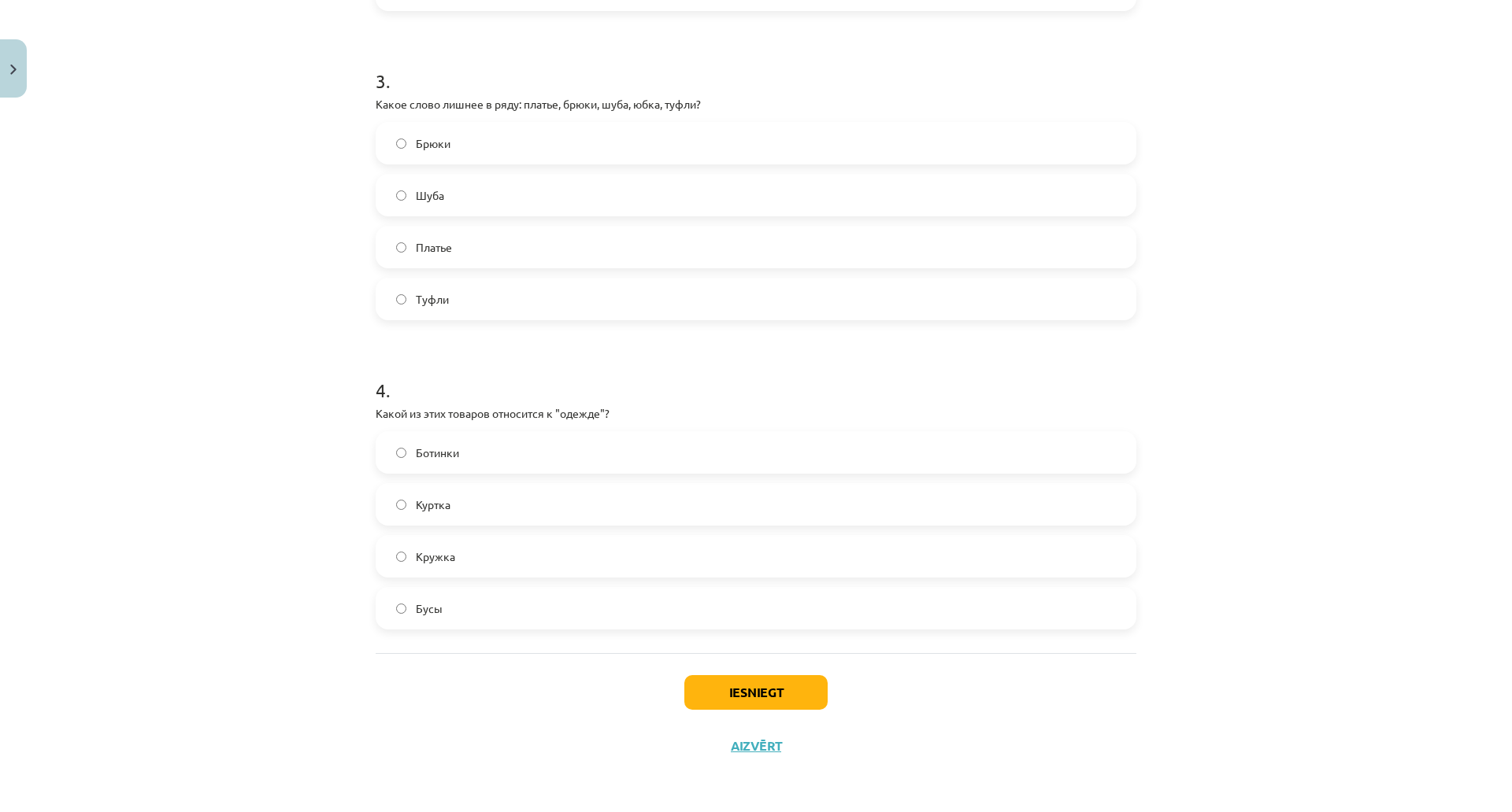
scroll to position [942, 0]
click at [453, 485] on label "Куртка" at bounding box center [756, 504] width 757 height 39
click at [699, 676] on button "Iesniegt" at bounding box center [756, 693] width 143 height 34
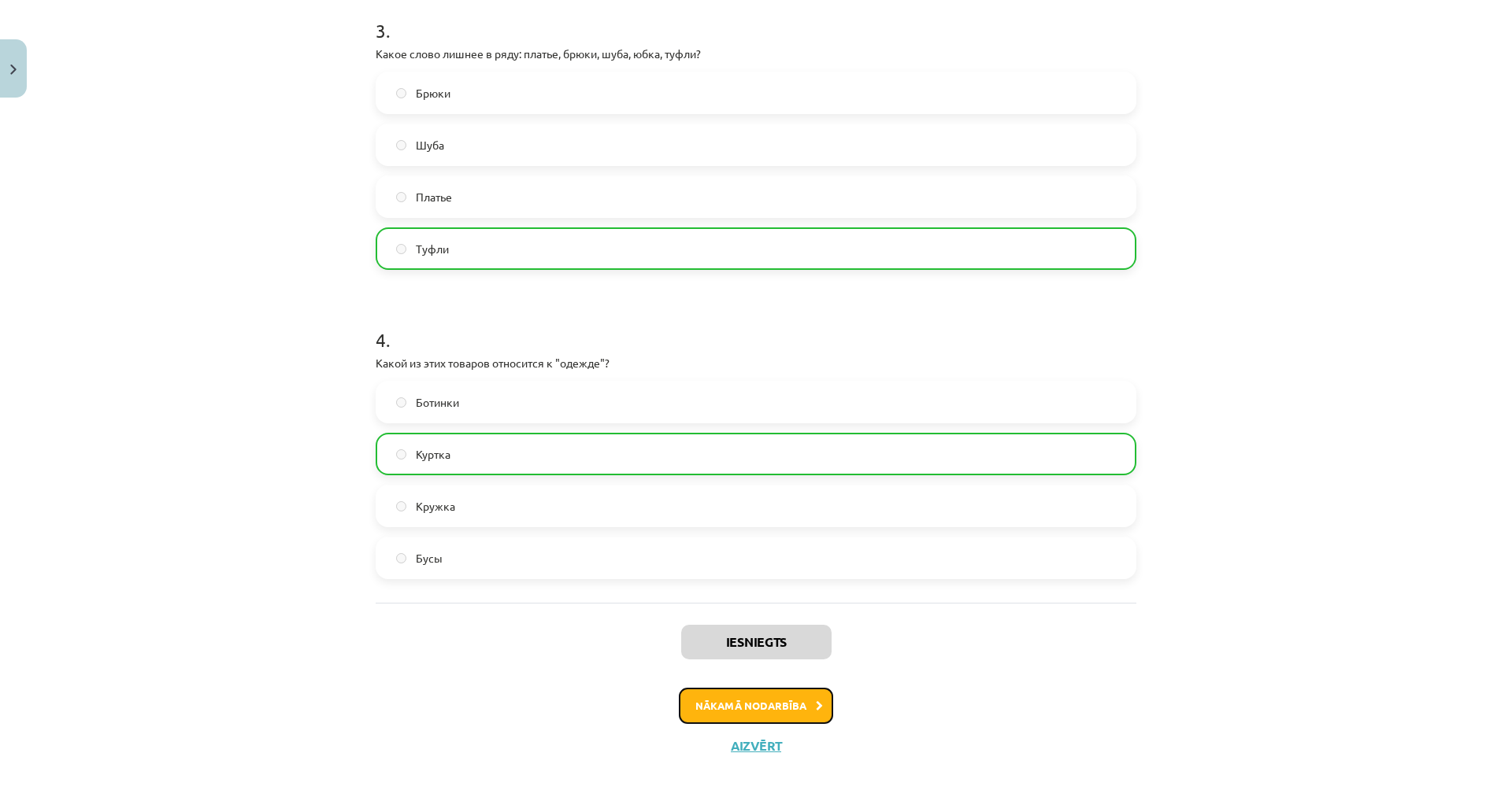
click at [752, 707] on button "Nākamā nodarbība" at bounding box center [756, 706] width 154 height 36
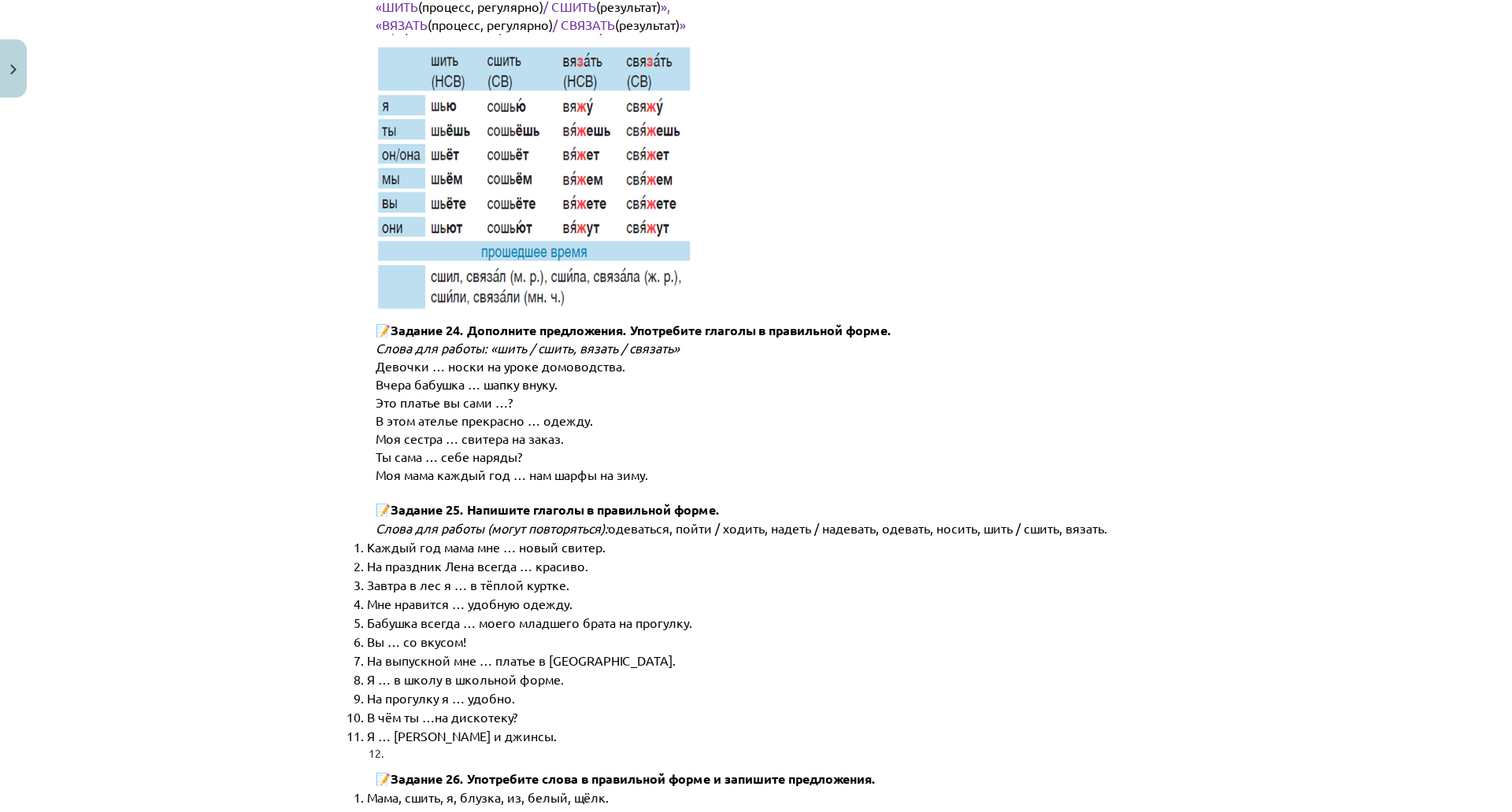
scroll to position [7927, 0]
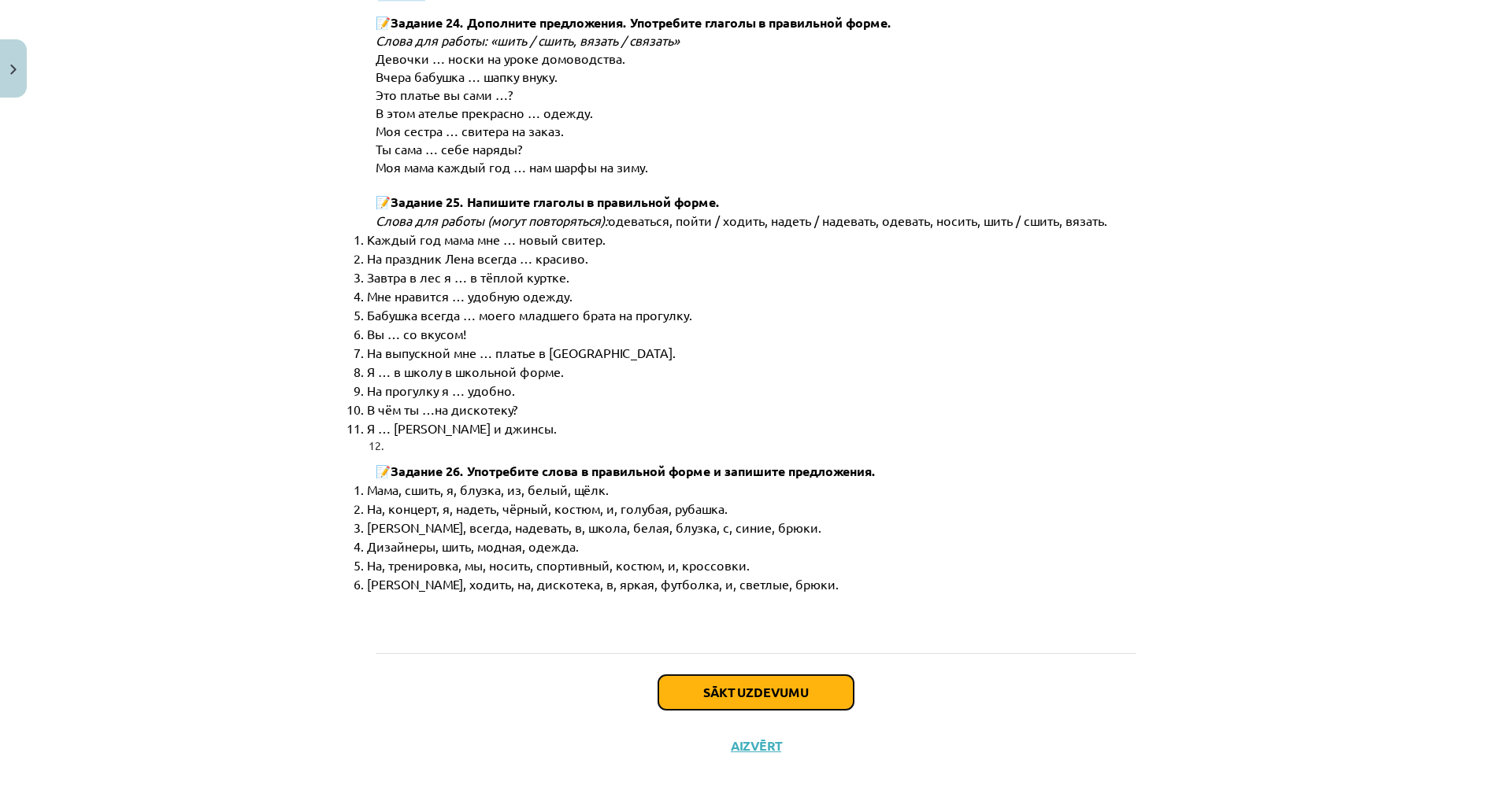
click at [807, 676] on button "Sākt uzdevumu" at bounding box center [755, 693] width 195 height 34
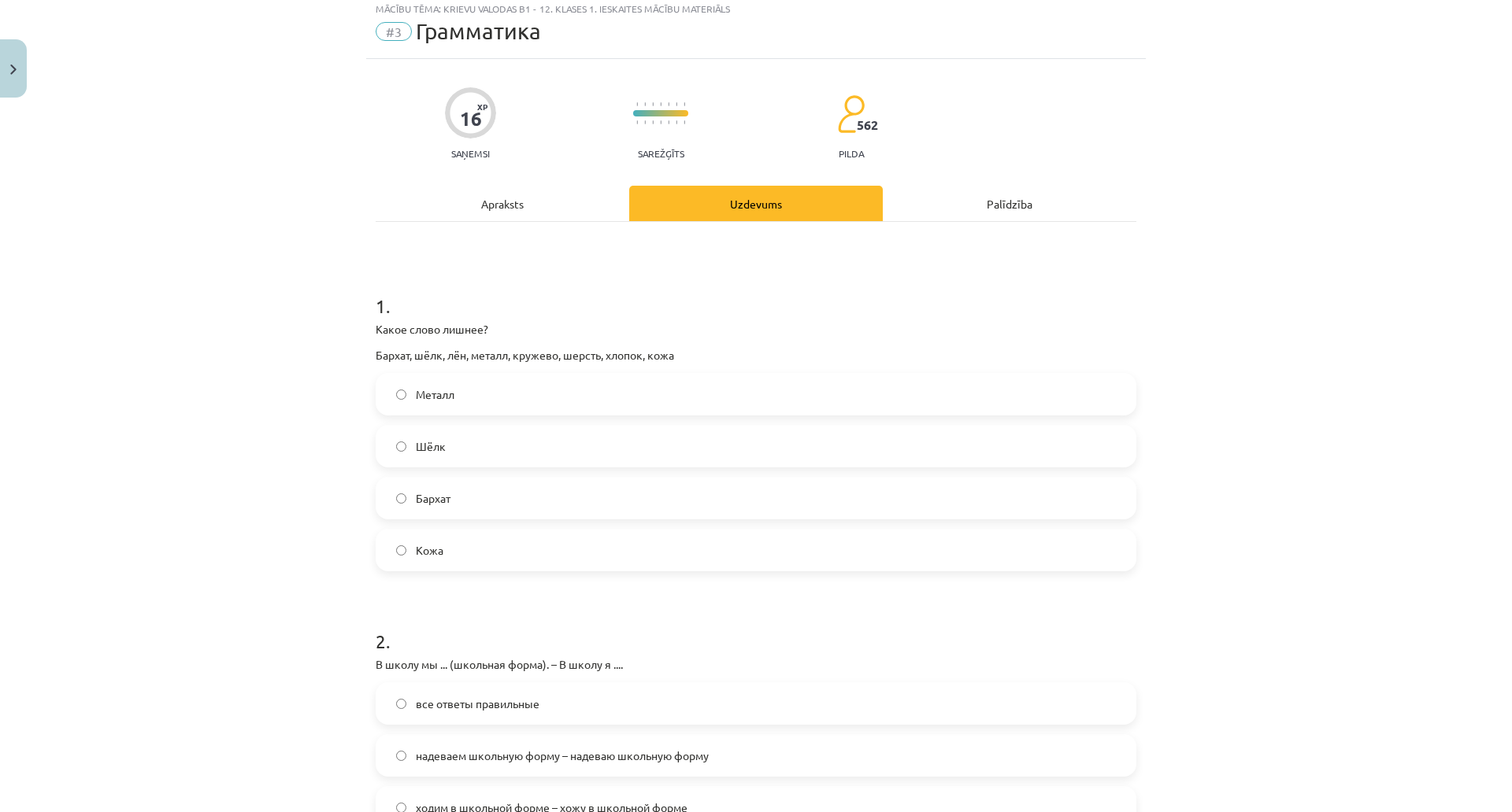
scroll to position [39, 0]
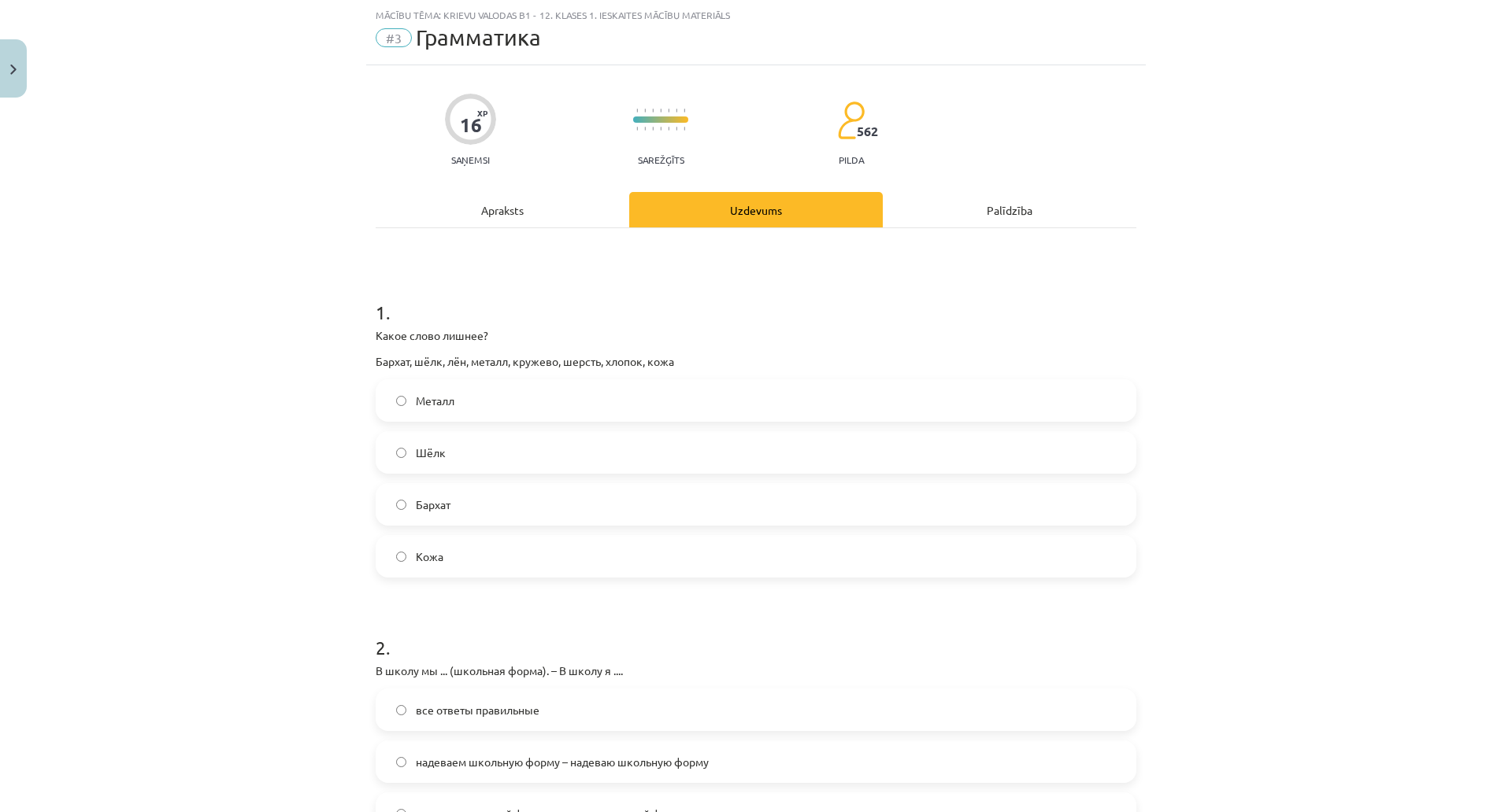
click at [485, 403] on label "Металл" at bounding box center [756, 400] width 757 height 39
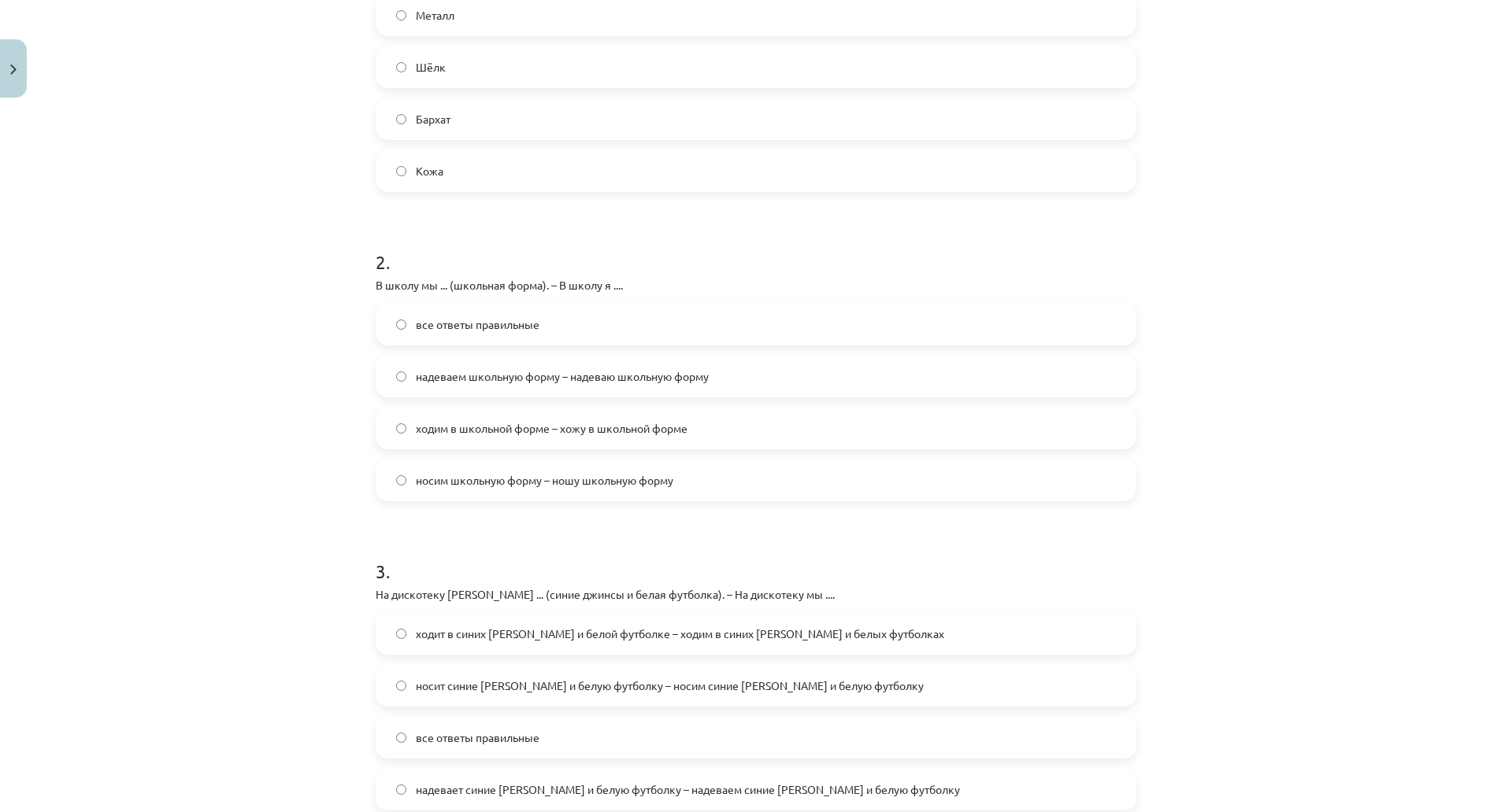
scroll to position [422, 0]
click at [658, 387] on label "надеваем школьную форму – надеваю школьную форму" at bounding box center [756, 378] width 757 height 39
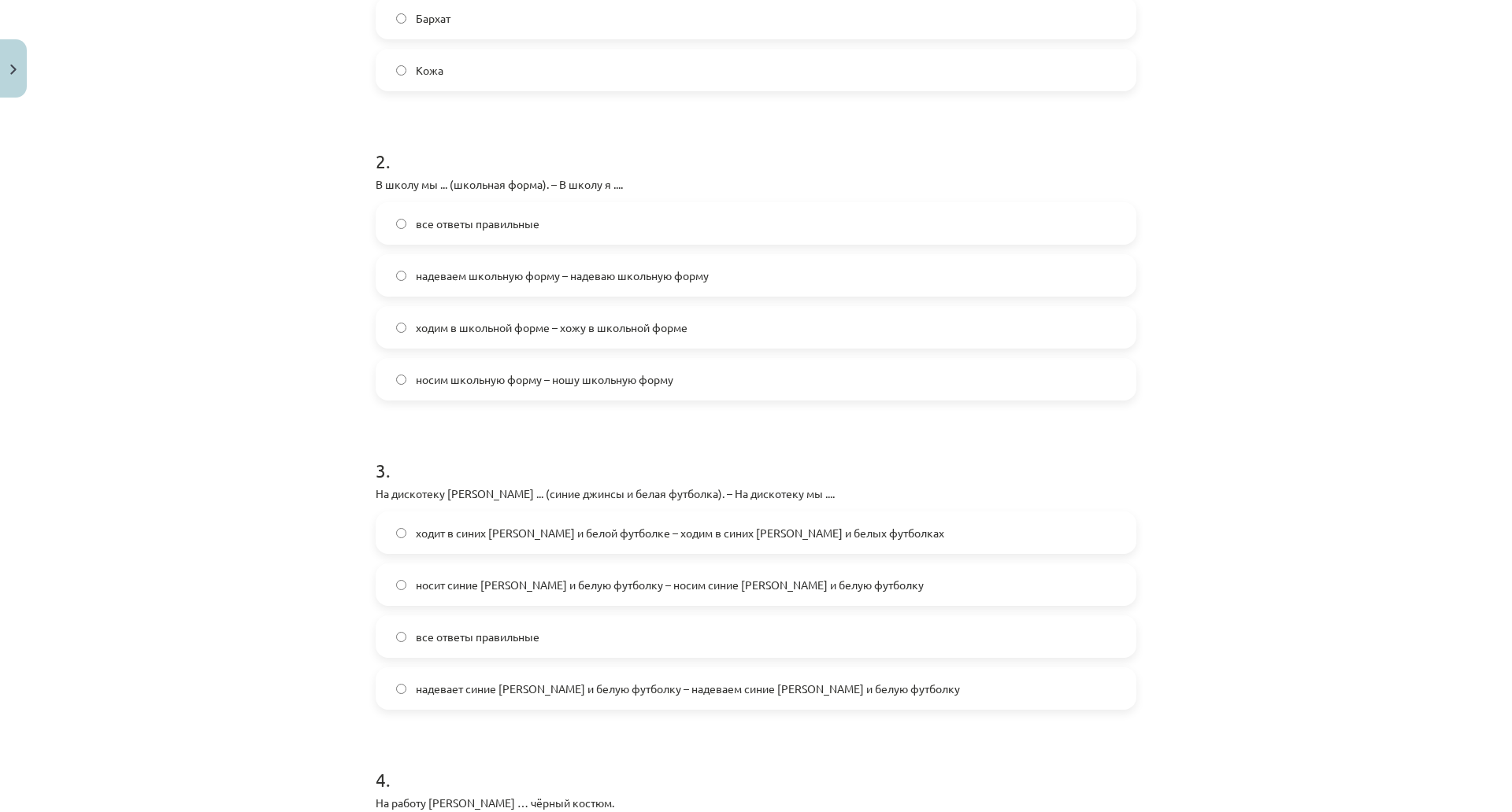
scroll to position [530, 0]
click at [759, 323] on label "ходим в школьной форме – хожу в школьной форме" at bounding box center [756, 323] width 757 height 39
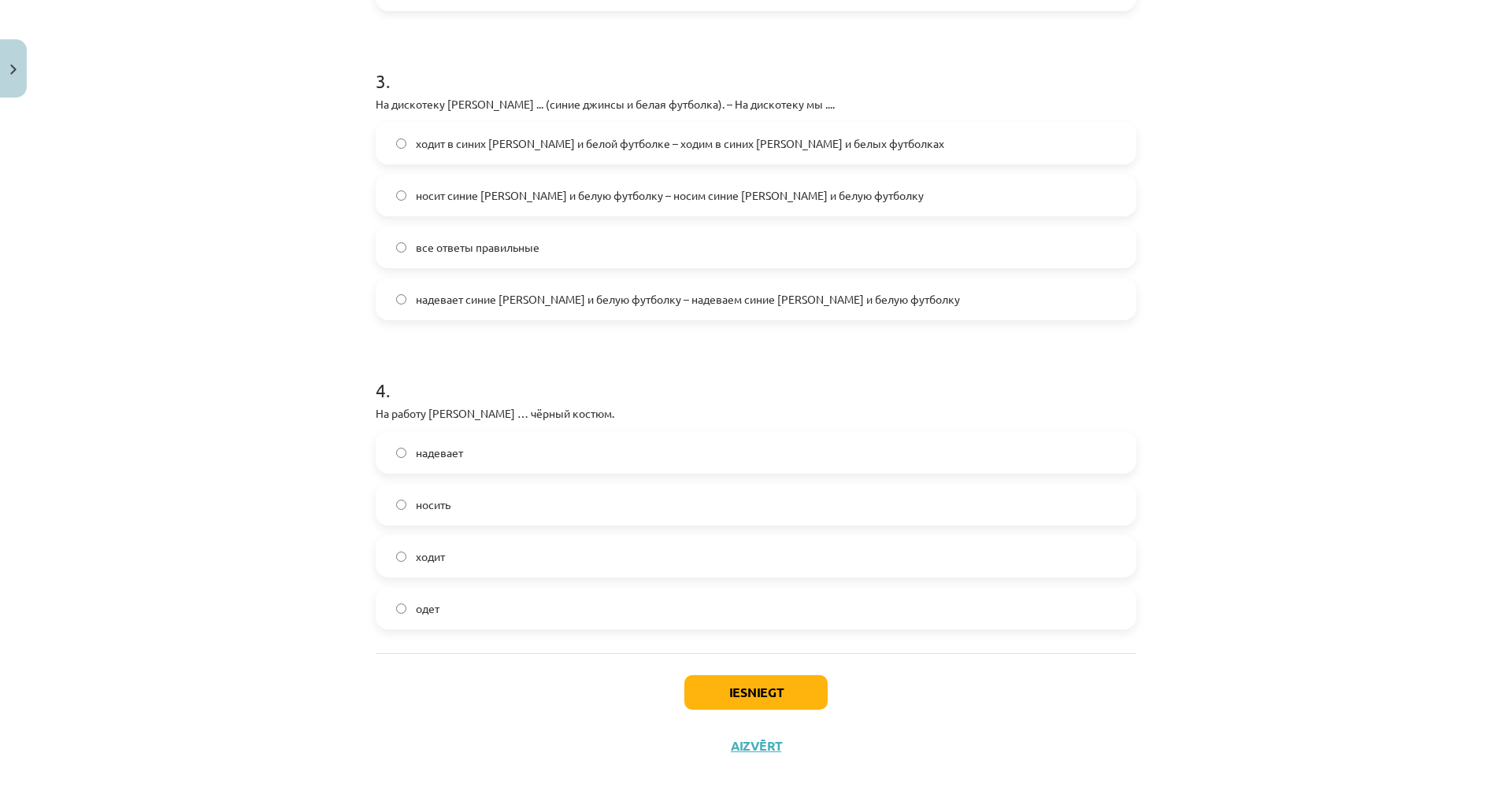
scroll to position [944, 0]
click at [644, 188] on span "носит синие [PERSON_NAME] и белую футболку – носим синие [PERSON_NAME] и белую …" at bounding box center [669, 195] width 508 height 16
click at [472, 433] on label "надевает" at bounding box center [756, 452] width 757 height 39
click at [744, 676] on button "Iesniegt" at bounding box center [756, 693] width 143 height 34
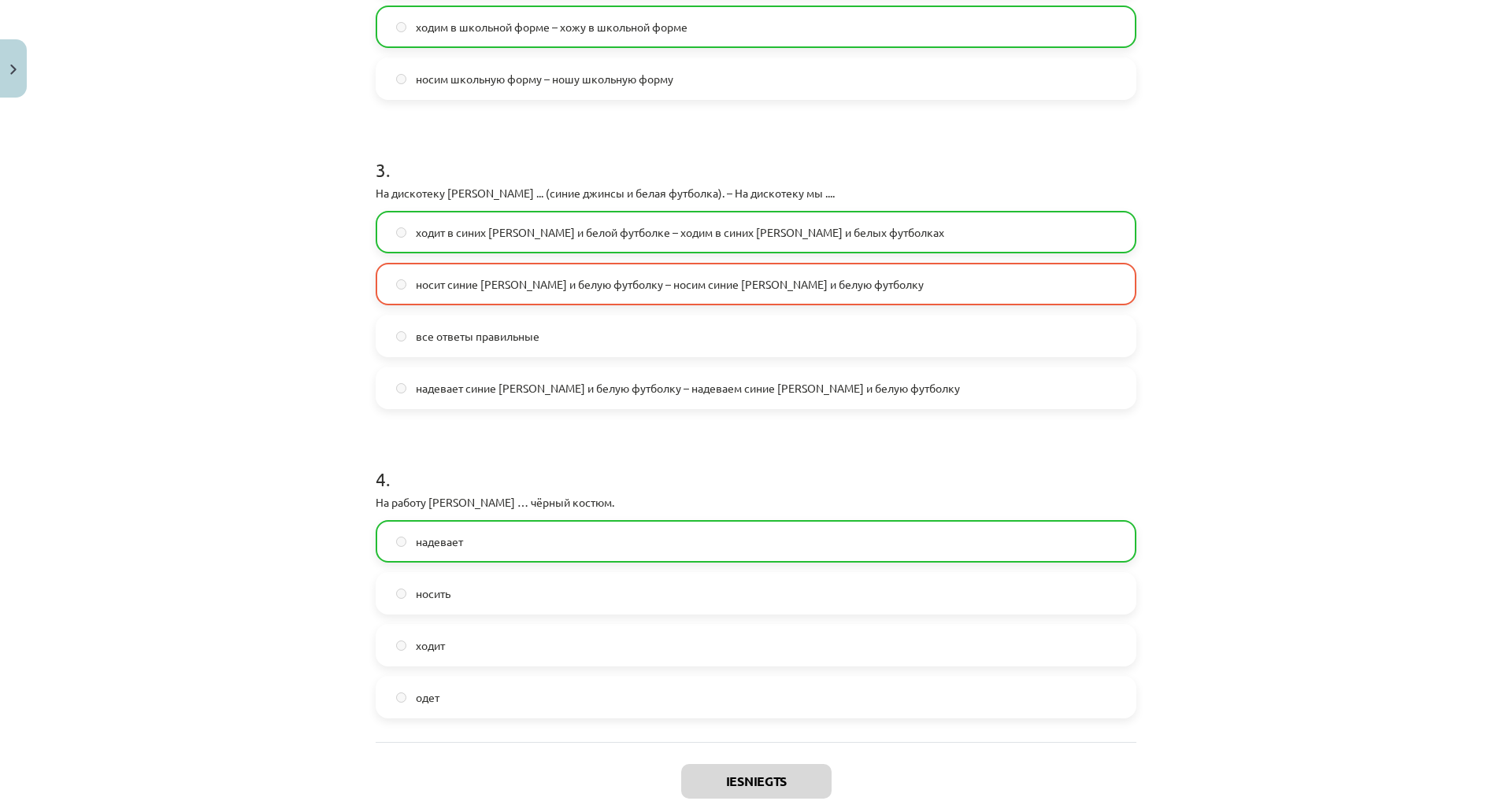
scroll to position [1034, 0]
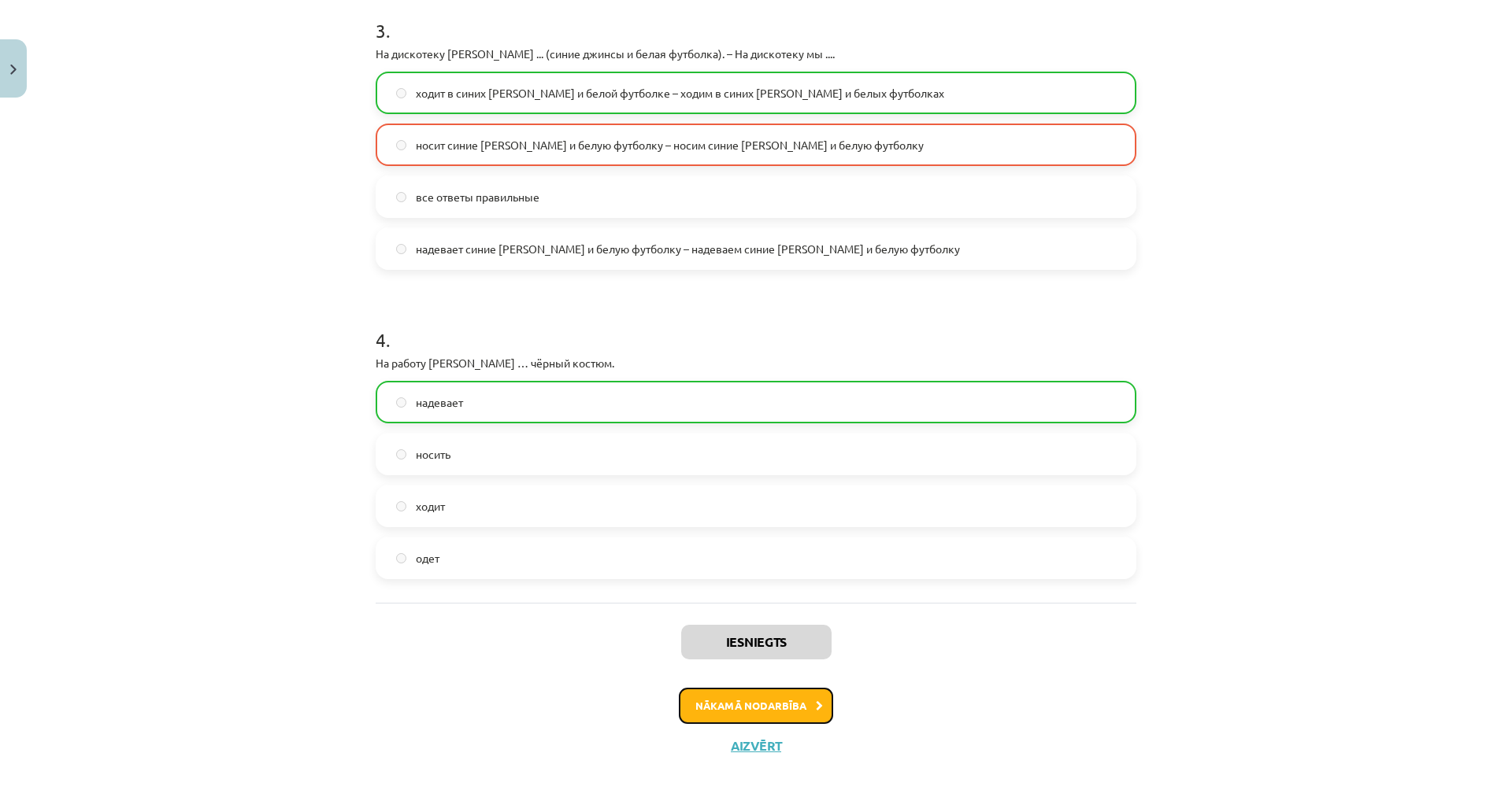
click at [683, 688] on button "Nākamā nodarbība" at bounding box center [756, 706] width 154 height 36
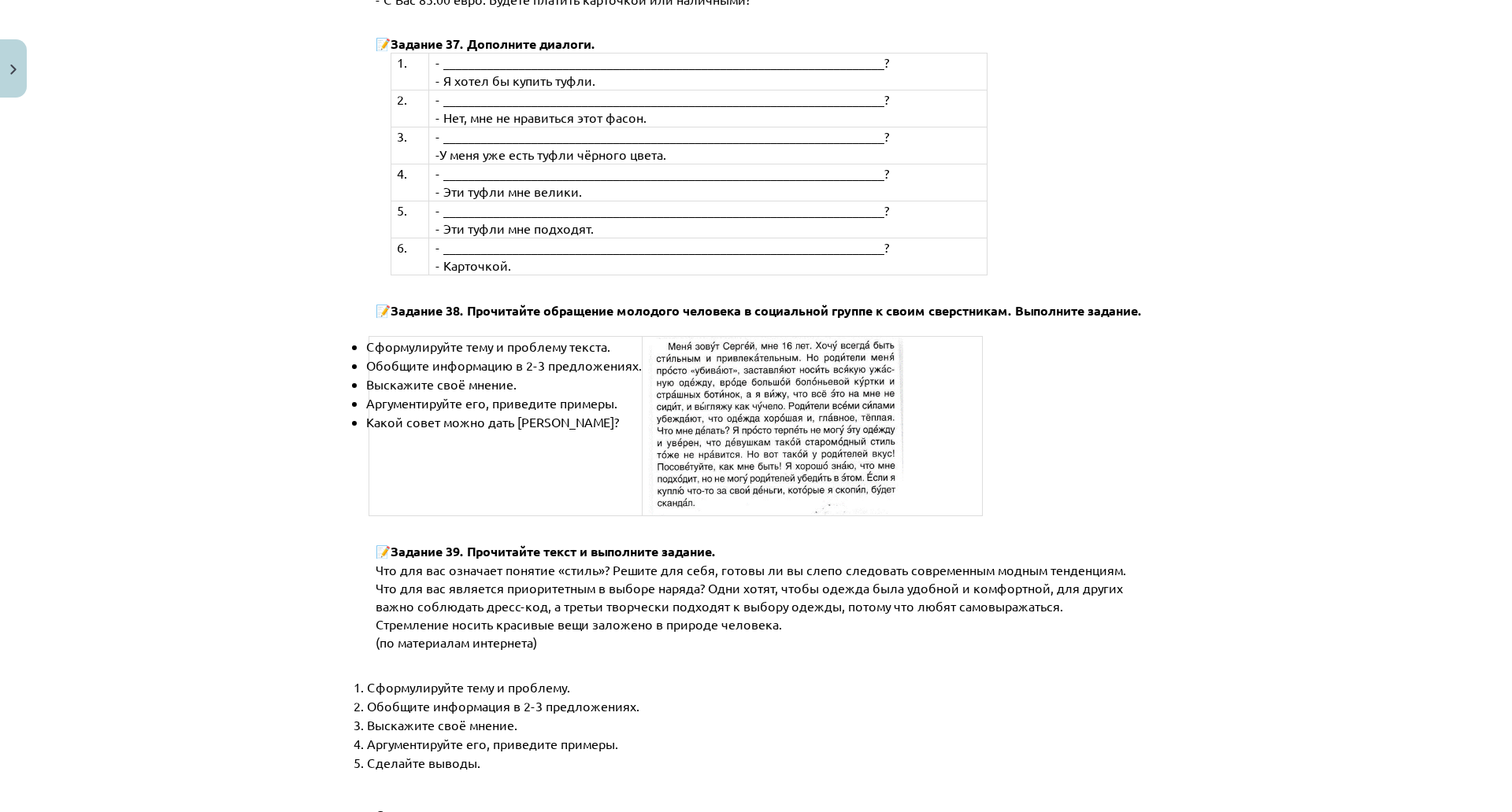
scroll to position [5918, 0]
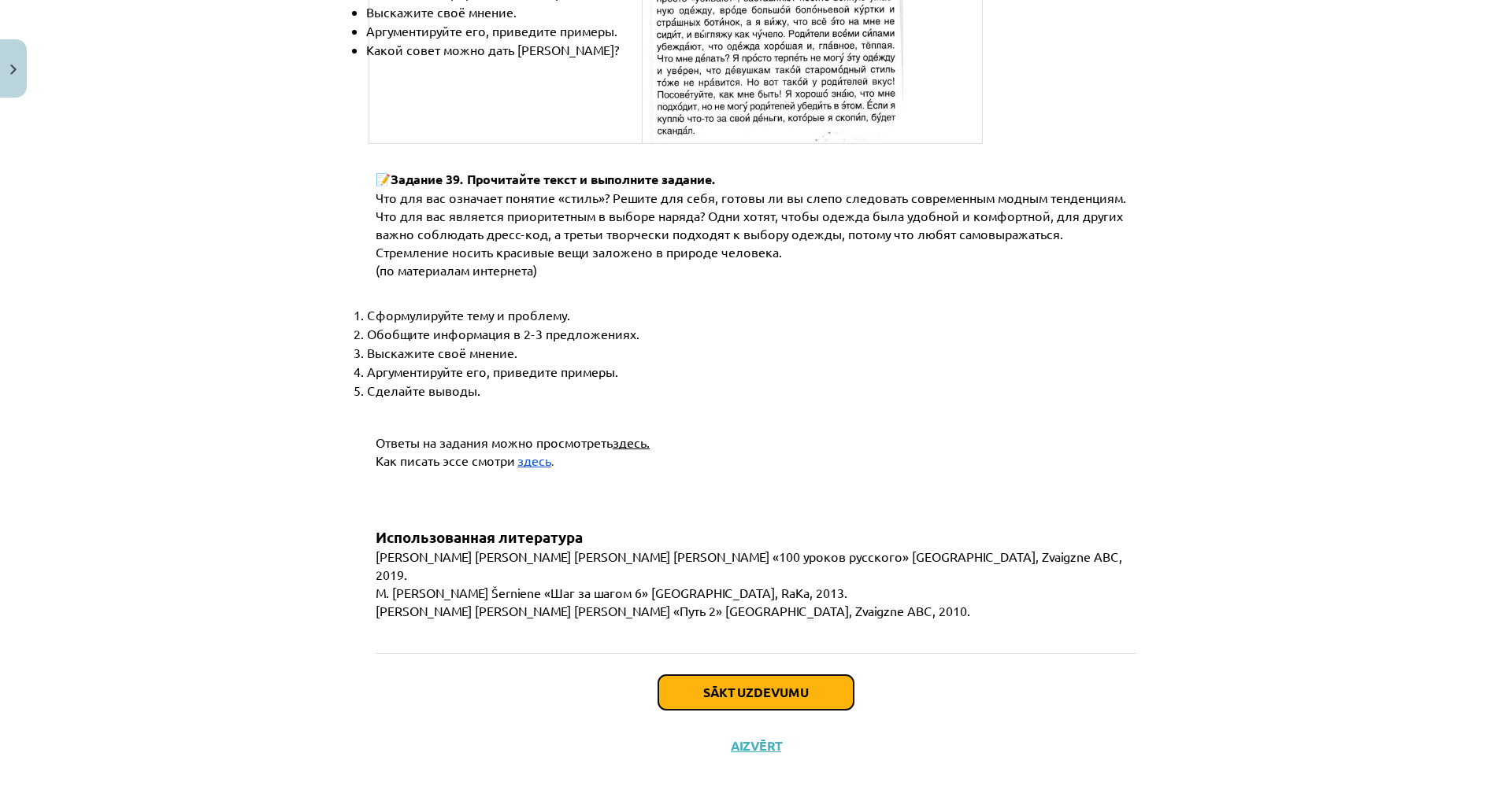
click at [805, 676] on button "Sākt uzdevumu" at bounding box center [755, 693] width 195 height 34
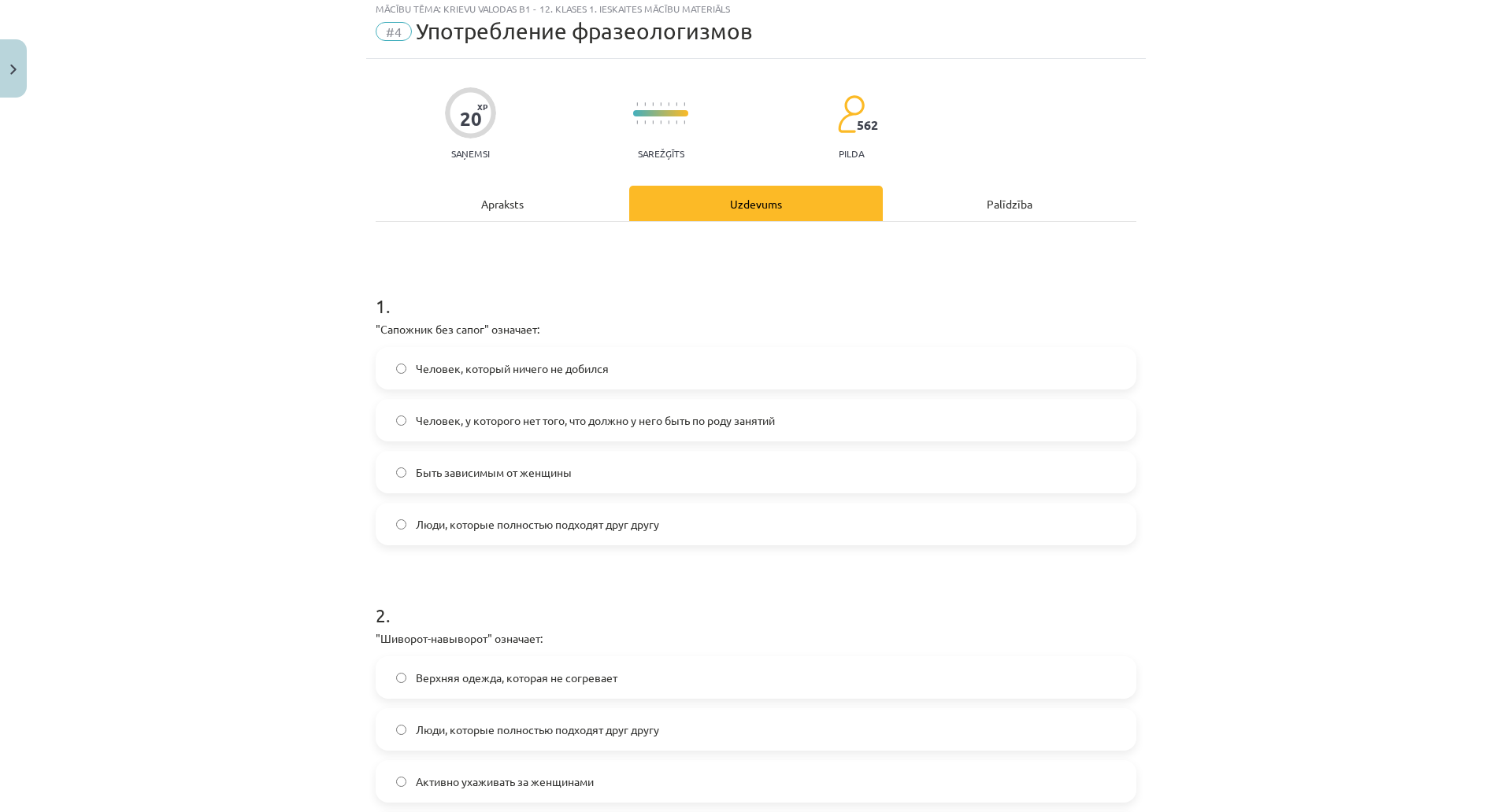
scroll to position [39, 0]
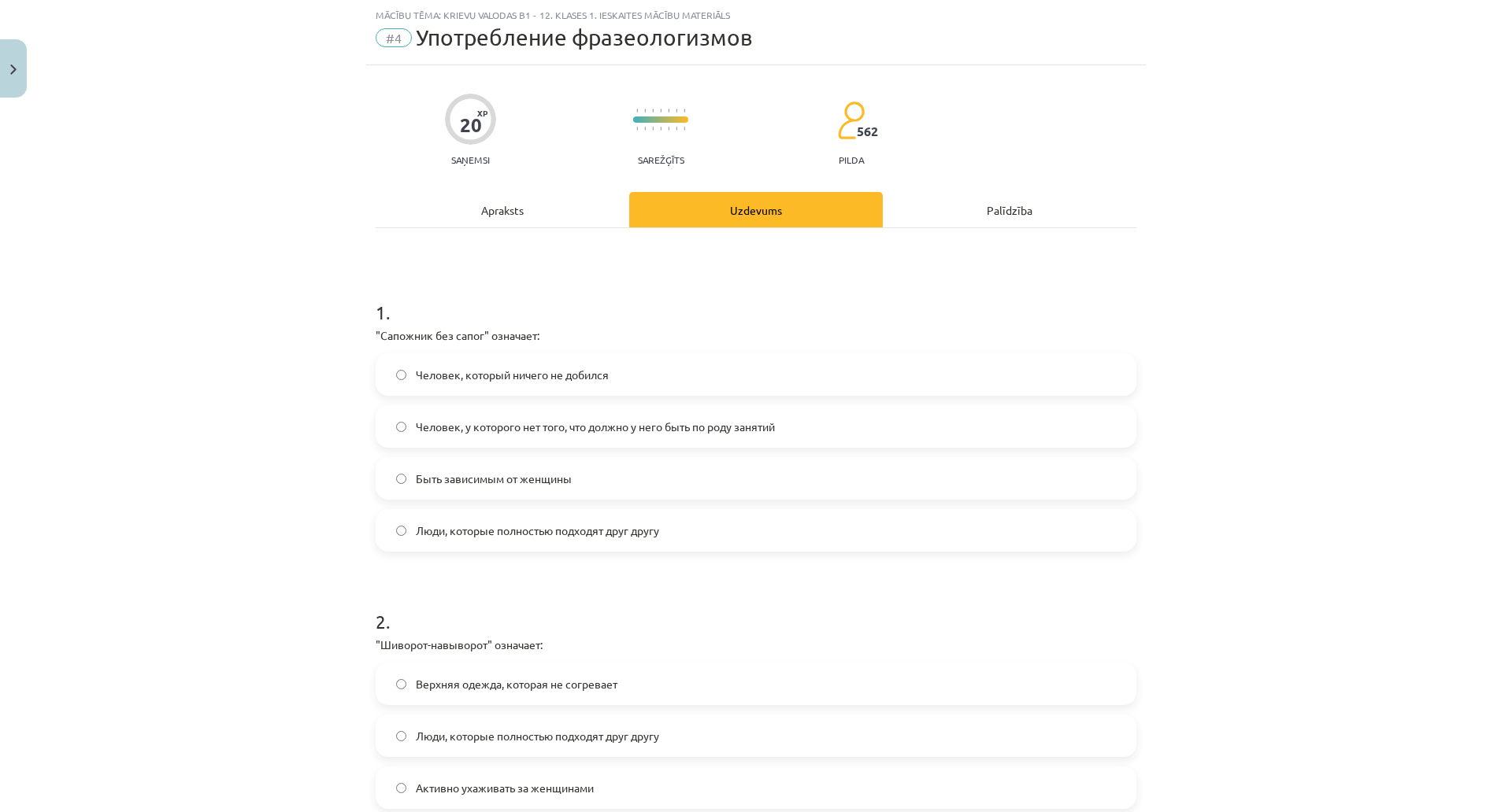
click at [500, 430] on span "Человек, у которого нет того, что должно у него быть по роду занятий" at bounding box center [595, 426] width 359 height 16
click at [791, 382] on label "Человек, который ничего не добился" at bounding box center [756, 374] width 757 height 39
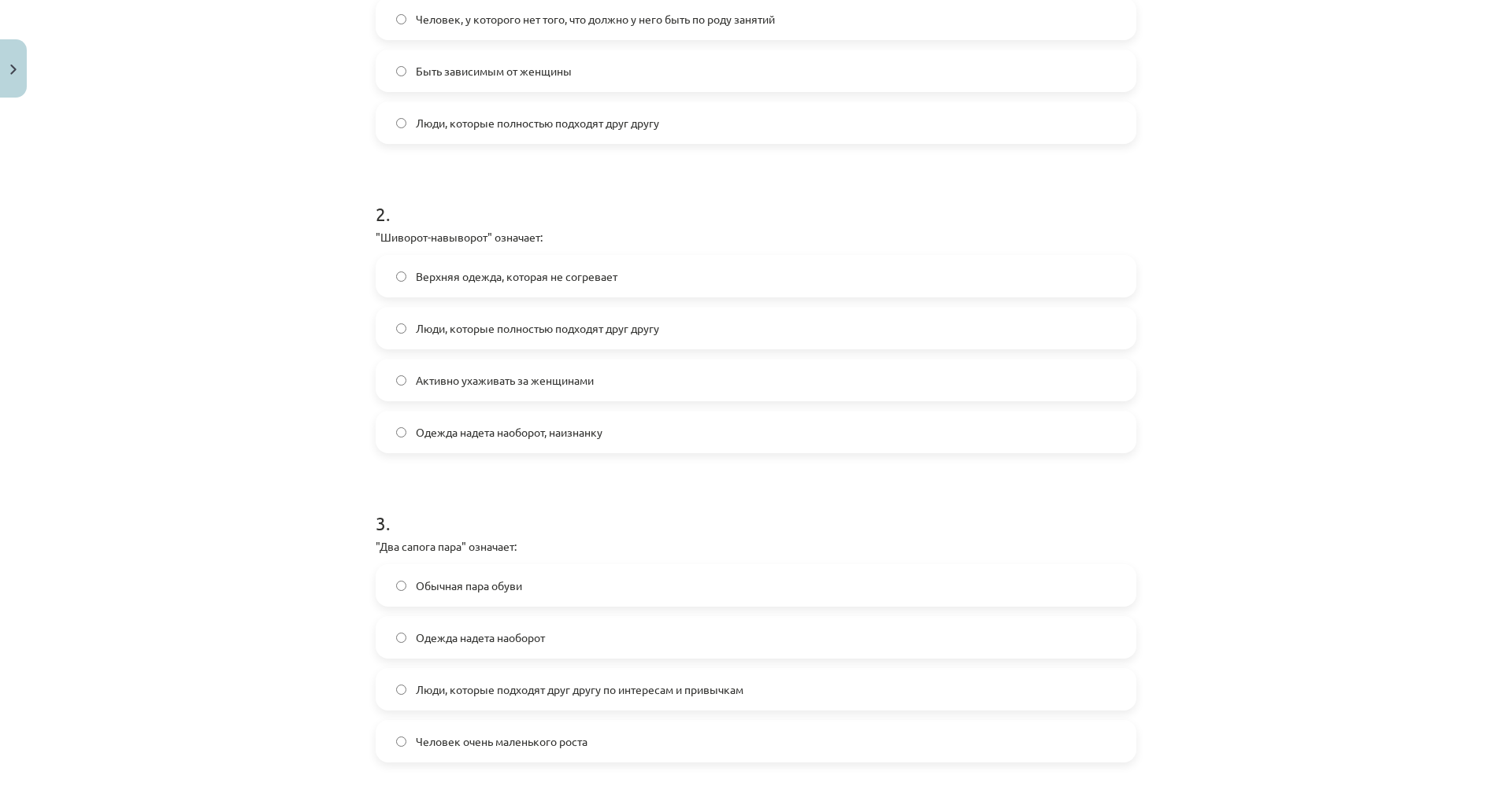
scroll to position [462, 0]
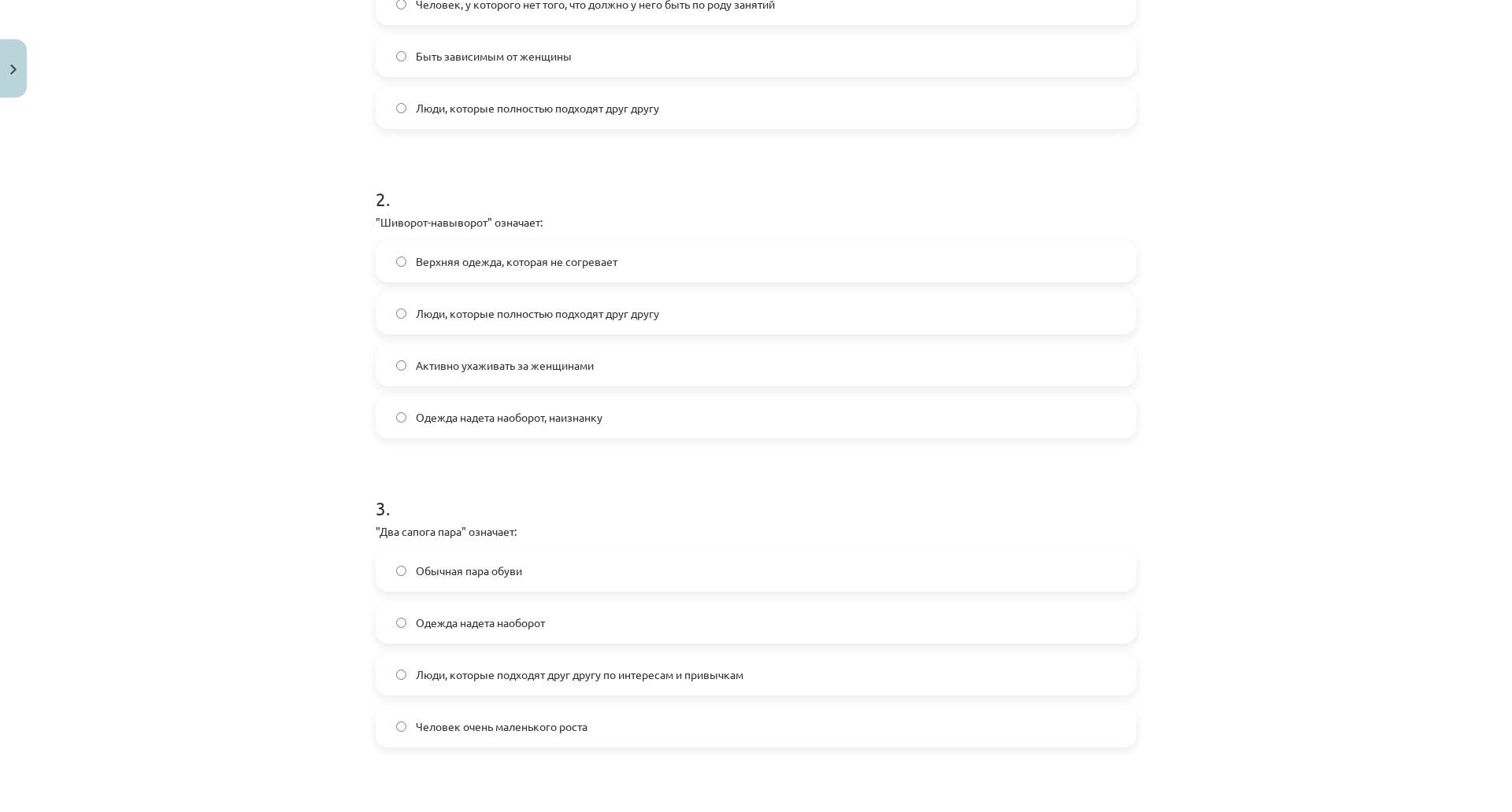
click at [508, 327] on label "Люди, которые полностью подходят друг другу" at bounding box center [756, 313] width 757 height 39
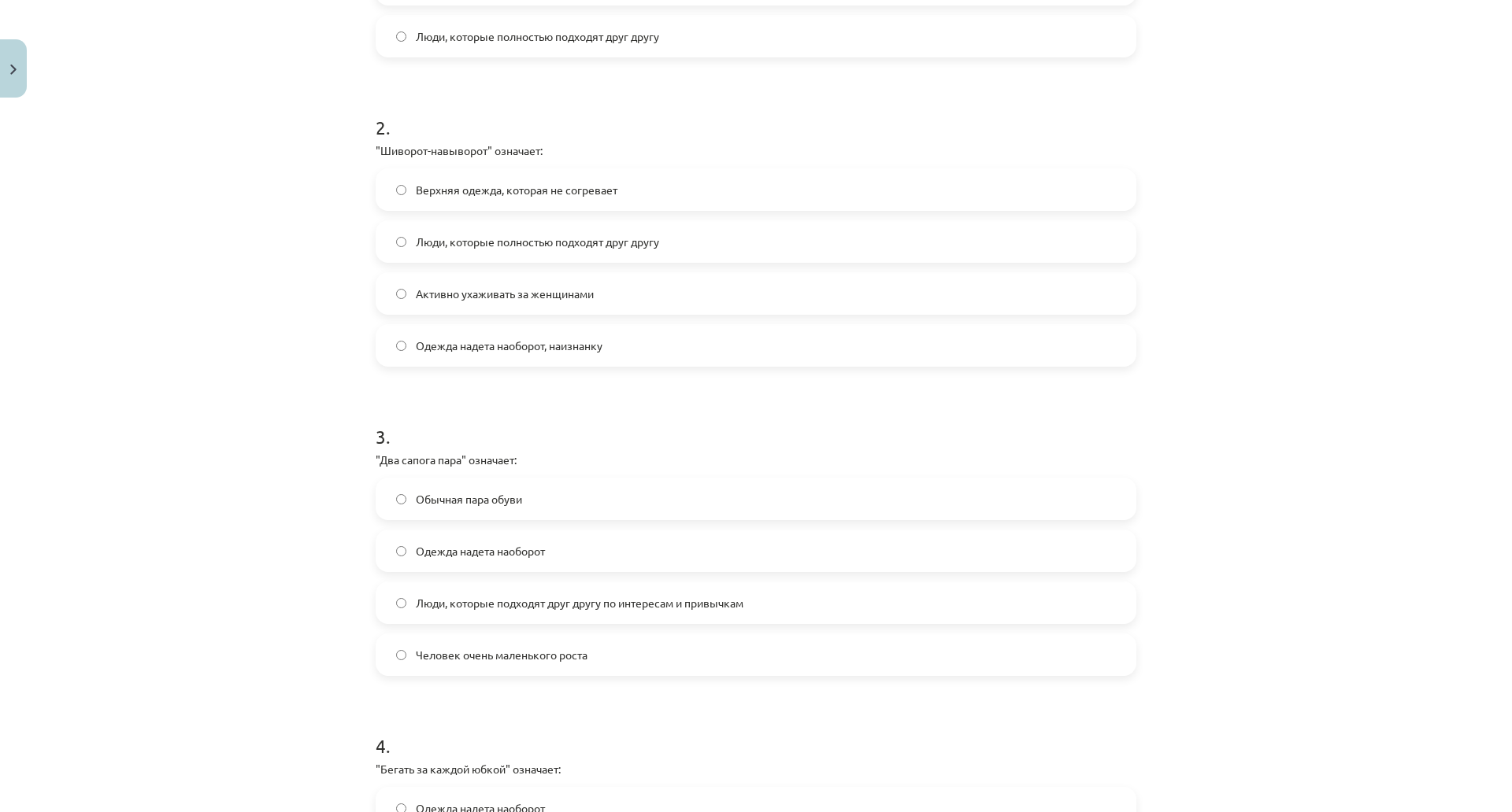
scroll to position [544, 0]
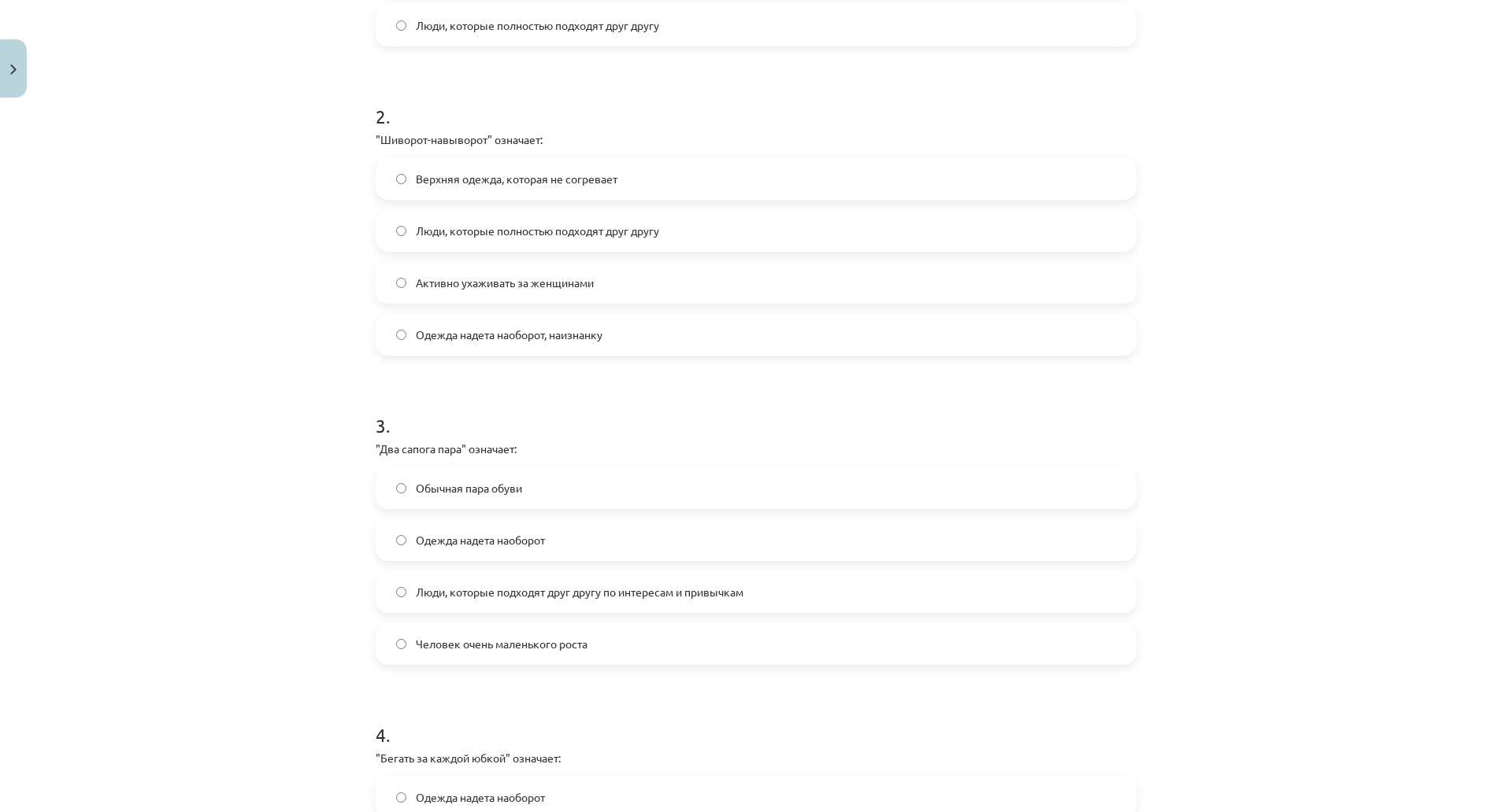
click at [1006, 339] on label "Одежда надета наоборот, наизнанку" at bounding box center [756, 334] width 757 height 39
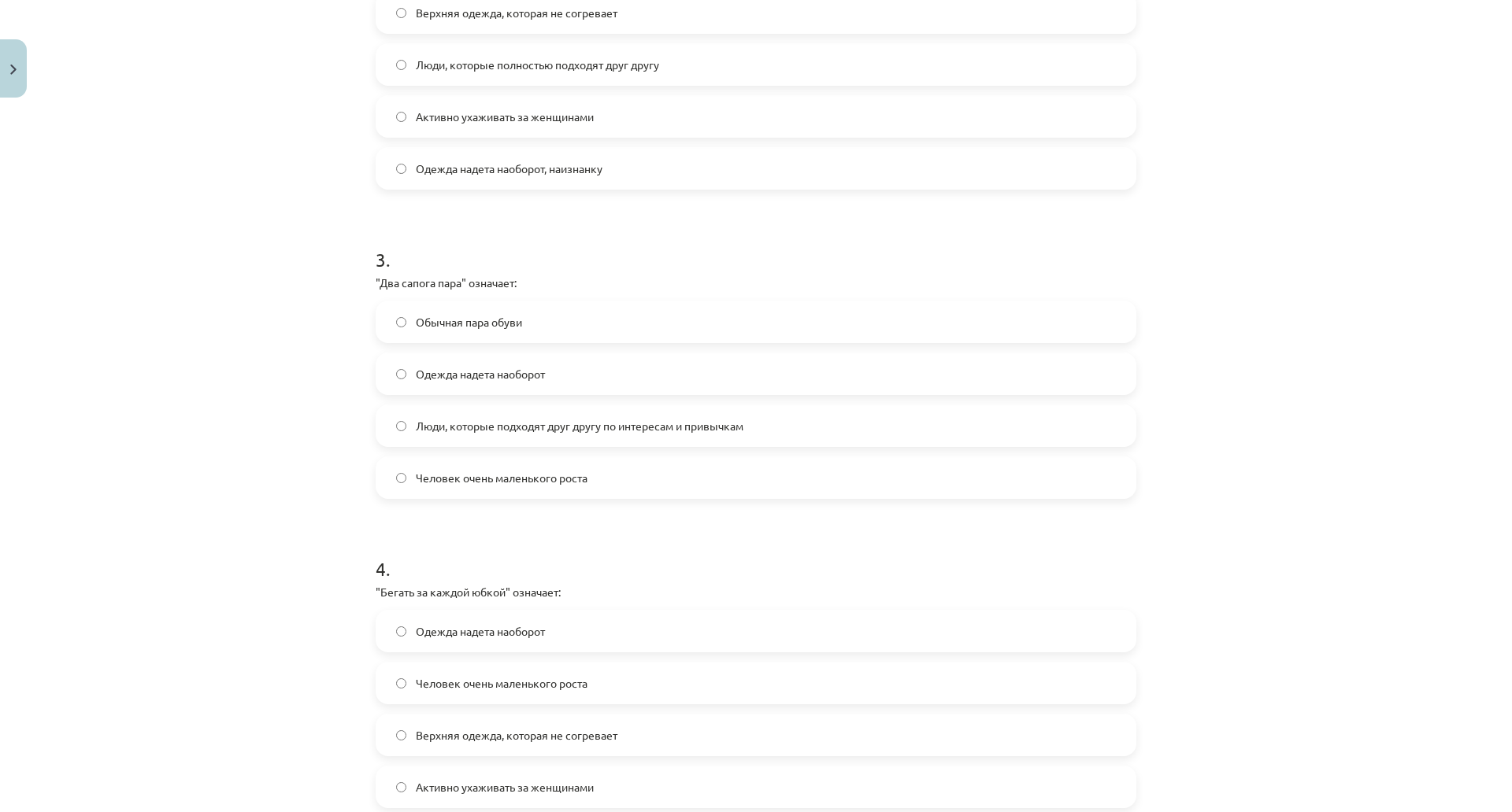
scroll to position [713, 0]
click at [507, 427] on span "Люди, которые подходят друг другу по интересам и привычкам" at bounding box center [580, 423] width 328 height 16
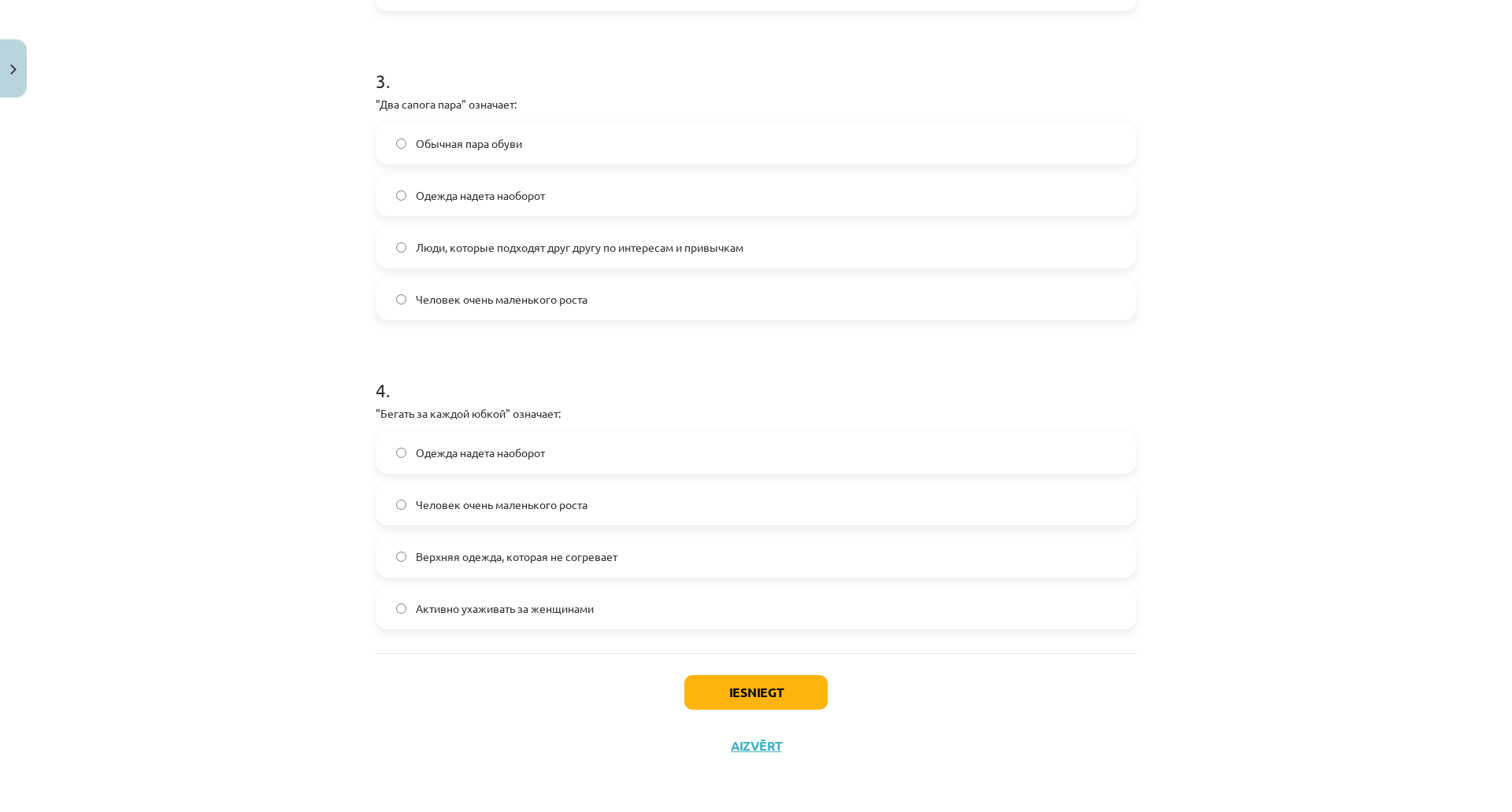
scroll to position [923, 0]
click at [581, 600] on span "Активно ухаживать за женщинами" at bounding box center [504, 608] width 178 height 16
click at [727, 676] on button "Iesniegt" at bounding box center [756, 693] width 143 height 34
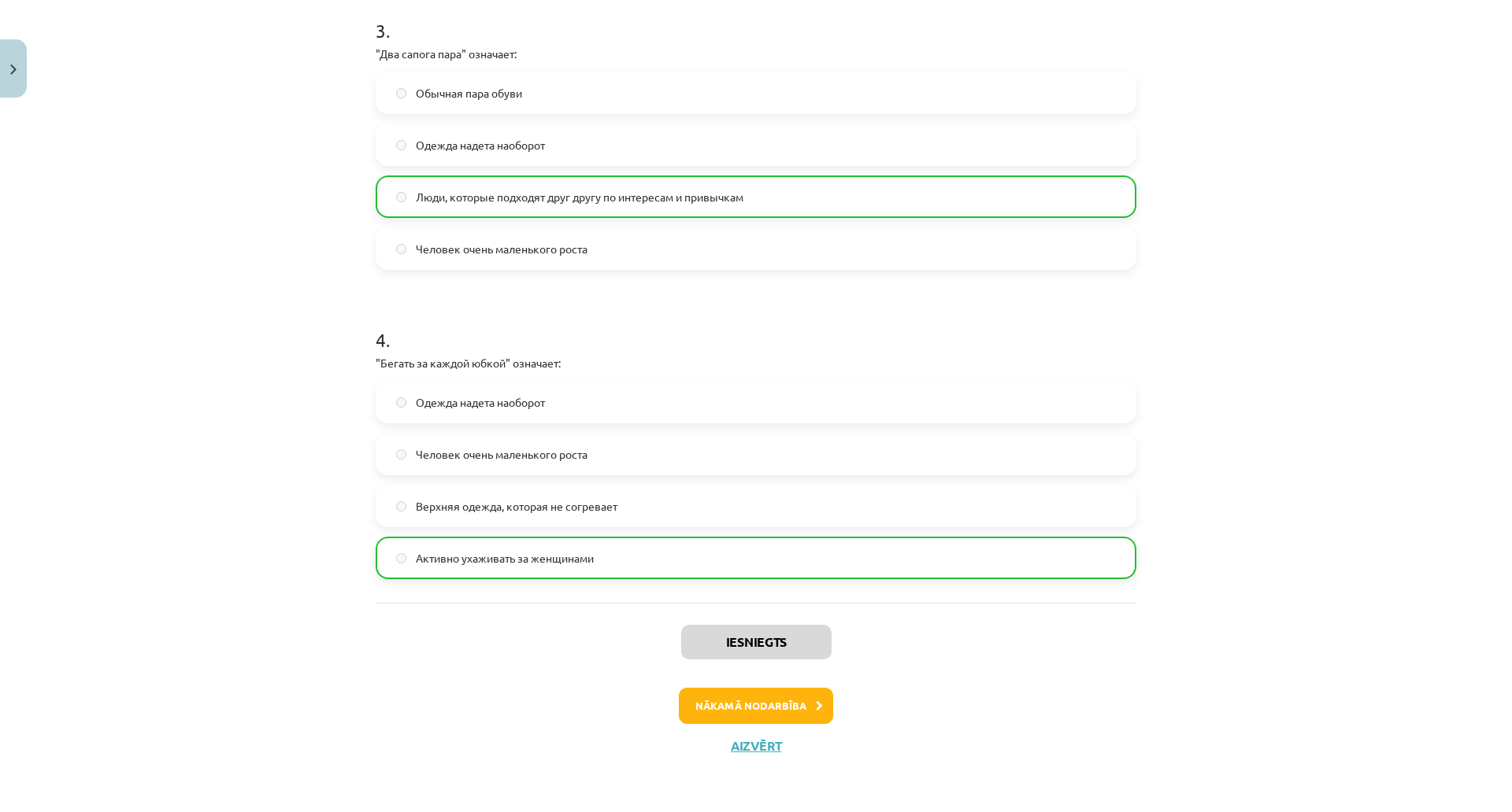
scroll to position [1008, 0]
click at [814, 688] on button "Nākamā nodarbība" at bounding box center [756, 706] width 154 height 36
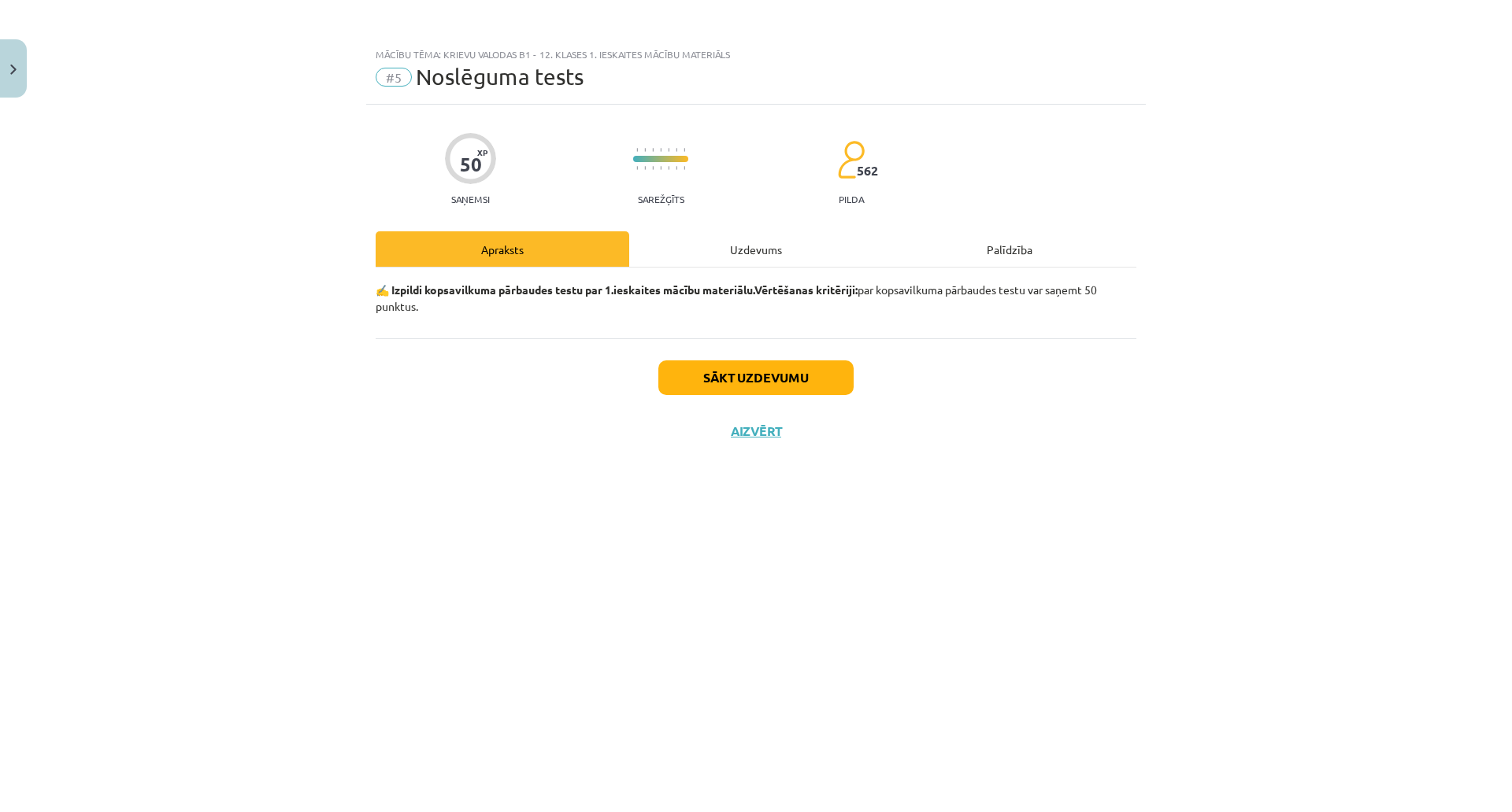
scroll to position [0, 0]
click at [774, 368] on button "Sākt uzdevumu" at bounding box center [755, 377] width 195 height 34
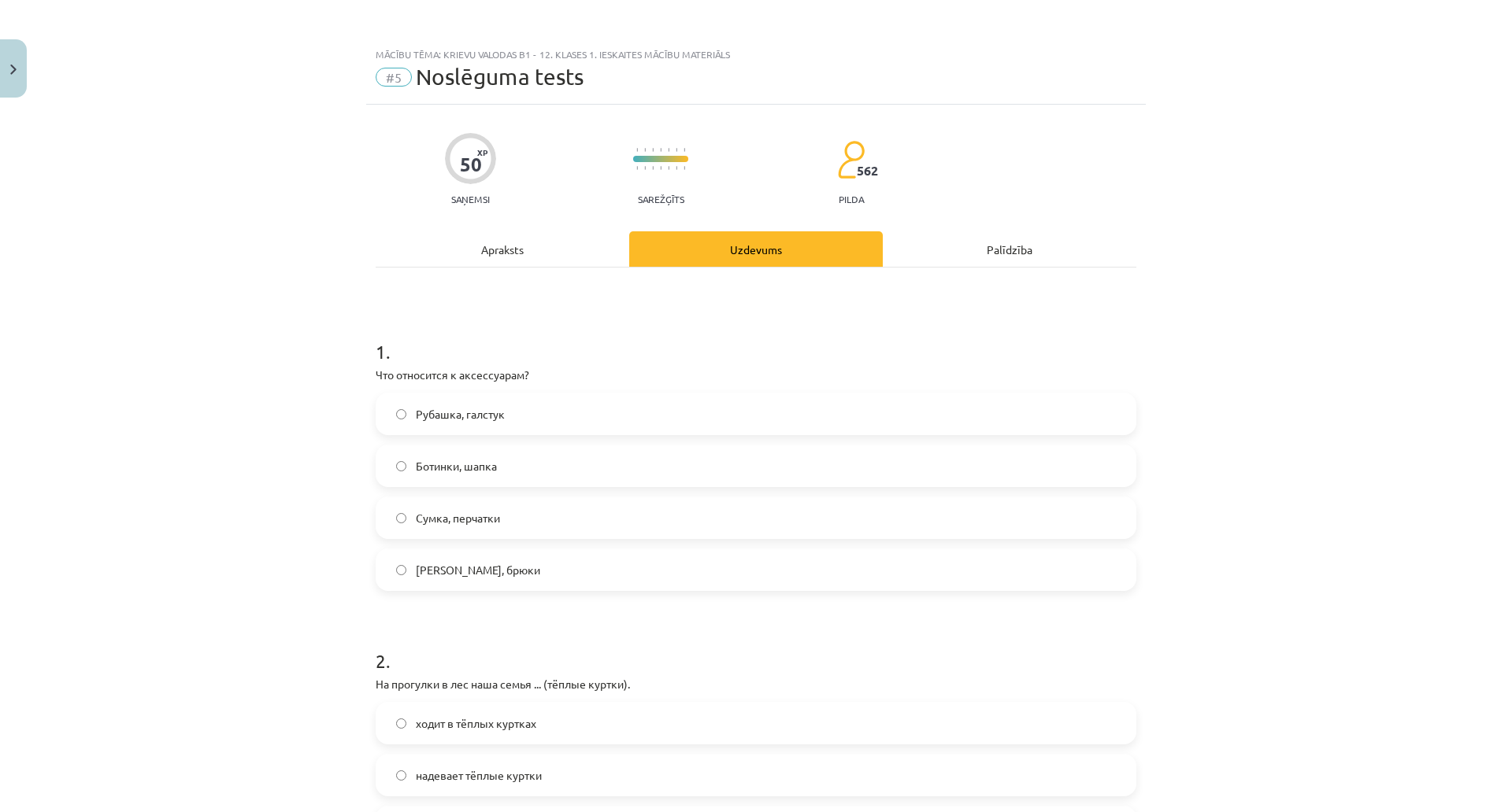
click at [516, 417] on label "Рубашка, галстук" at bounding box center [756, 414] width 757 height 39
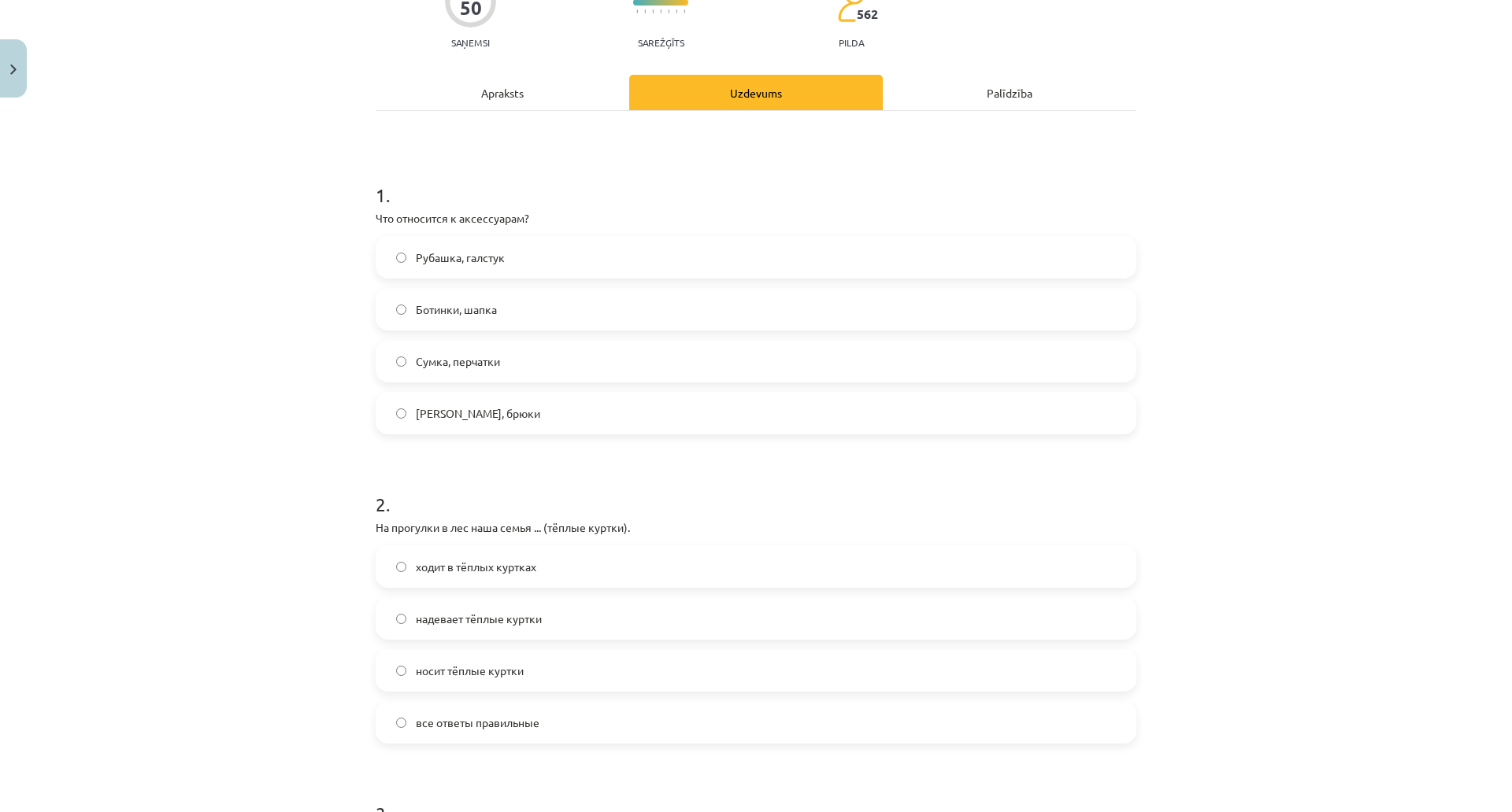
scroll to position [180, 0]
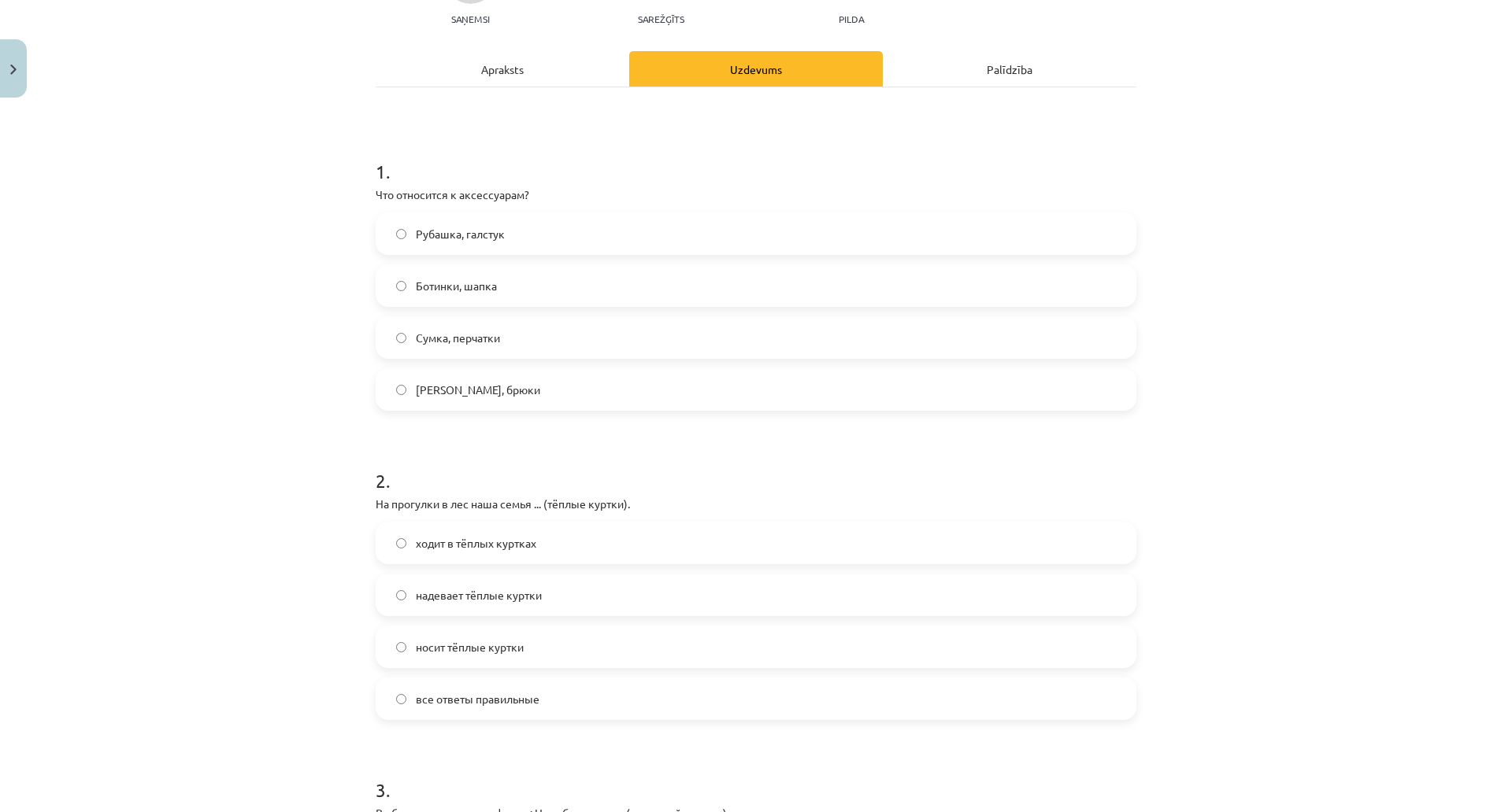
click at [869, 342] on label "Сумка, перчатки" at bounding box center [756, 337] width 757 height 39
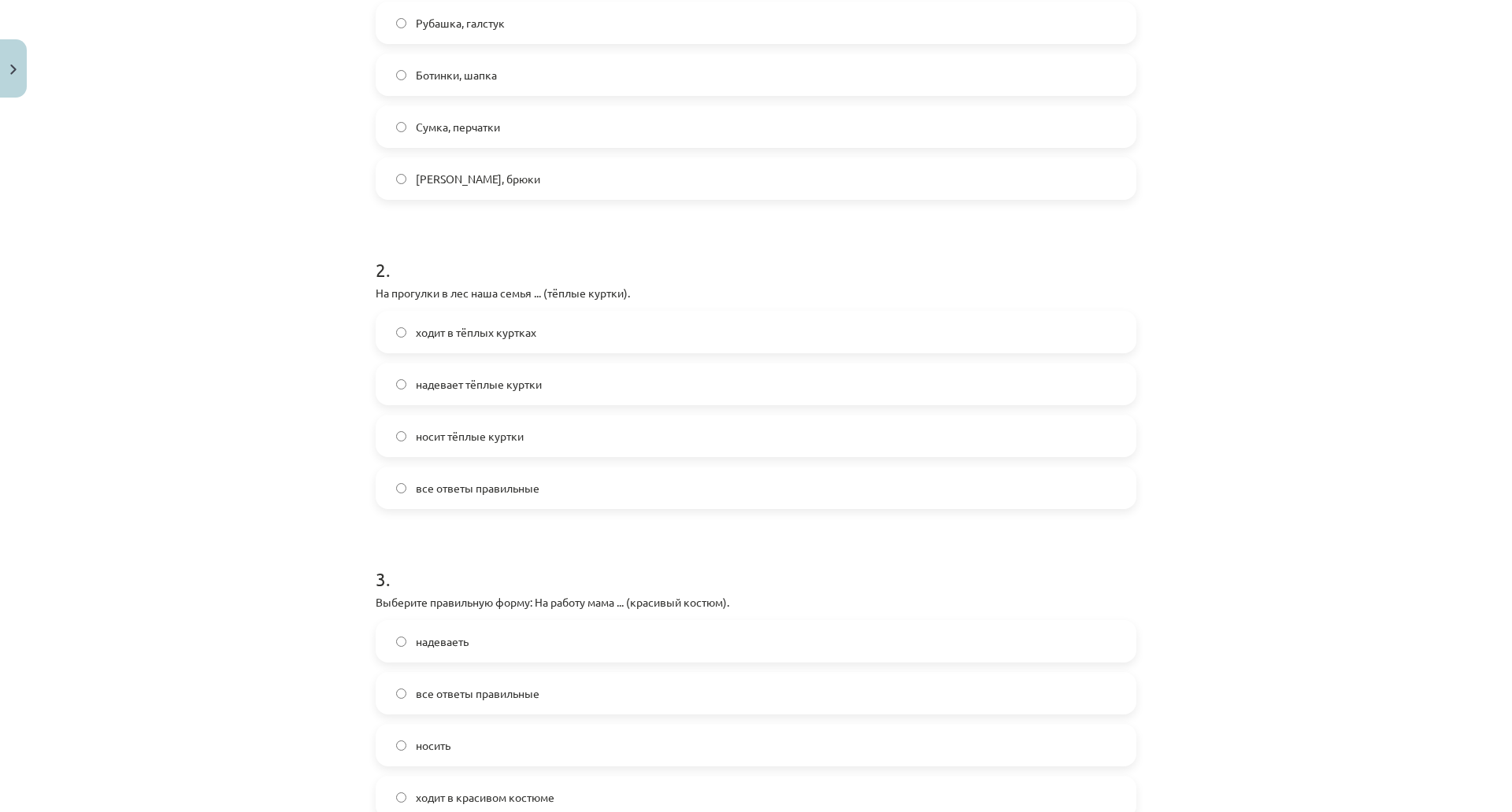
scroll to position [399, 0]
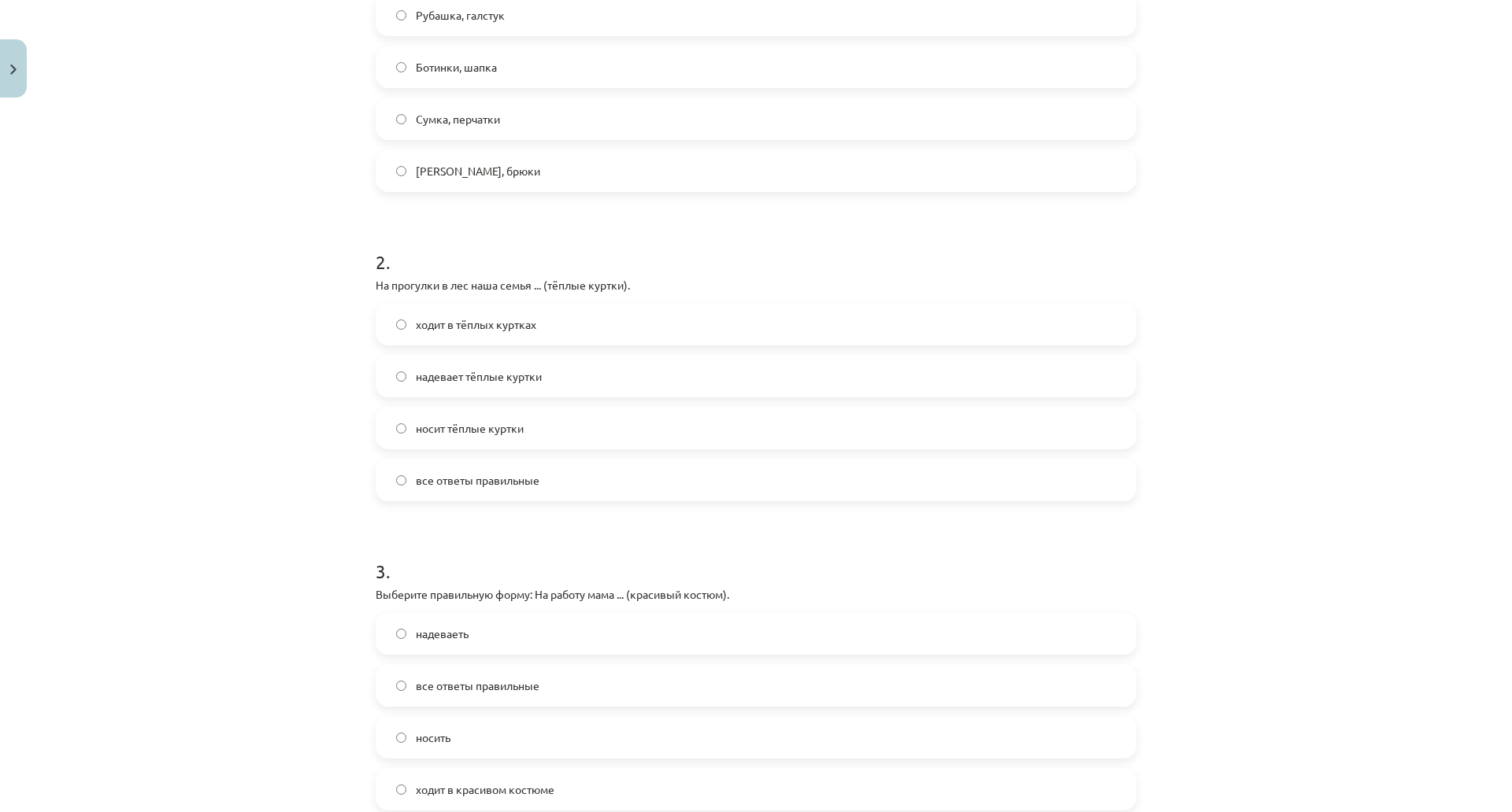
click at [671, 378] on label "надевает тёплые куртки" at bounding box center [756, 376] width 757 height 39
drag, startPoint x: 1488, startPoint y: 217, endPoint x: 1507, endPoint y: 211, distance: 19.9
click at [1507, 211] on div "Mācību tēma: Krievu valodas b1 - 12. klases 1. ieskaites mācību materiāls #5 No…" at bounding box center [756, 406] width 1512 height 812
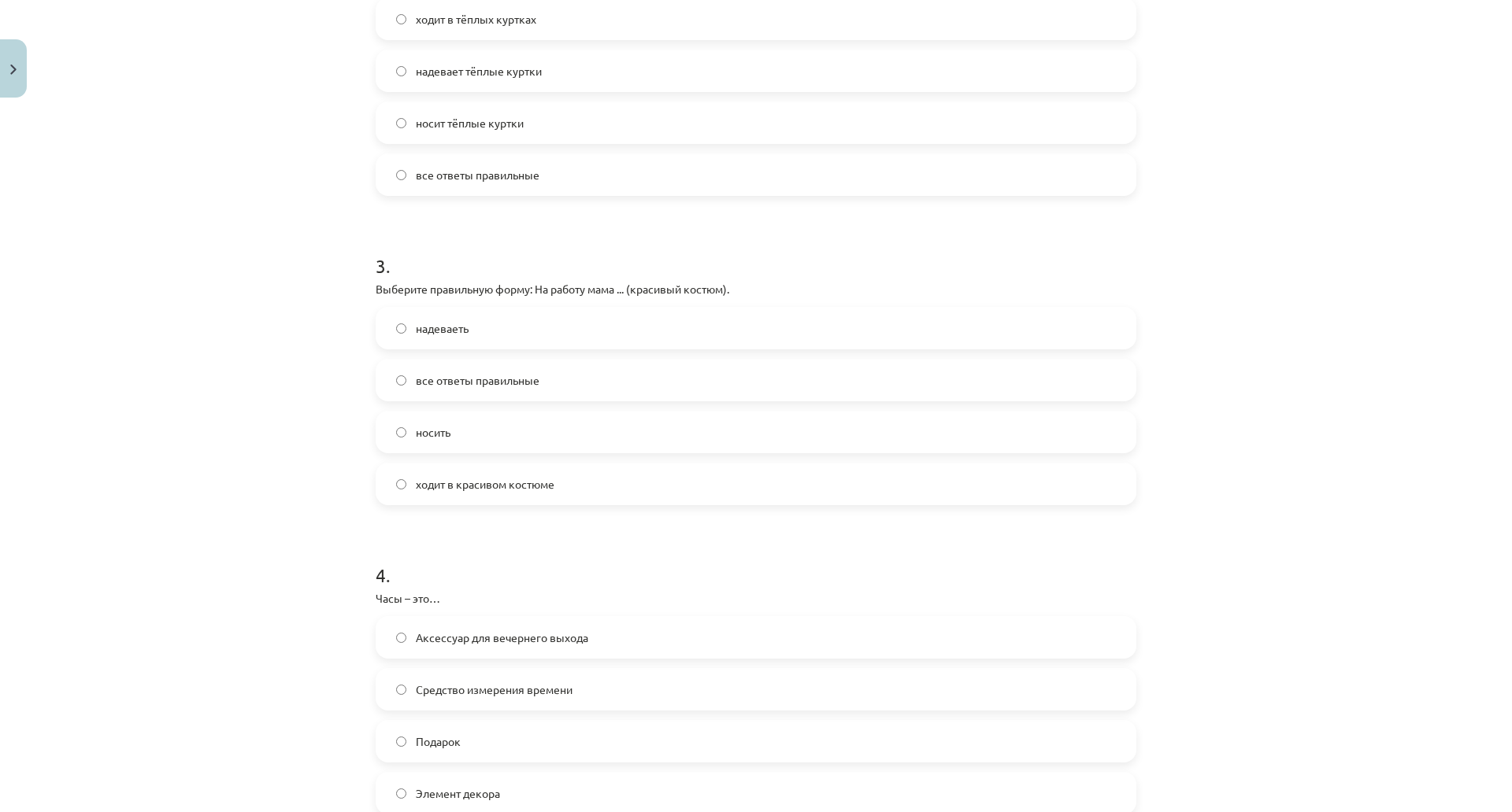
scroll to position [721, 0]
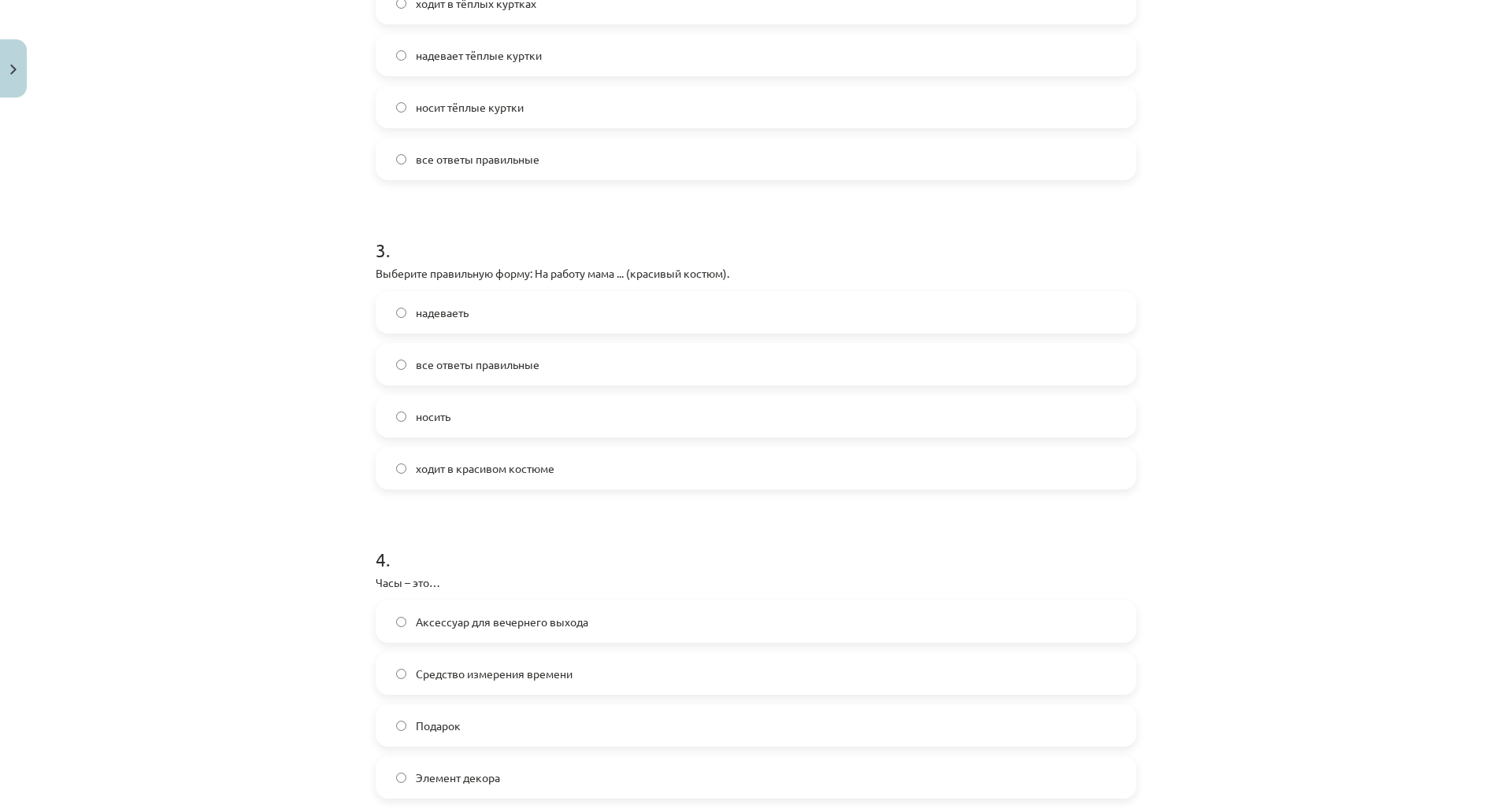
click at [605, 305] on label "надеваеть" at bounding box center [756, 312] width 757 height 39
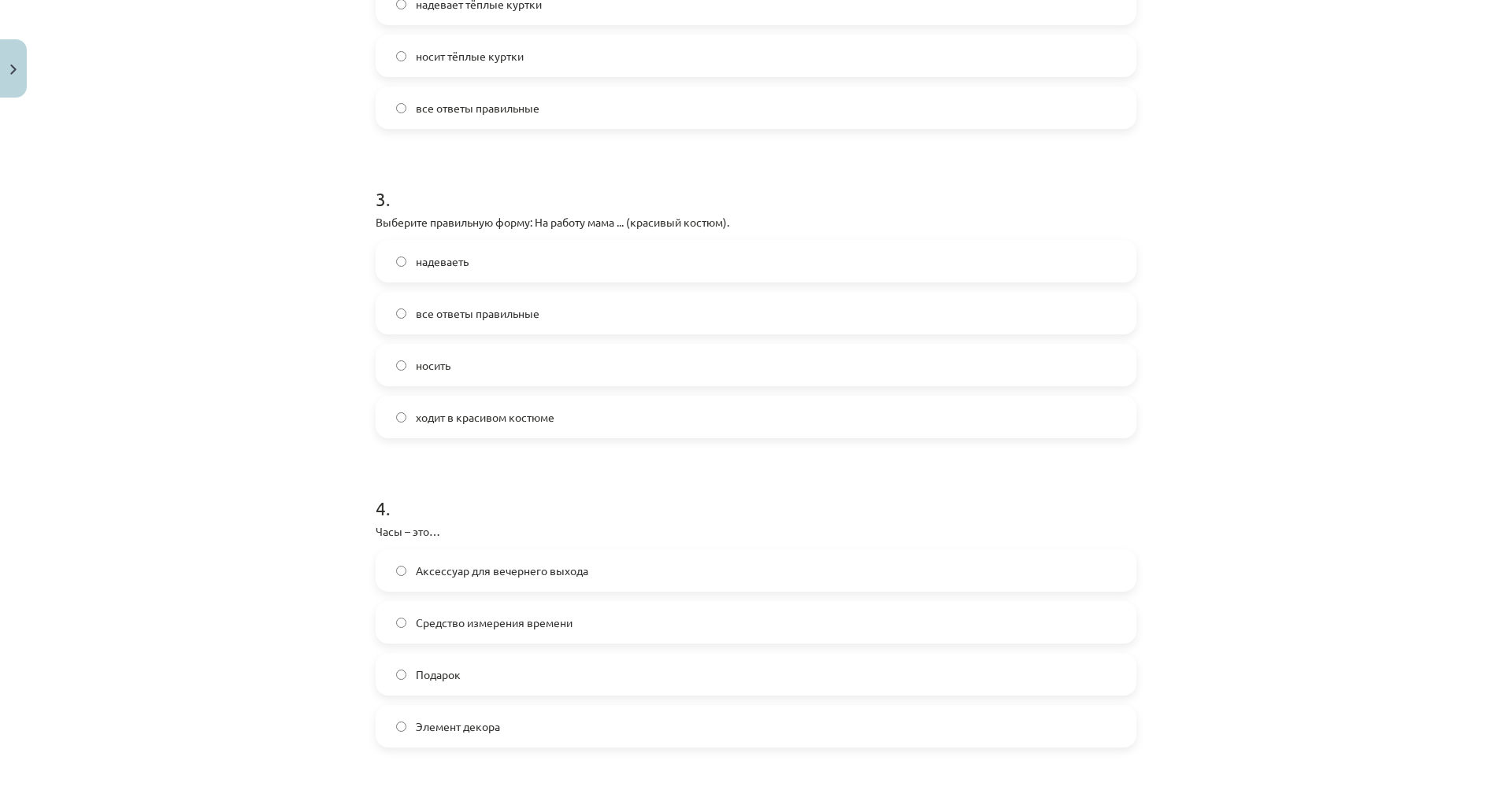
scroll to position [767, 0]
click at [780, 339] on div "надеваеть все ответы правильные носить ходит в красивом костюме" at bounding box center [756, 343] width 761 height 198
click at [782, 332] on label "все ответы правильные" at bounding box center [756, 316] width 757 height 39
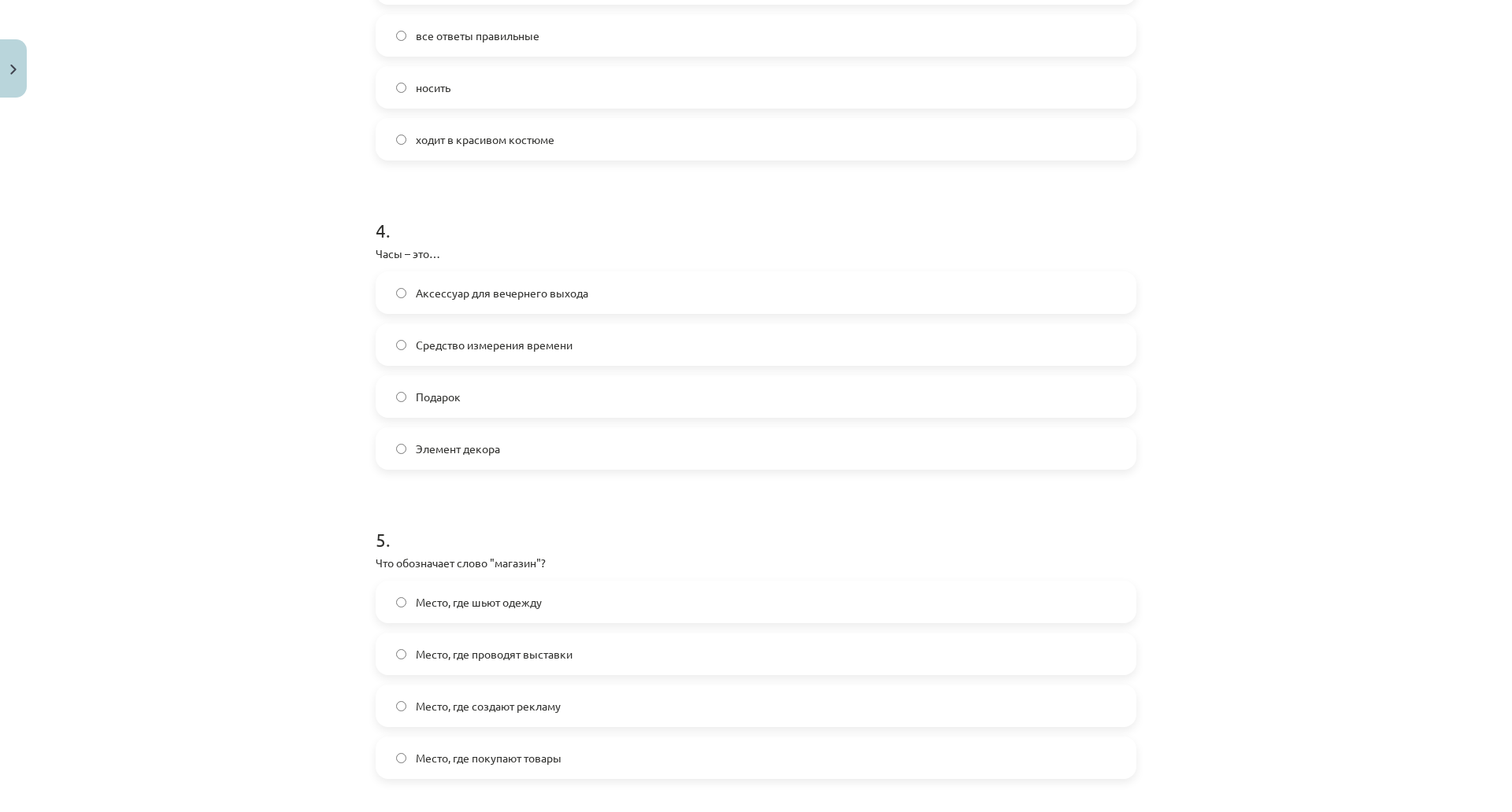
scroll to position [1064, 0]
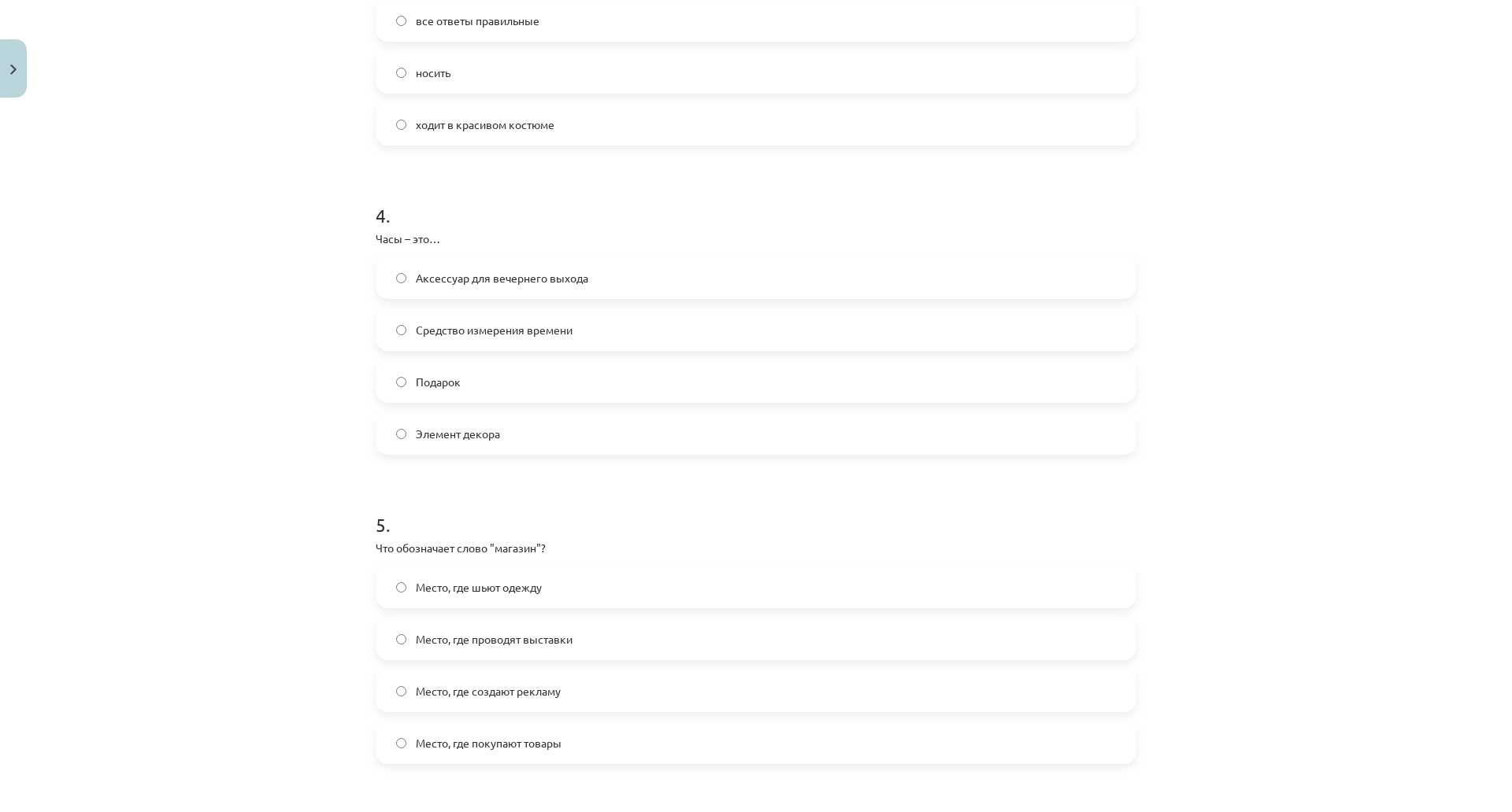
click at [567, 327] on span "Средство измерения времени" at bounding box center [494, 330] width 156 height 16
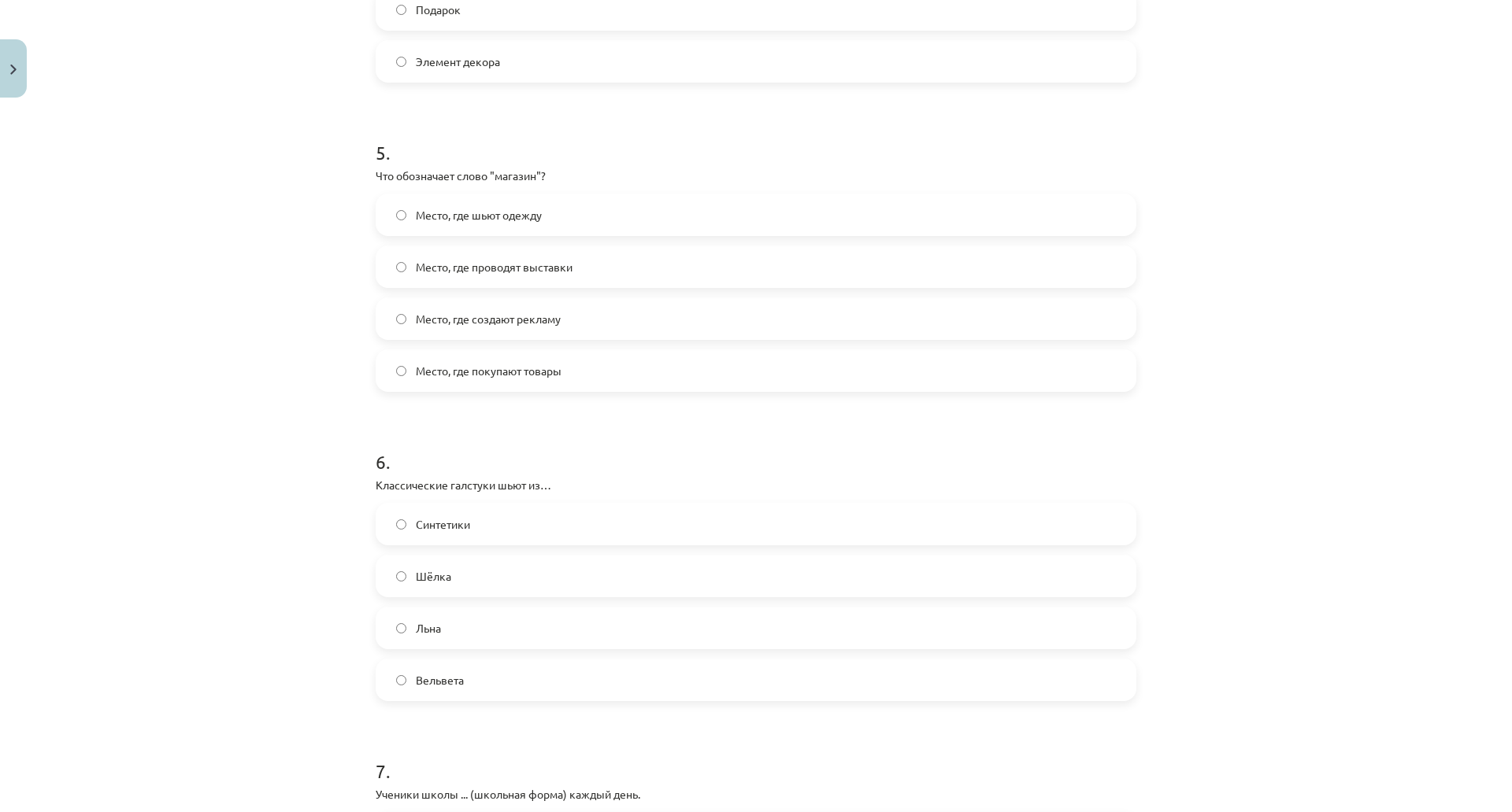
scroll to position [1421, 0]
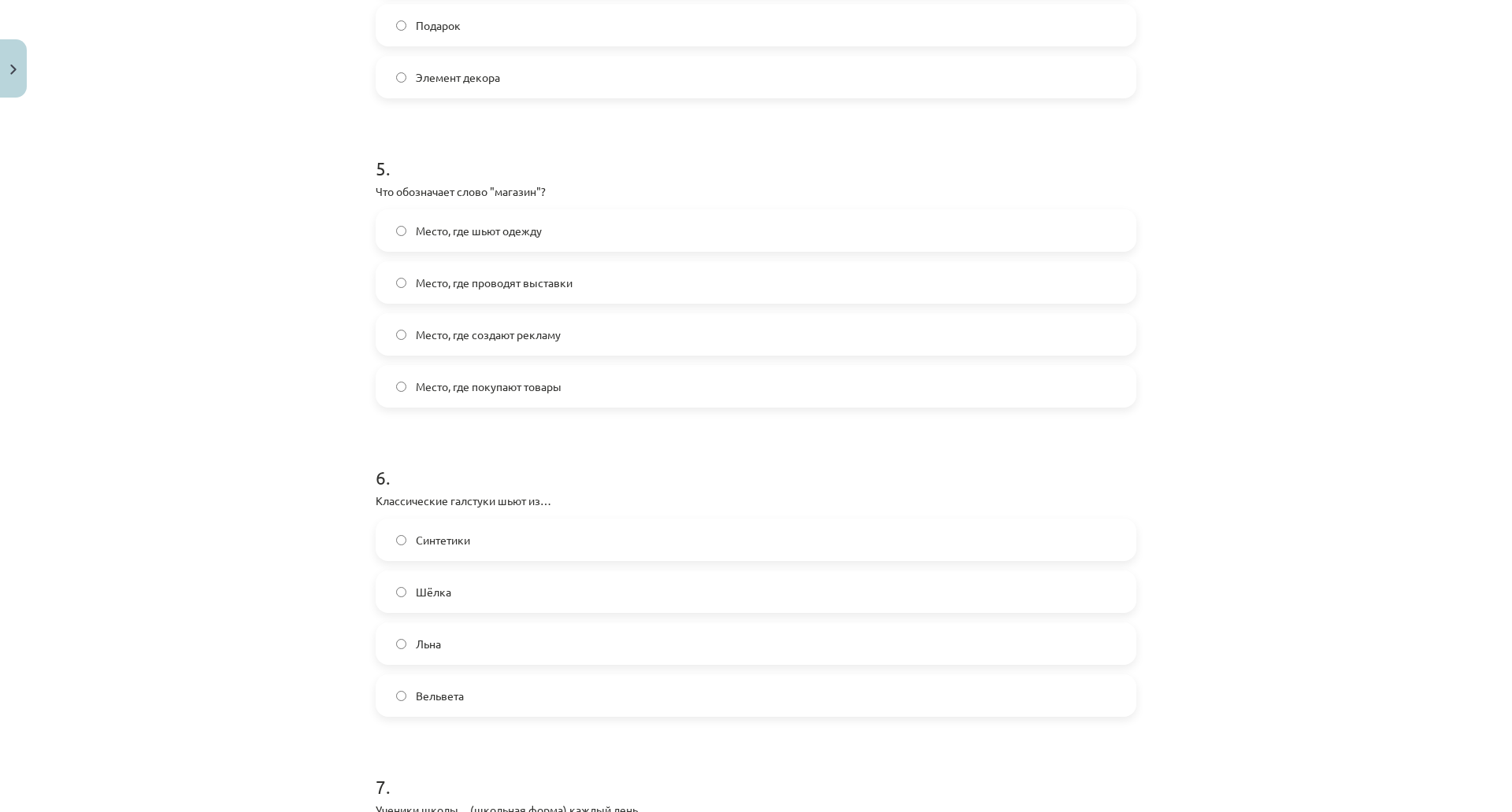
click at [557, 382] on span "Место, где покупают товары" at bounding box center [488, 386] width 146 height 16
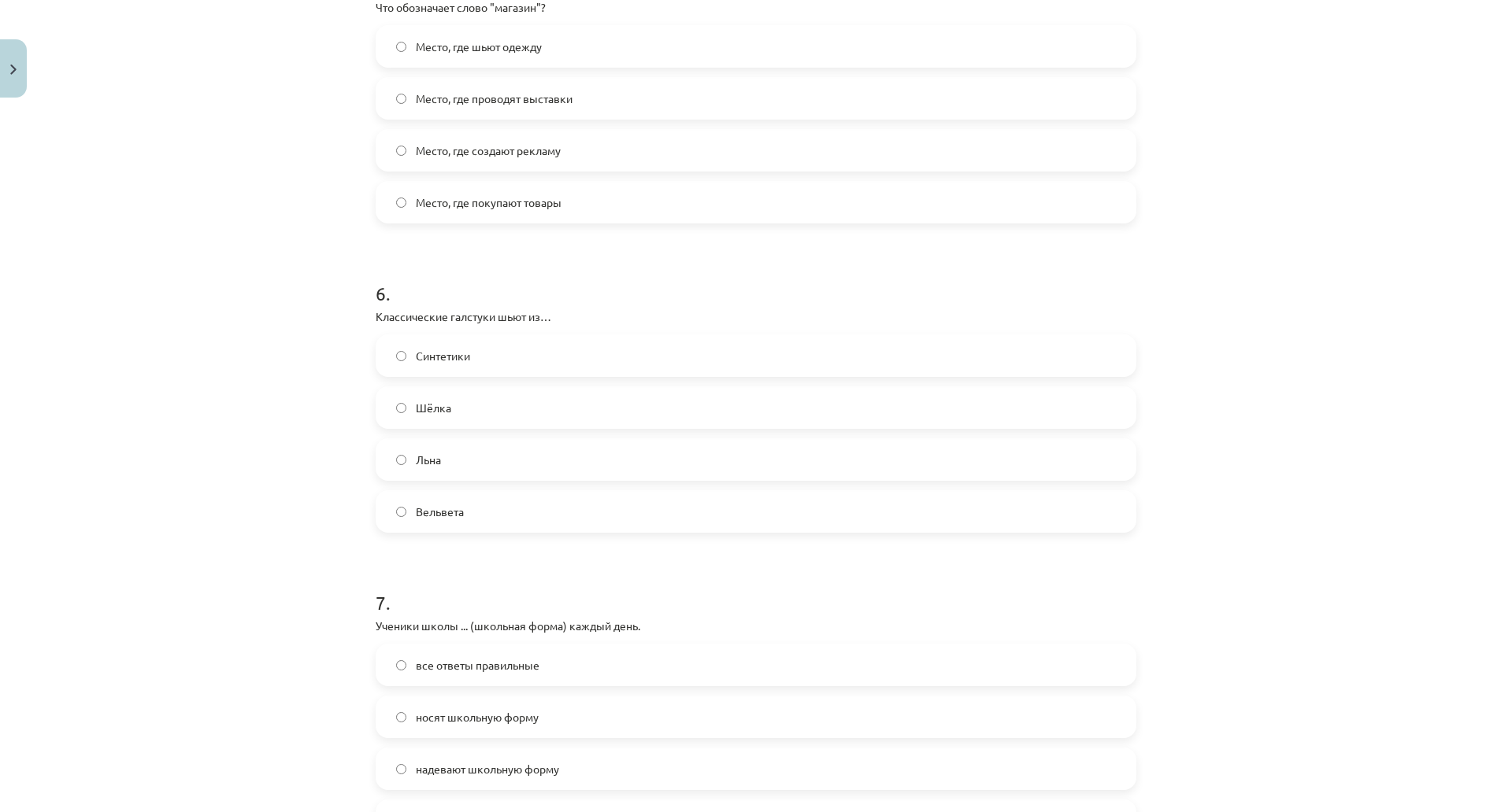
scroll to position [1601, 0]
click at [532, 370] on label "Синтетики" at bounding box center [756, 359] width 757 height 39
drag, startPoint x: 538, startPoint y: 416, endPoint x: 1511, endPoint y: 297, distance: 980.2
click at [1511, 297] on div "Mācību tēma: Krievu valodas b1 - 12. klases 1. ieskaites mācību materiāls #5 No…" at bounding box center [756, 406] width 1512 height 812
click at [692, 435] on div "Синтетики Шёлка Льна Вельвета" at bounding box center [756, 437] width 761 height 198
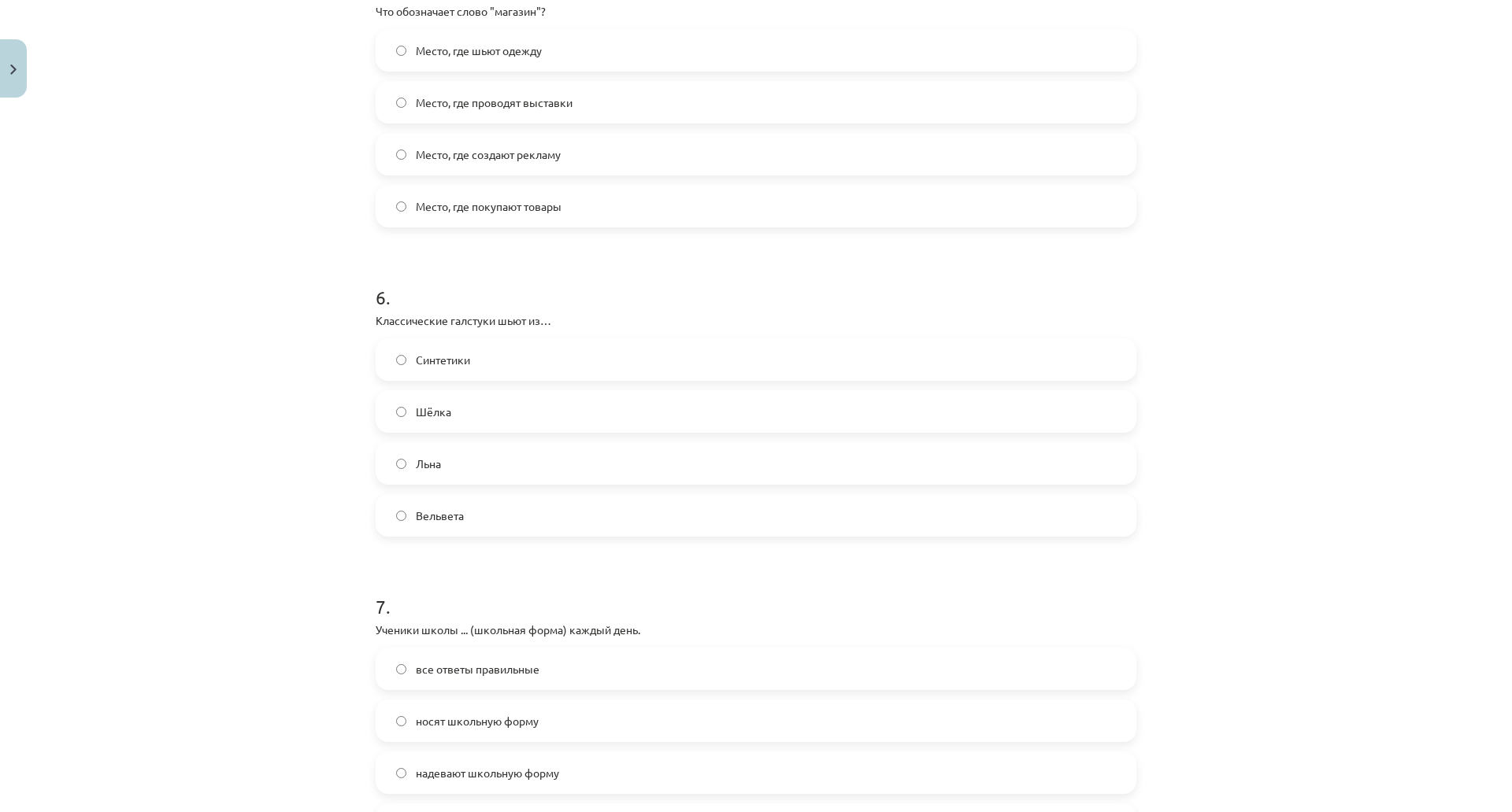
click at [694, 425] on label "Шёлка" at bounding box center [756, 411] width 757 height 39
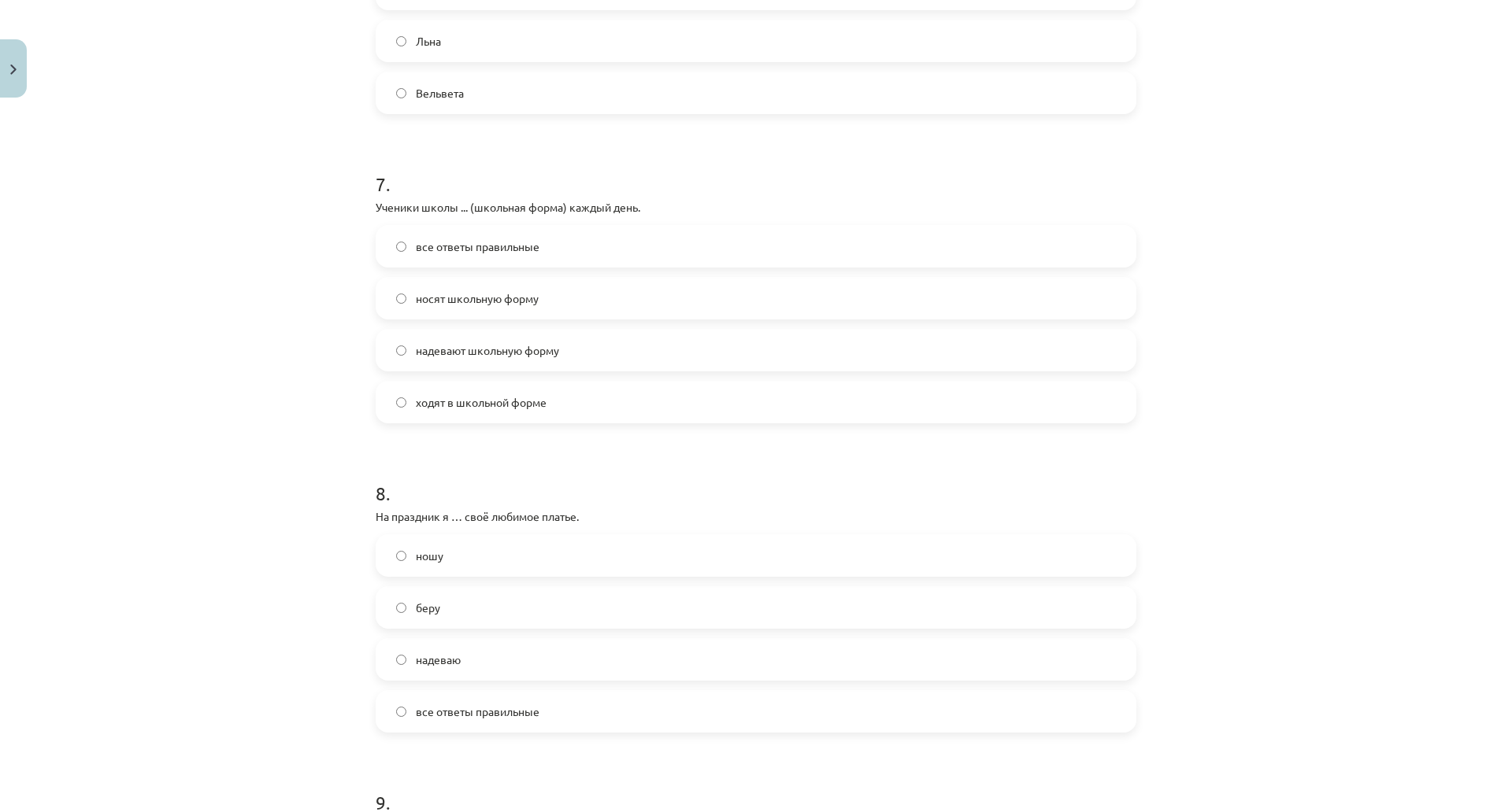
scroll to position [2027, 0]
click at [530, 296] on span "носят школьную форму" at bounding box center [477, 294] width 123 height 16
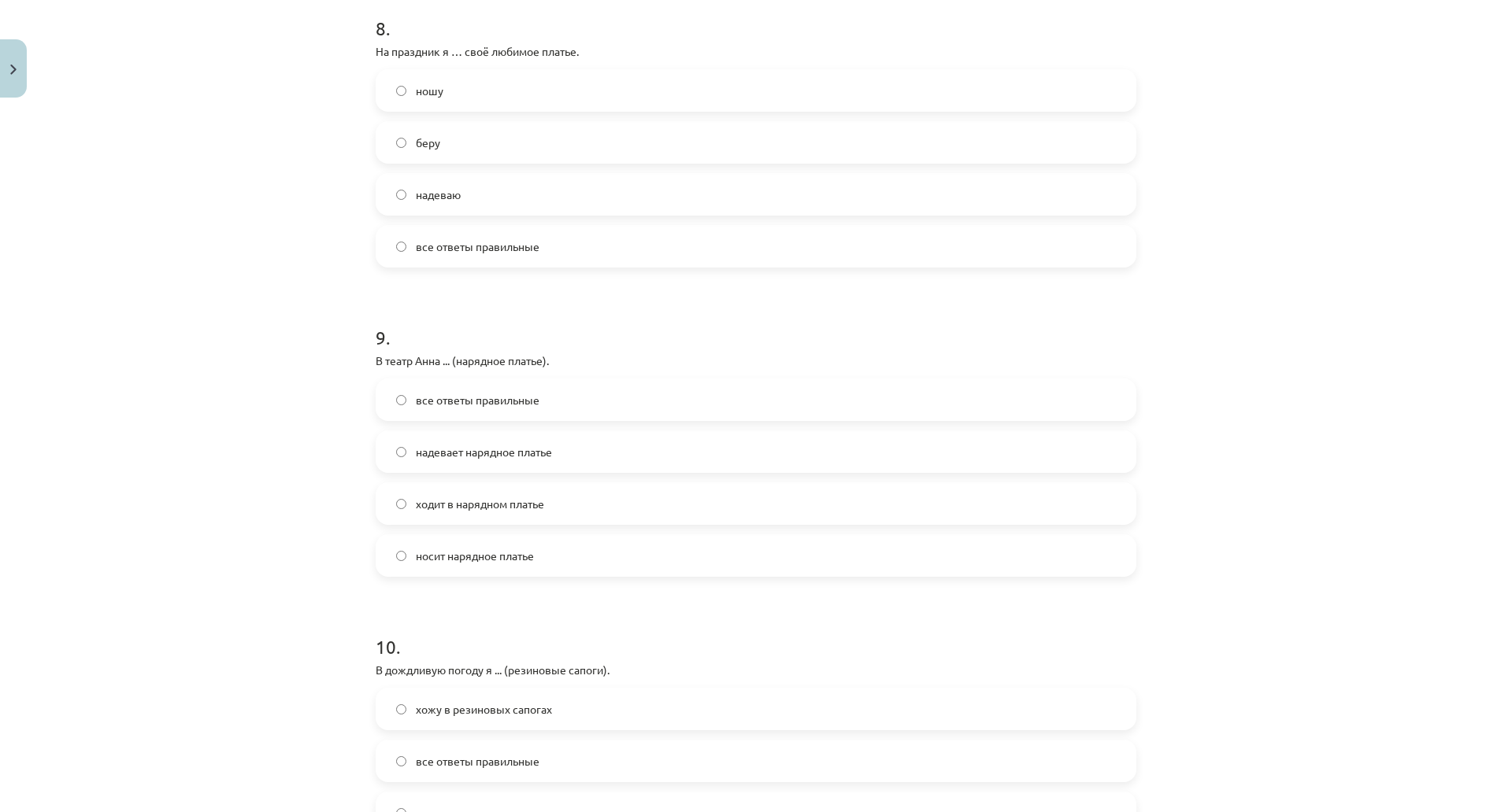
scroll to position [2481, 0]
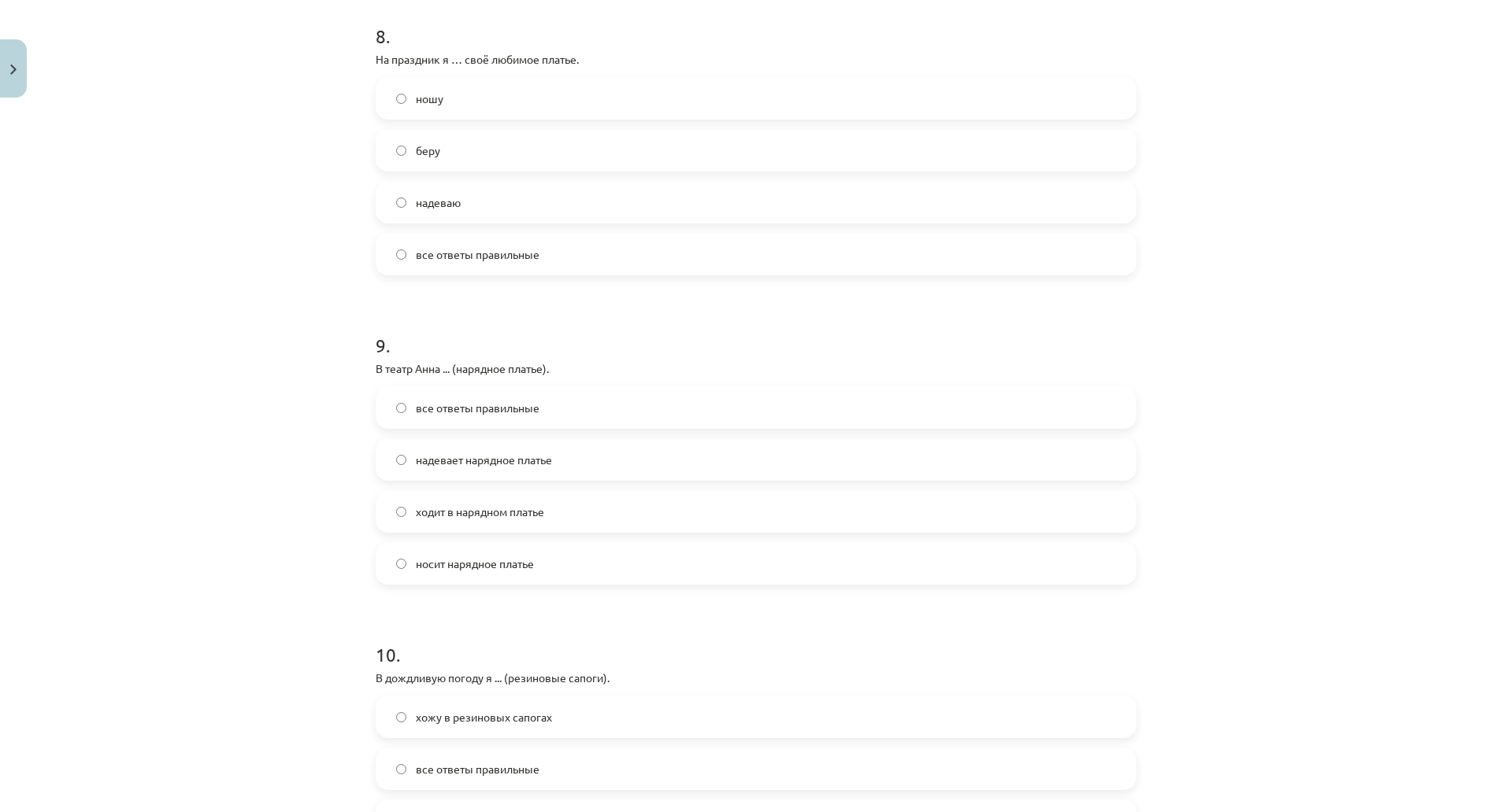
click at [462, 190] on label "надеваю" at bounding box center [756, 202] width 757 height 39
click at [461, 263] on label "все ответы правильные" at bounding box center [756, 254] width 757 height 39
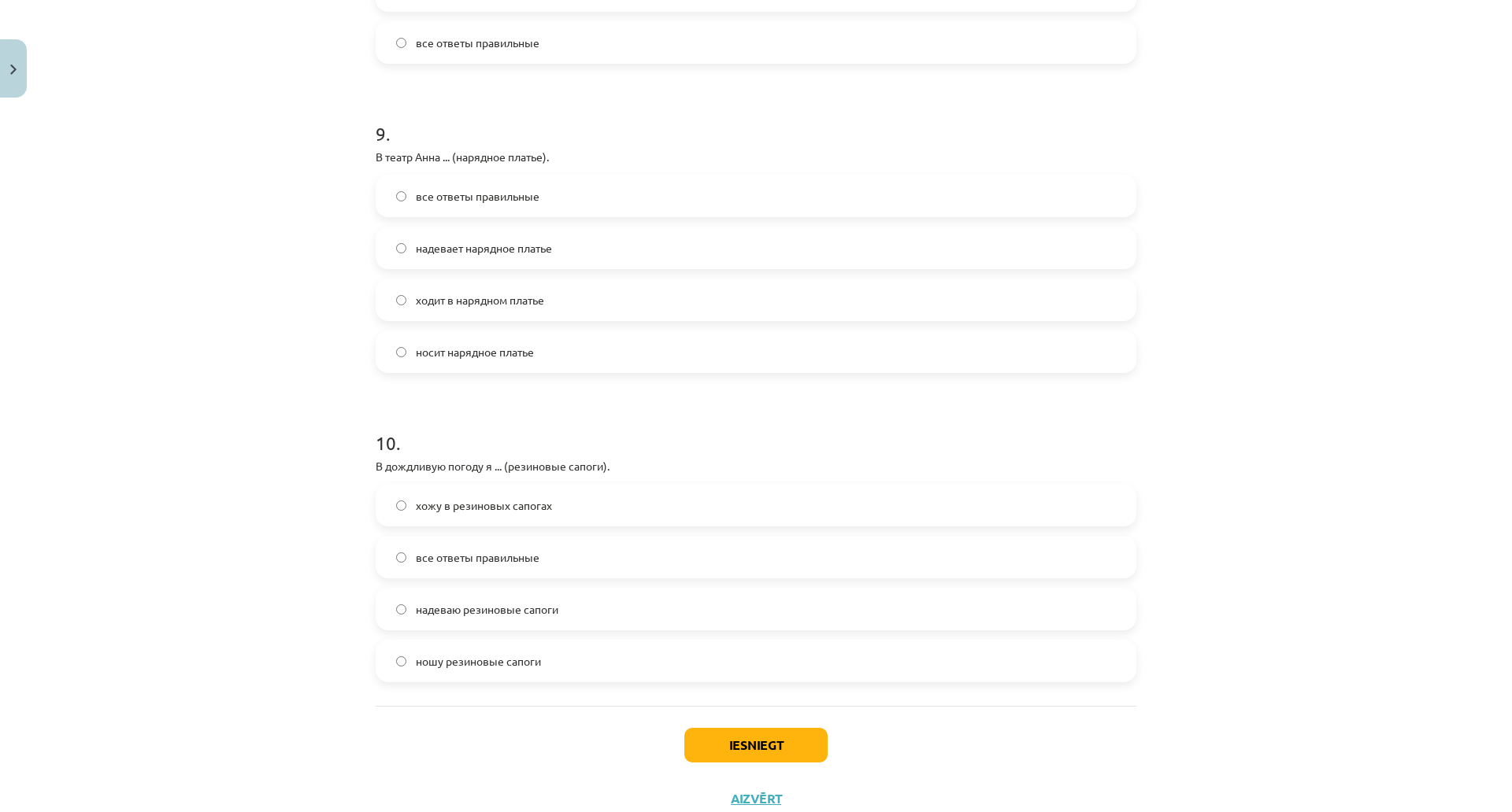
scroll to position [2704, 0]
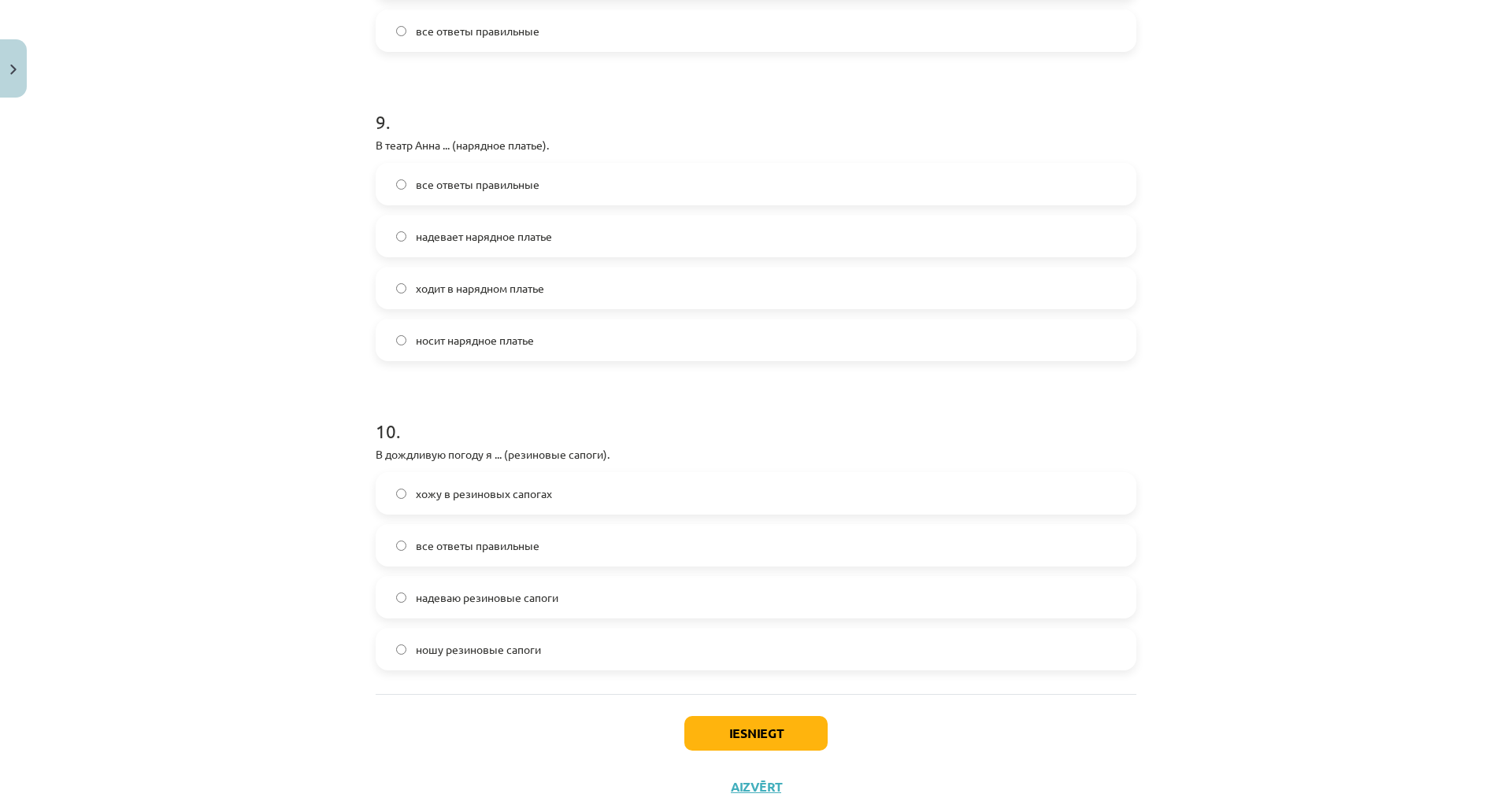
click at [536, 250] on label "надевает нарядное платье" at bounding box center [756, 235] width 757 height 39
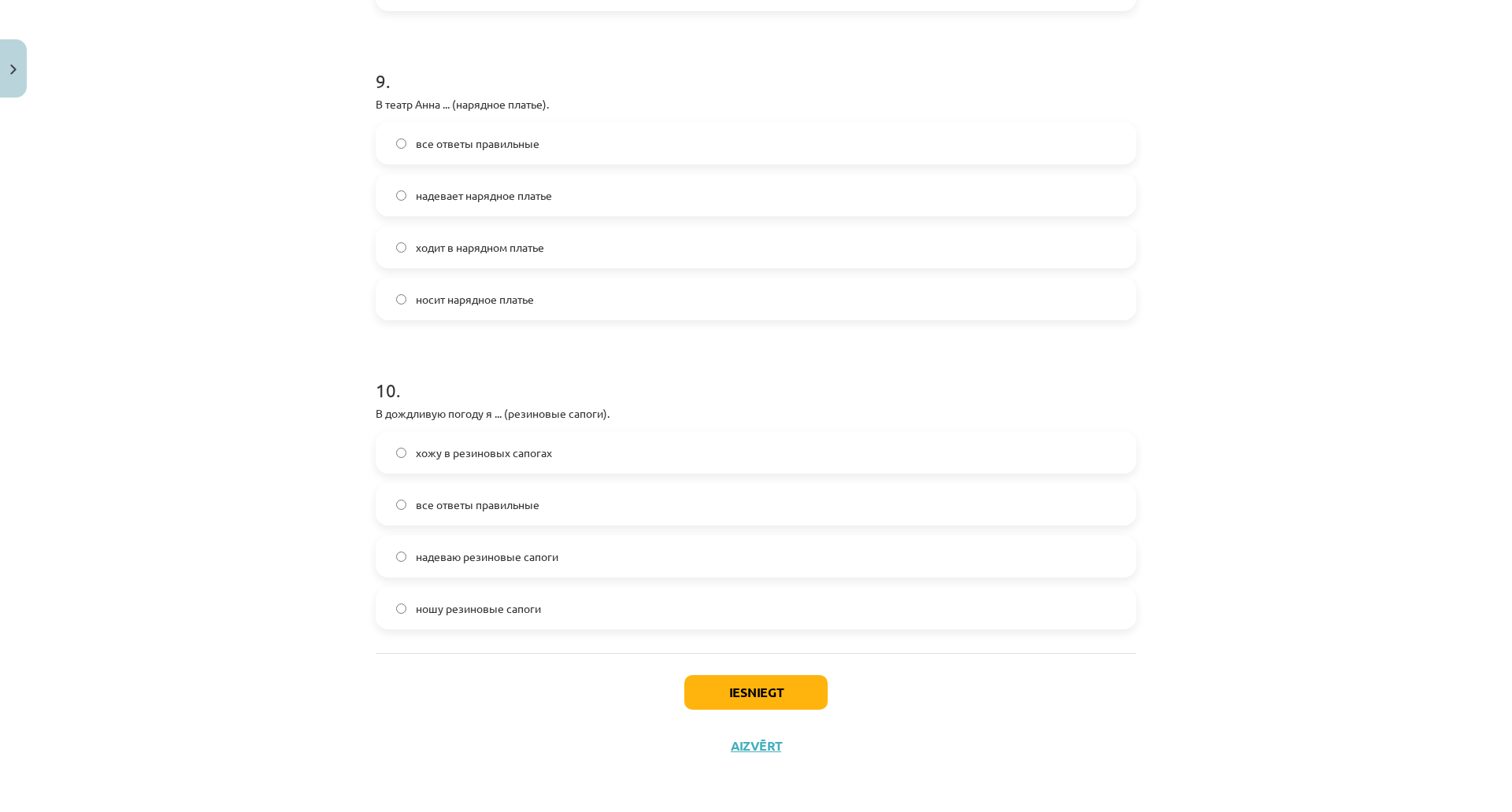
click at [505, 549] on span "надеваю резиновые сапоги" at bounding box center [486, 557] width 142 height 16
click at [725, 676] on button "Iesniegt" at bounding box center [756, 693] width 143 height 34
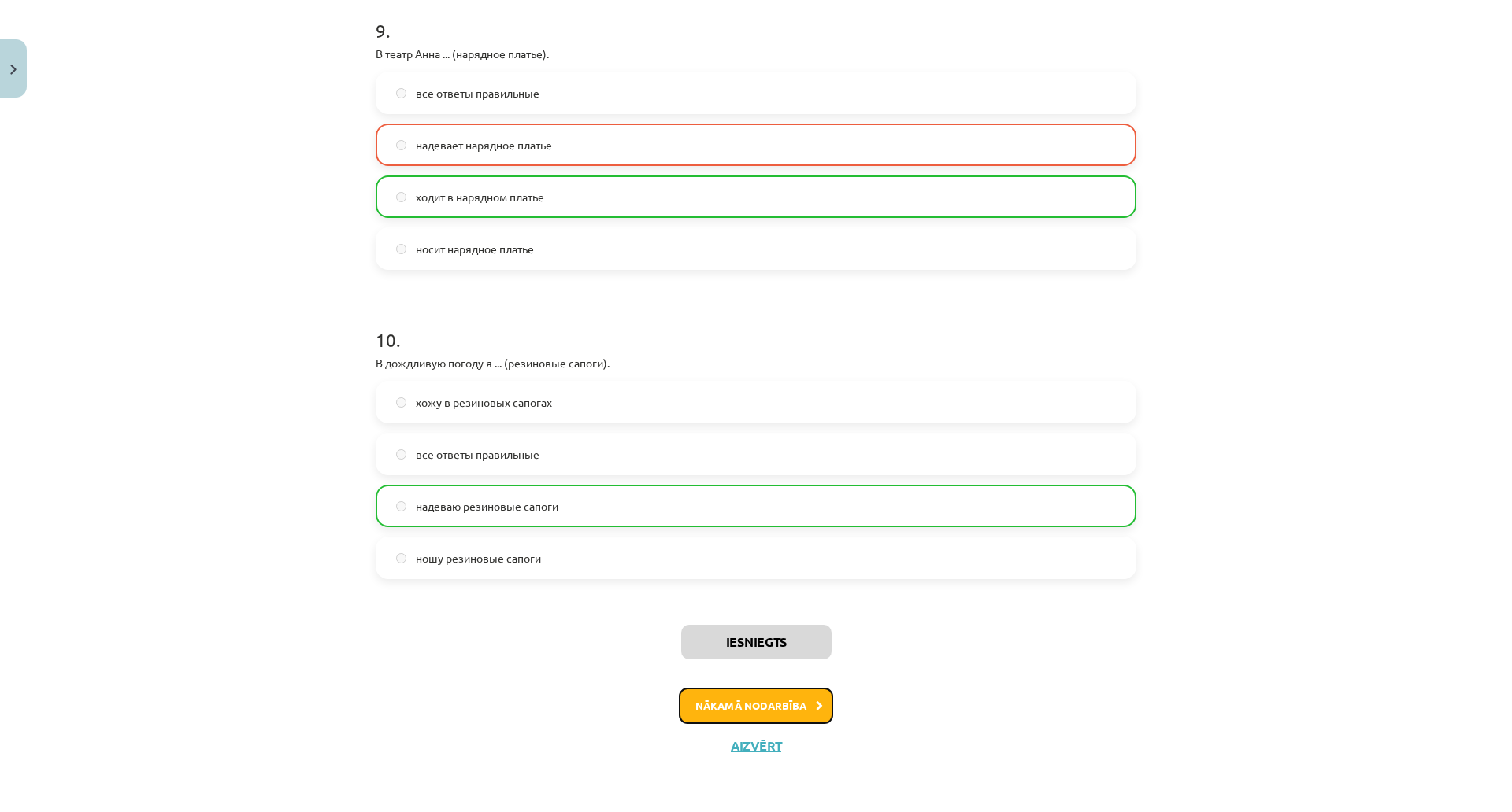
click at [745, 689] on button "Nākamā nodarbība" at bounding box center [756, 706] width 154 height 36
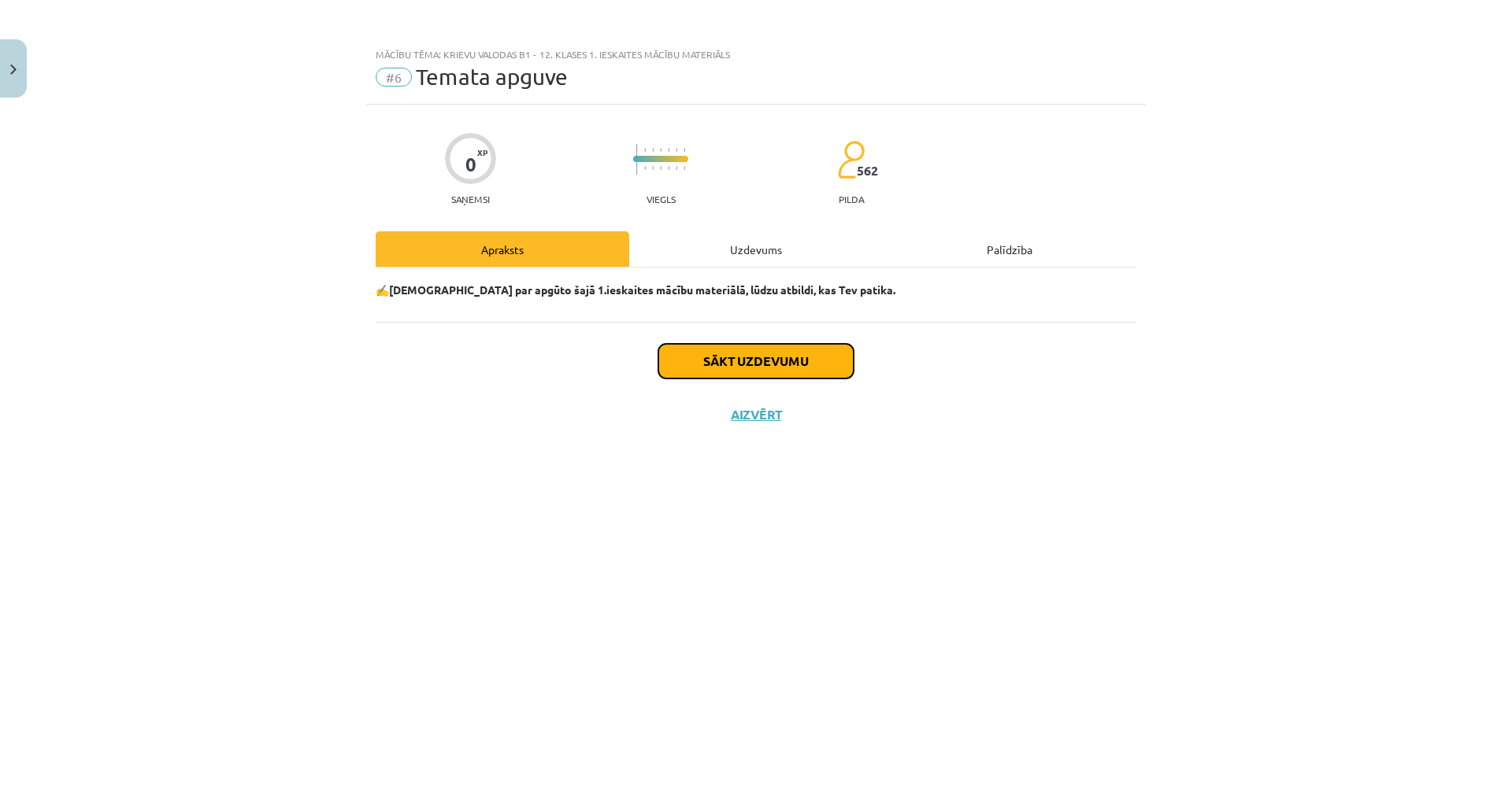
click at [734, 368] on button "Sākt uzdevumu" at bounding box center [755, 361] width 195 height 34
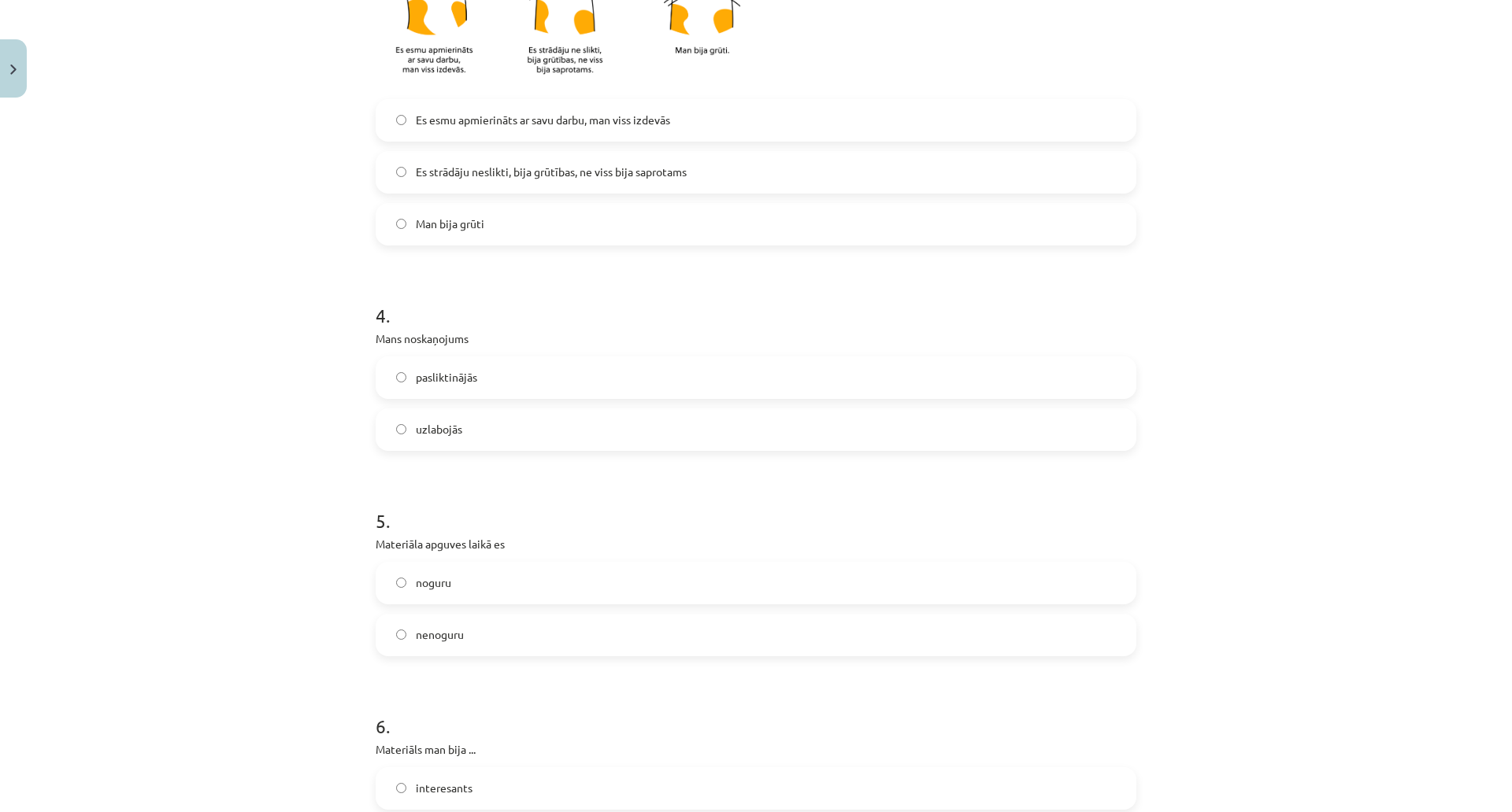
scroll to position [1195, 0]
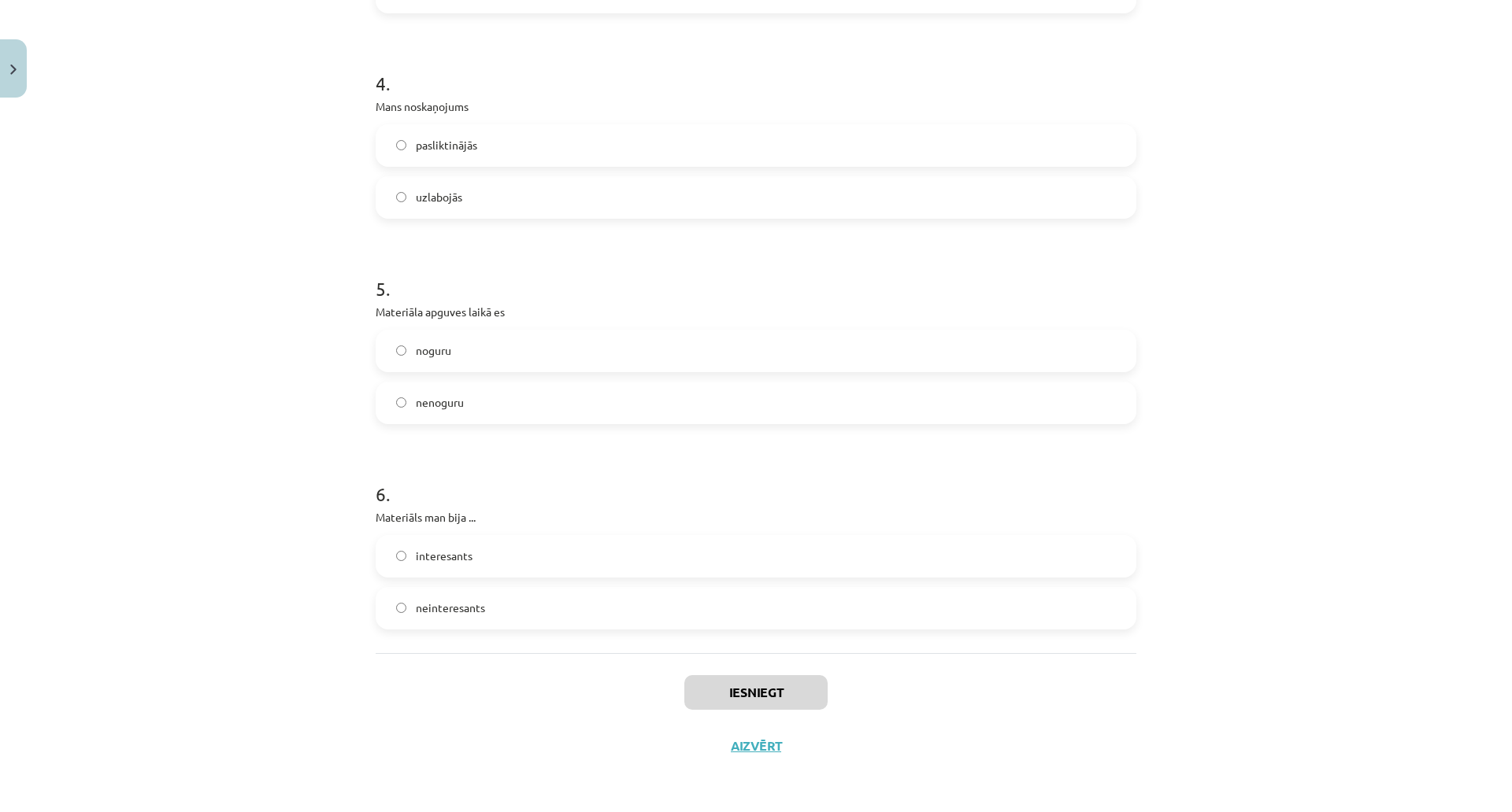
click at [711, 537] on label "interesants" at bounding box center [756, 556] width 757 height 39
click at [752, 676] on button "Iesniegt" at bounding box center [756, 693] width 143 height 34
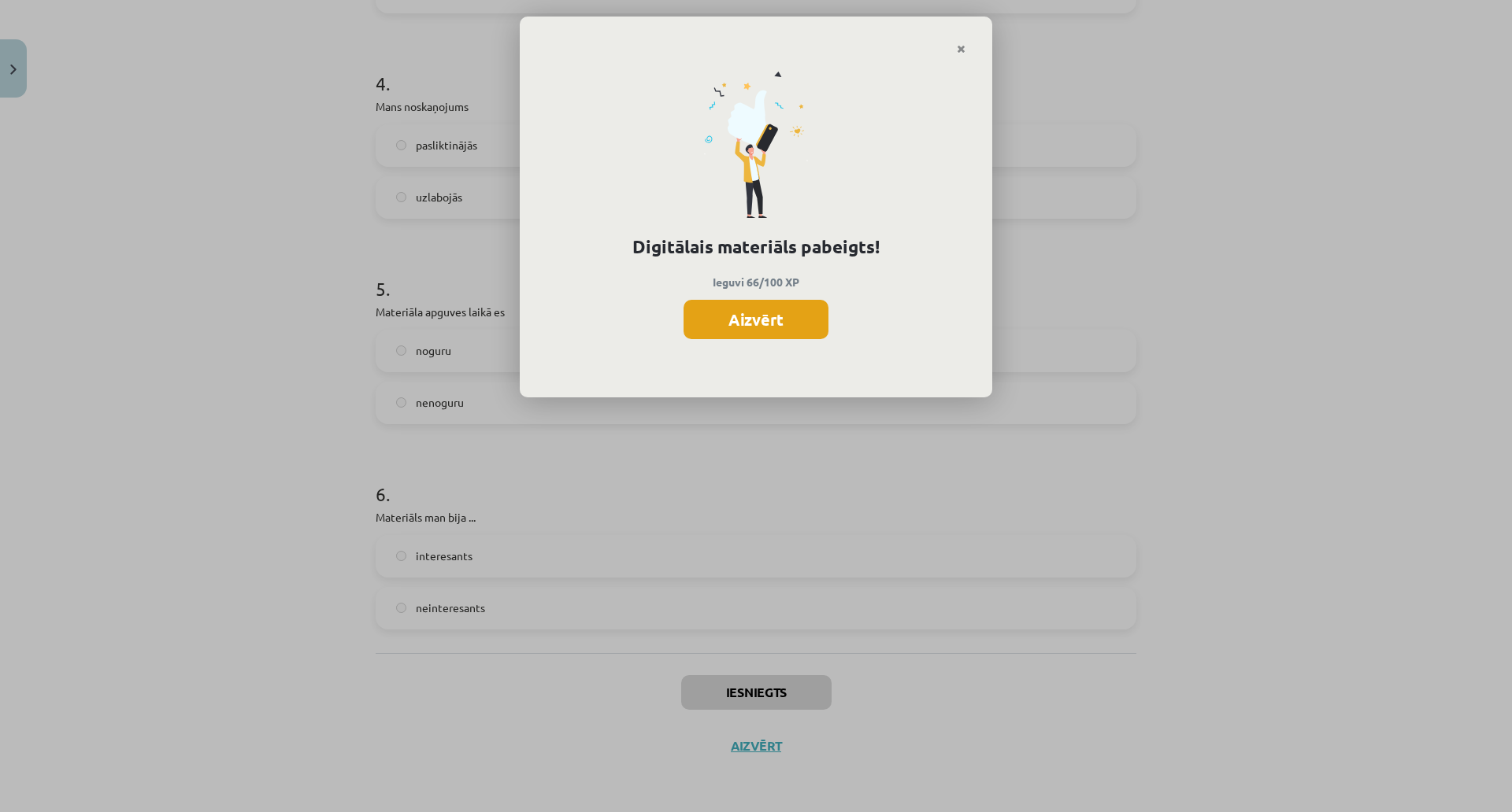
click at [777, 322] on button "Aizvērt" at bounding box center [756, 319] width 145 height 39
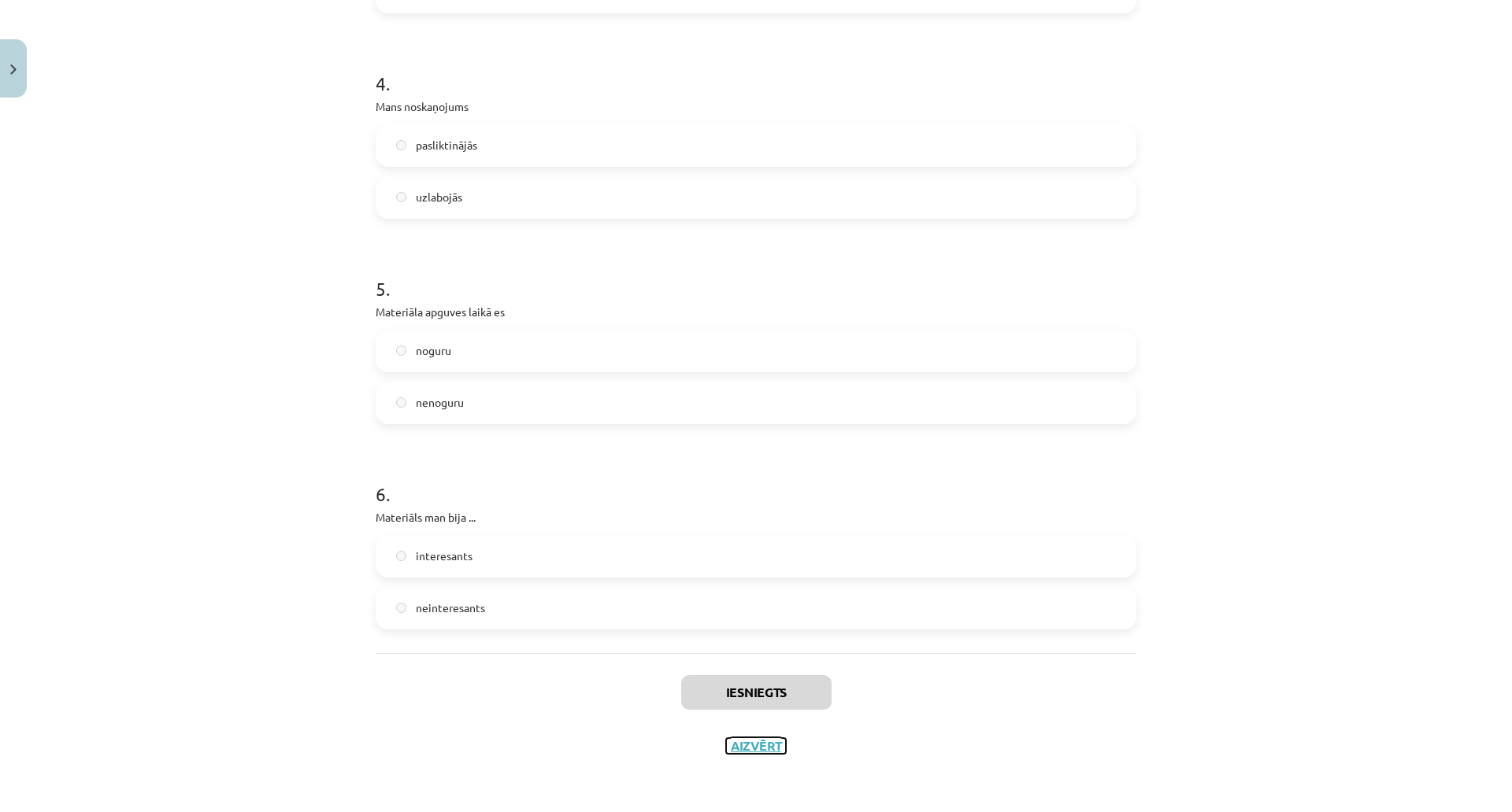
click at [760, 739] on button "Aizvērt" at bounding box center [755, 746] width 60 height 16
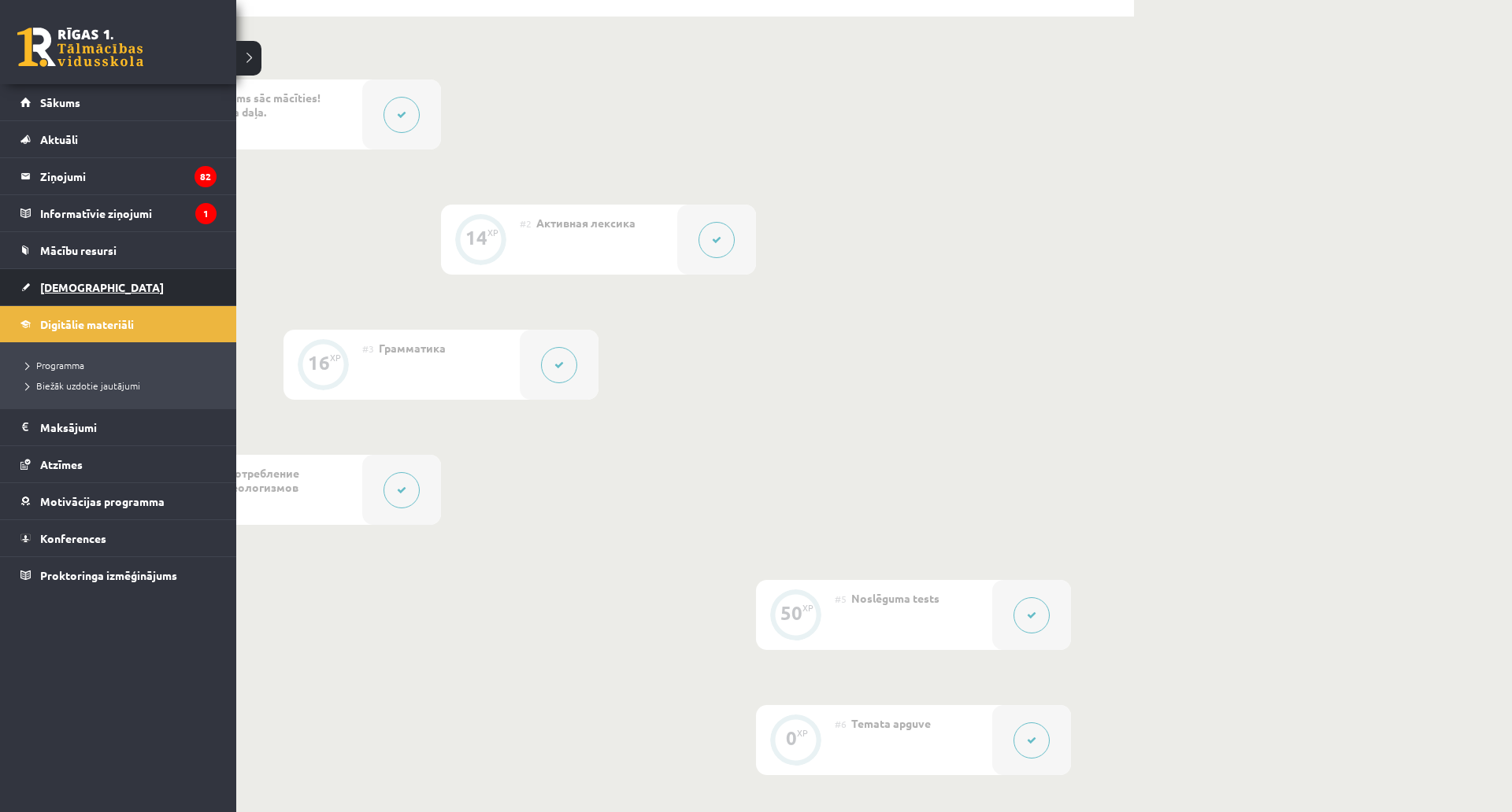
click at [69, 303] on link "[DEMOGRAPHIC_DATA]" at bounding box center [118, 287] width 196 height 36
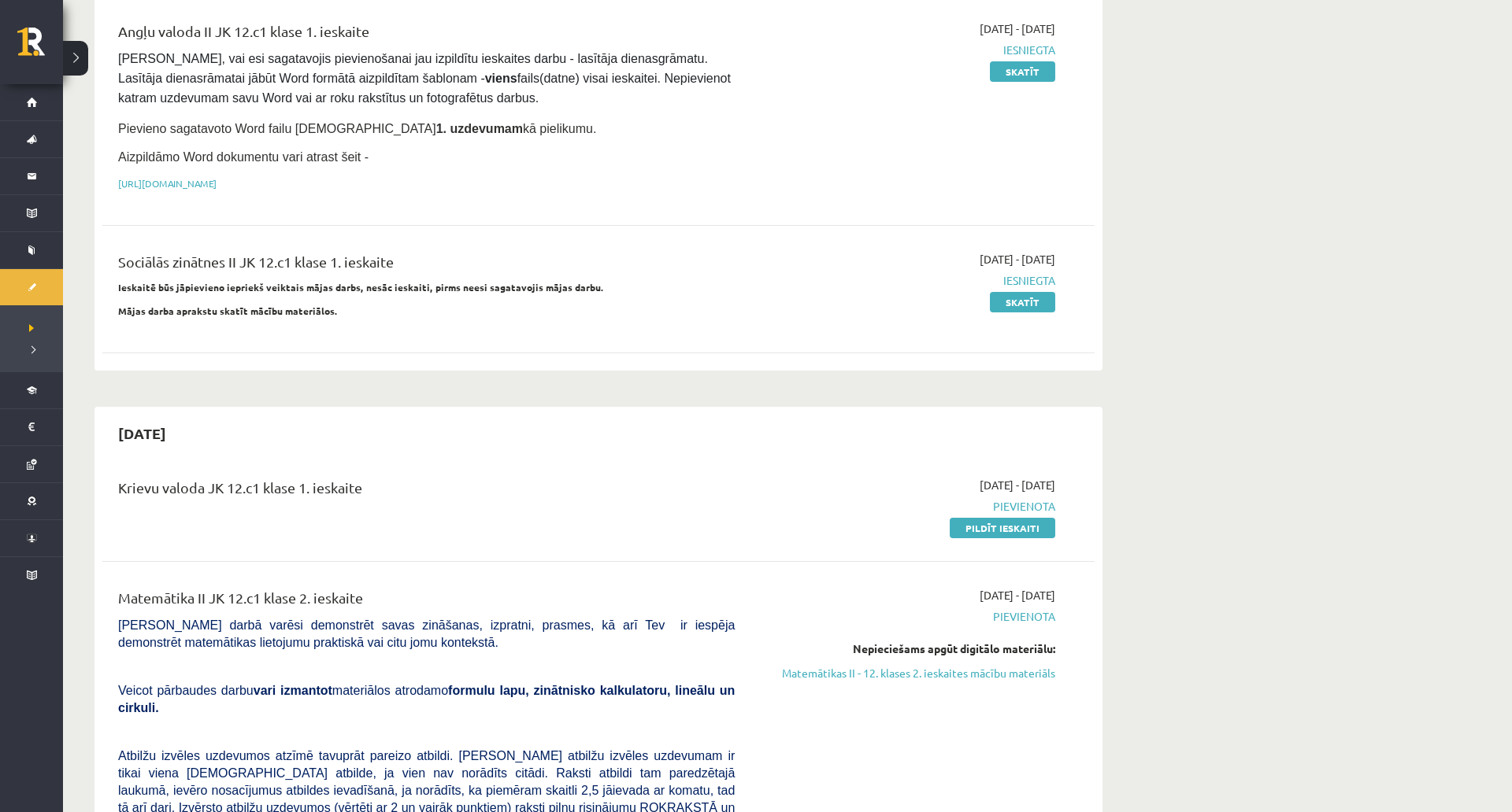
scroll to position [177, 0]
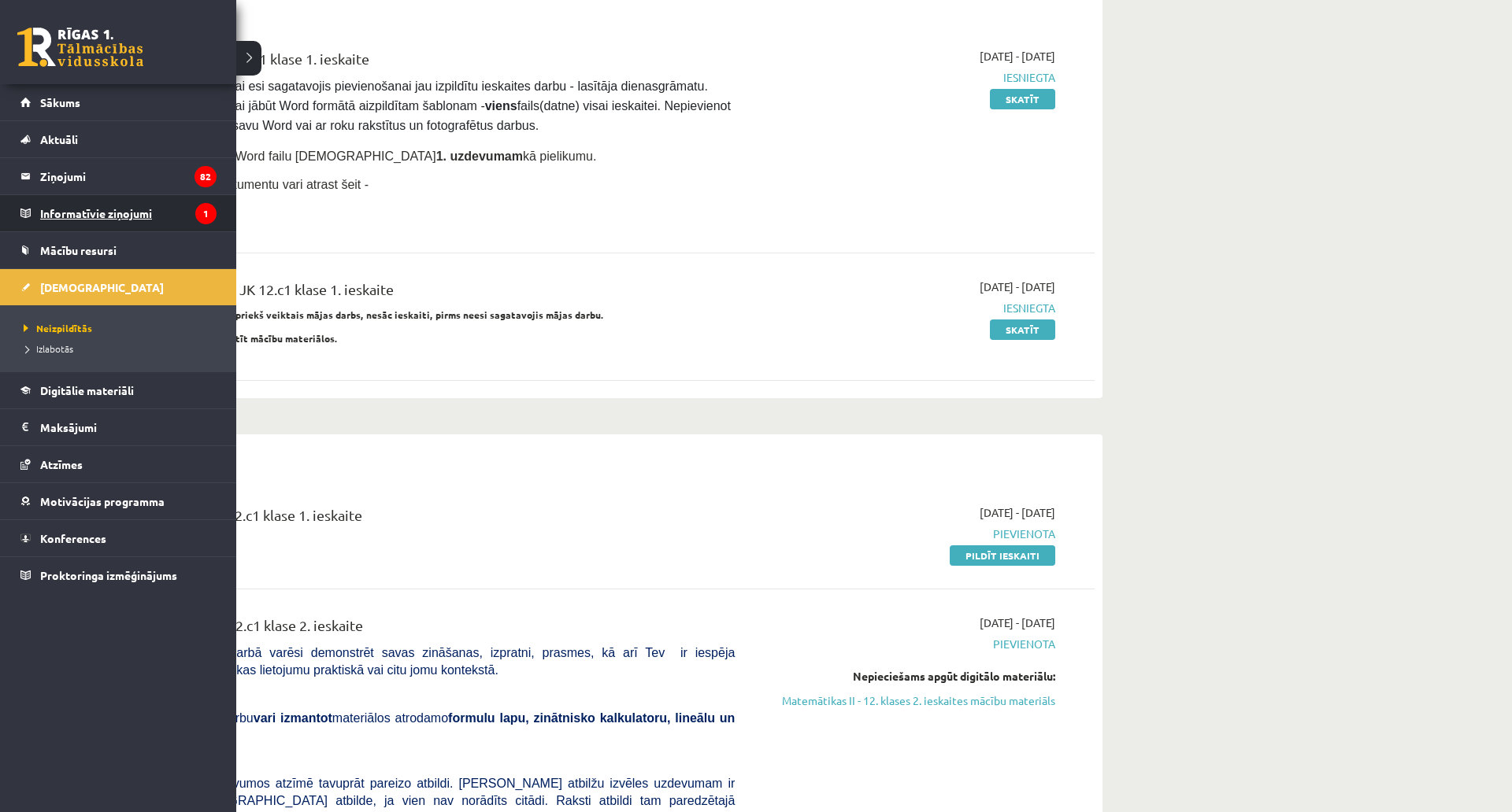
click at [85, 211] on legend "Informatīvie ziņojumi 1" at bounding box center [128, 213] width 176 height 36
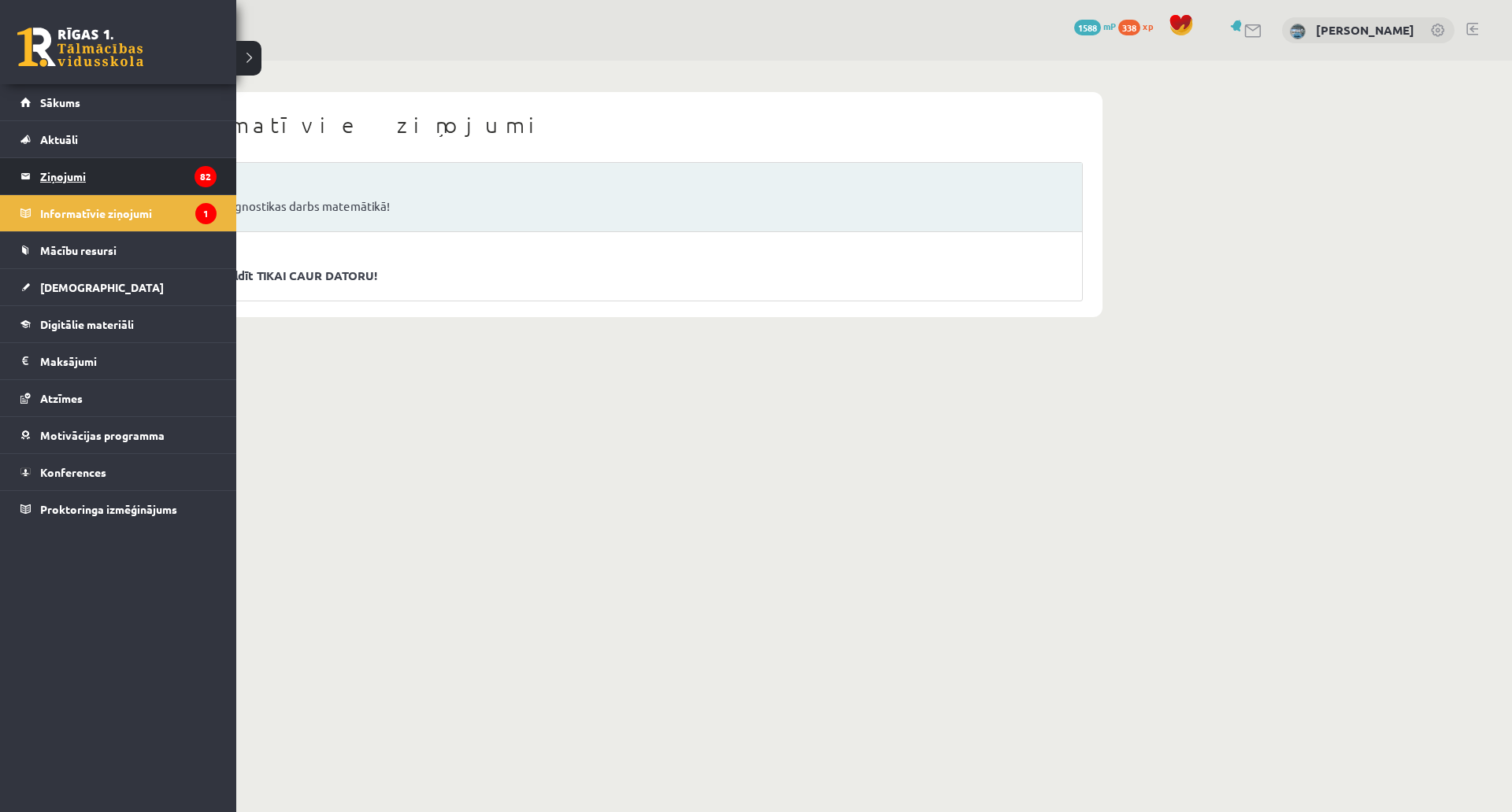
click at [56, 175] on legend "Ziņojumi 82" at bounding box center [128, 176] width 176 height 36
